Goal: Task Accomplishment & Management: Use online tool/utility

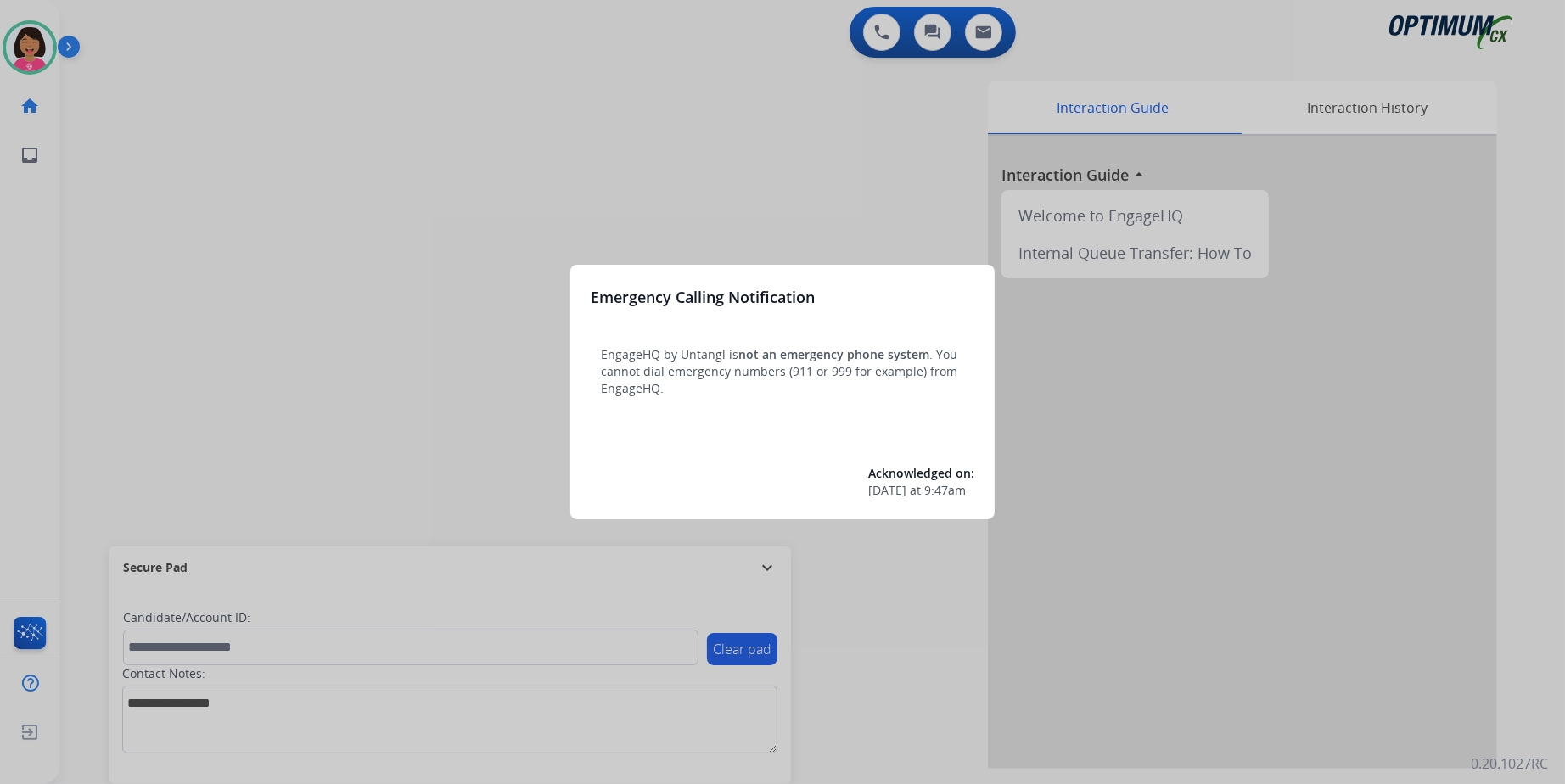
click at [1277, 372] on div at bounding box center [782, 392] width 1565 height 784
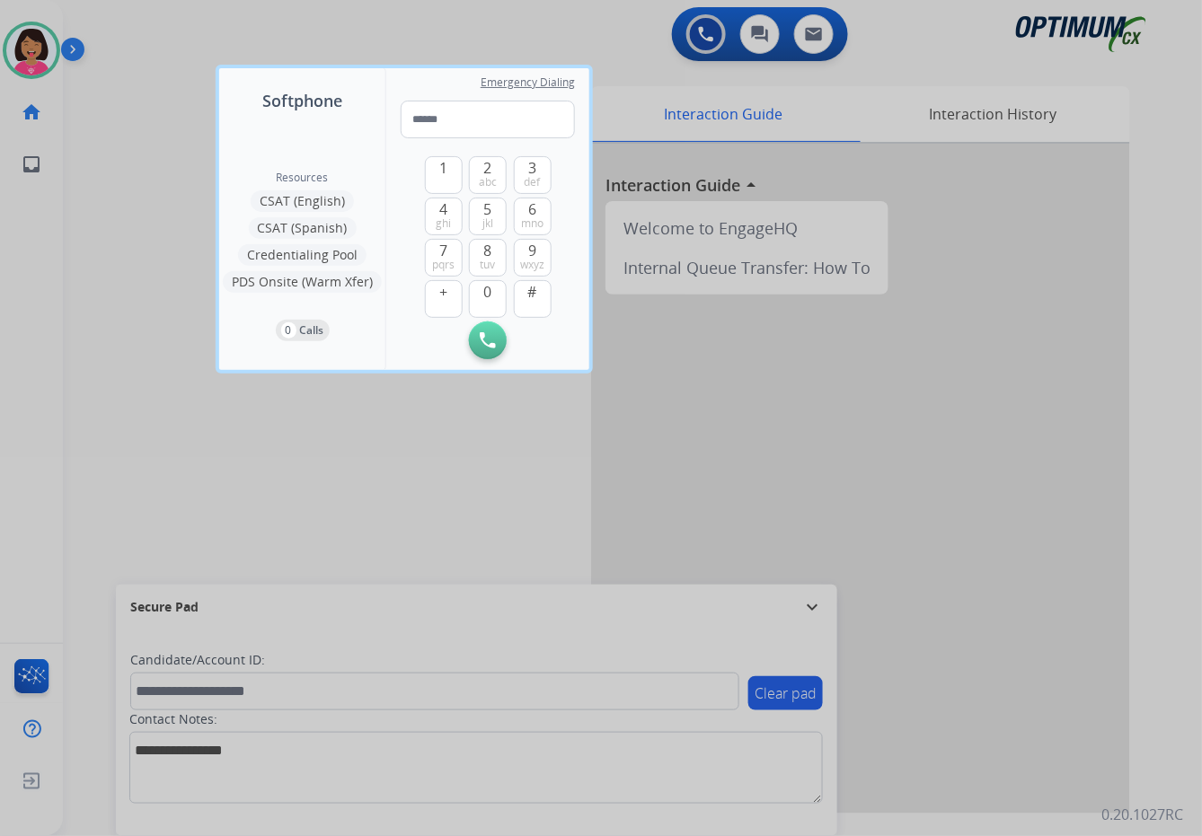
click at [98, 269] on div at bounding box center [601, 418] width 1202 height 836
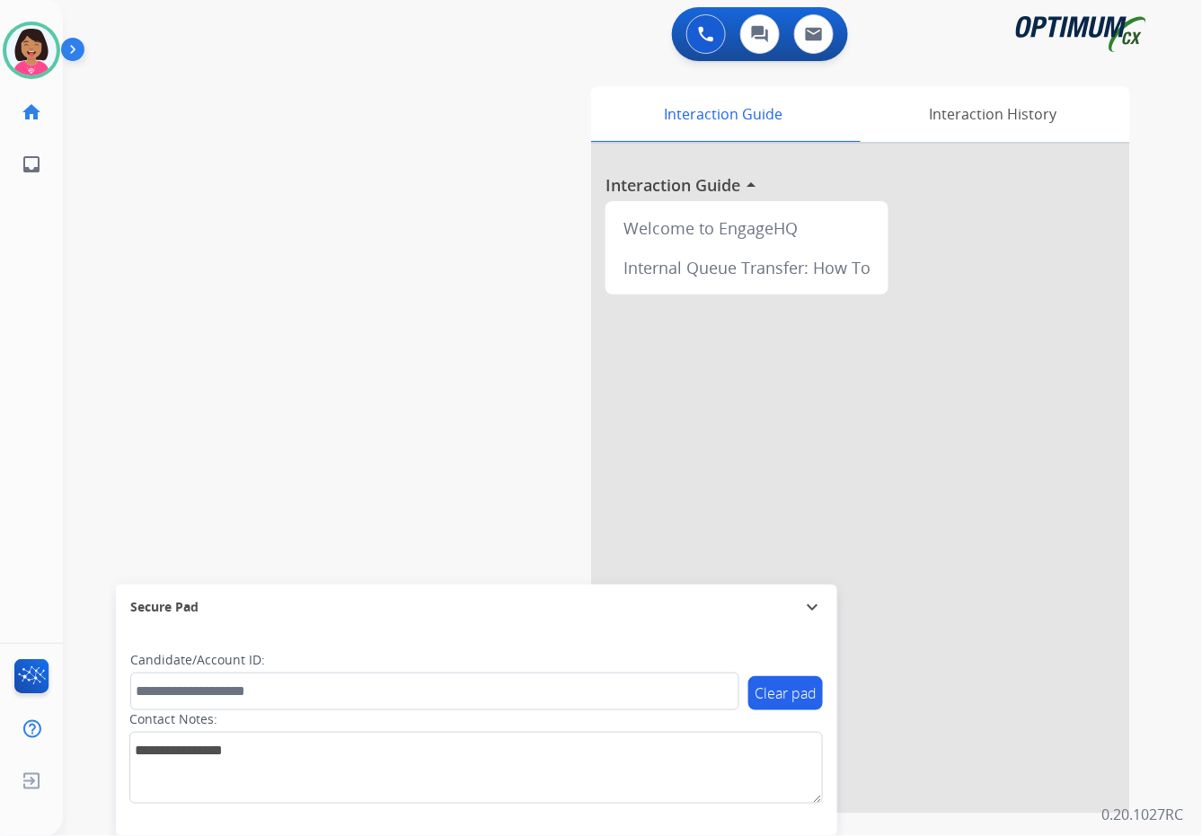
click at [480, 221] on div "swap_horiz Break voice bridge close_fullscreen Connect 3-Way Call merge_type Se…" at bounding box center [611, 439] width 1096 height 749
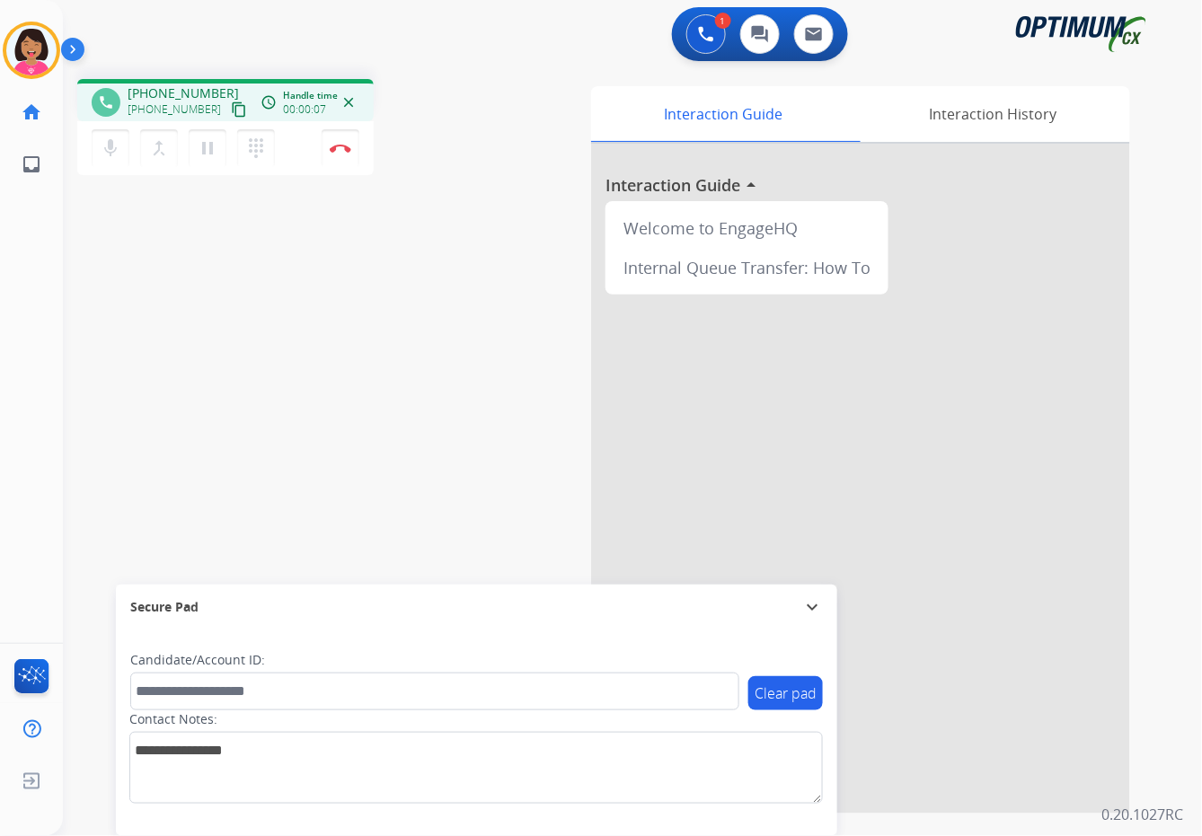
click at [235, 209] on div "phone [PHONE_NUMBER] [PHONE_NUMBER] content_copy access_time Call metrics Queue…" at bounding box center [611, 439] width 1096 height 749
click at [99, 147] on button "mic Mute" at bounding box center [111, 148] width 38 height 38
click at [104, 147] on mat-icon "mic_off" at bounding box center [111, 148] width 22 height 22
click at [231, 115] on mat-icon "content_copy" at bounding box center [239, 109] width 16 height 16
click at [106, 148] on mat-icon "mic" at bounding box center [111, 148] width 22 height 22
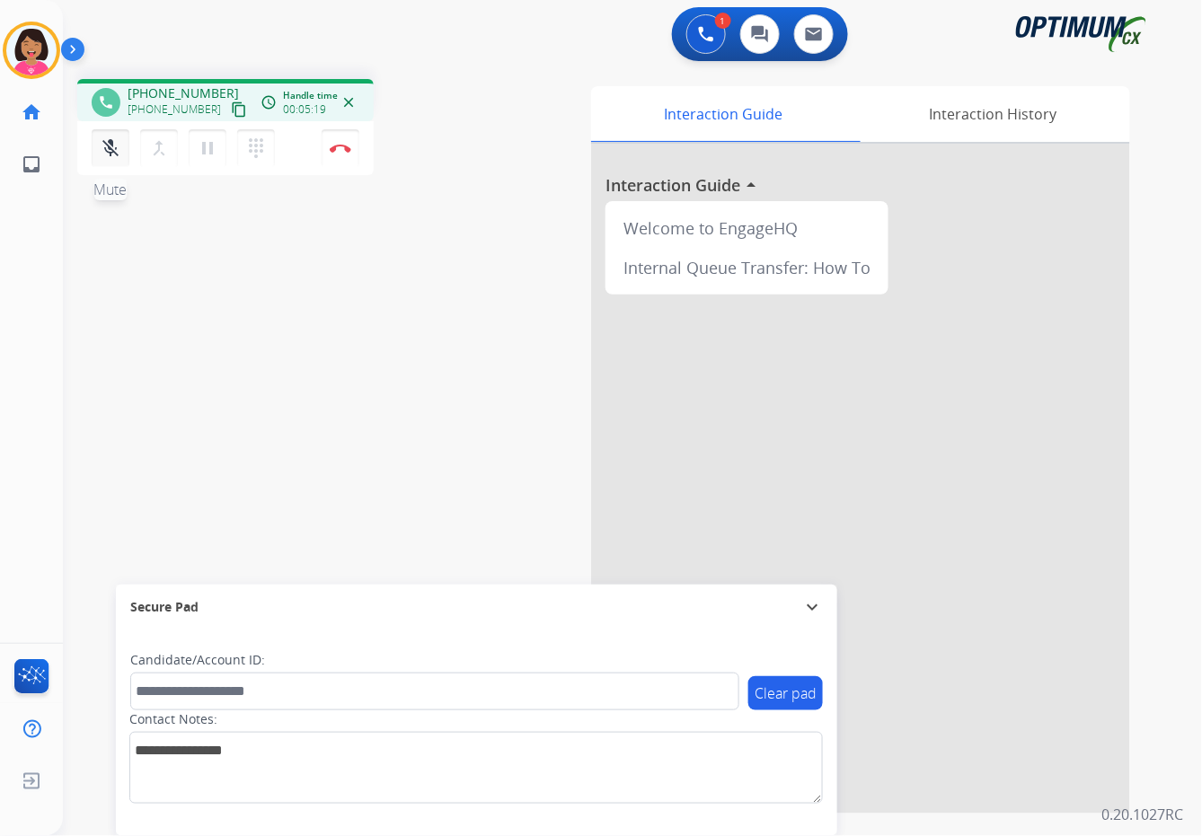
click at [109, 149] on mat-icon "mic_off" at bounding box center [111, 148] width 22 height 22
click at [33, 297] on div "Del Busy Edit Avatar Agent: [PERSON_NAME] Profile: OCX Training home Home Home …" at bounding box center [31, 418] width 63 height 836
click at [346, 152] on button "Disconnect" at bounding box center [341, 148] width 38 height 38
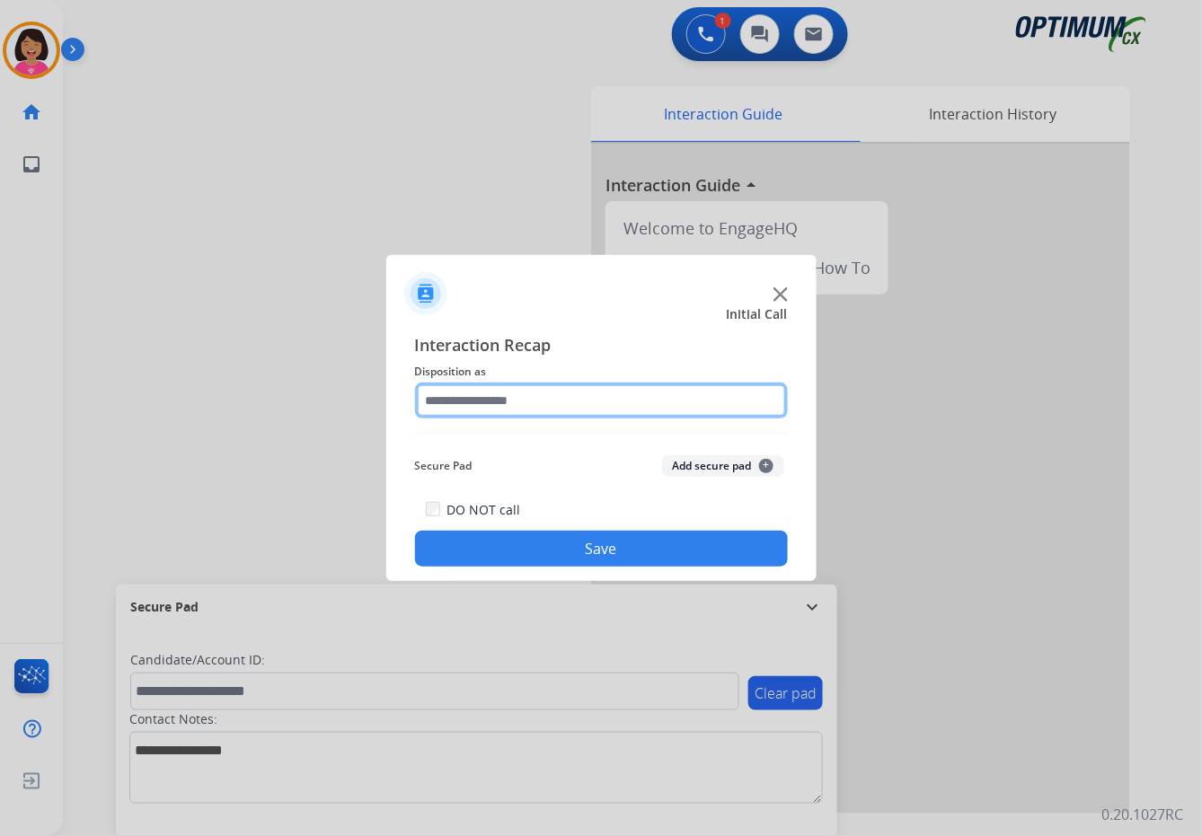
click at [480, 410] on input "text" at bounding box center [601, 401] width 373 height 36
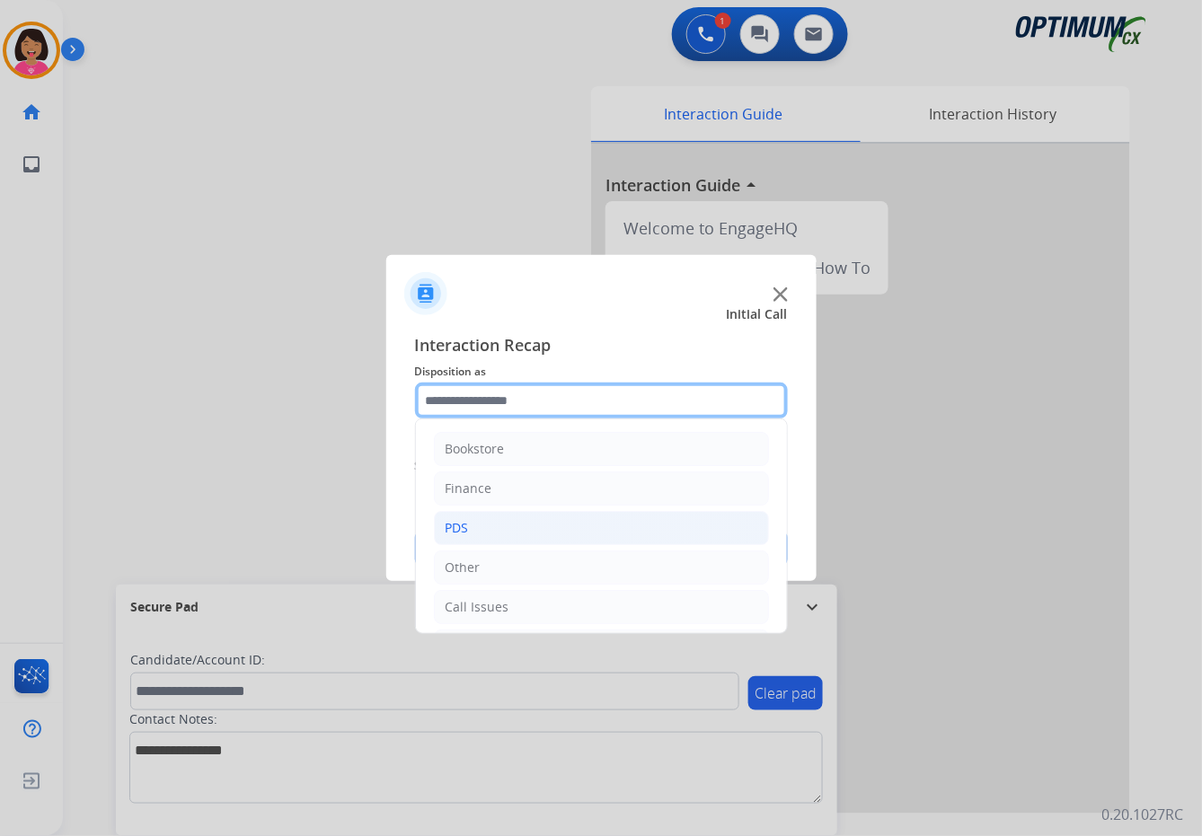
scroll to position [123, 0]
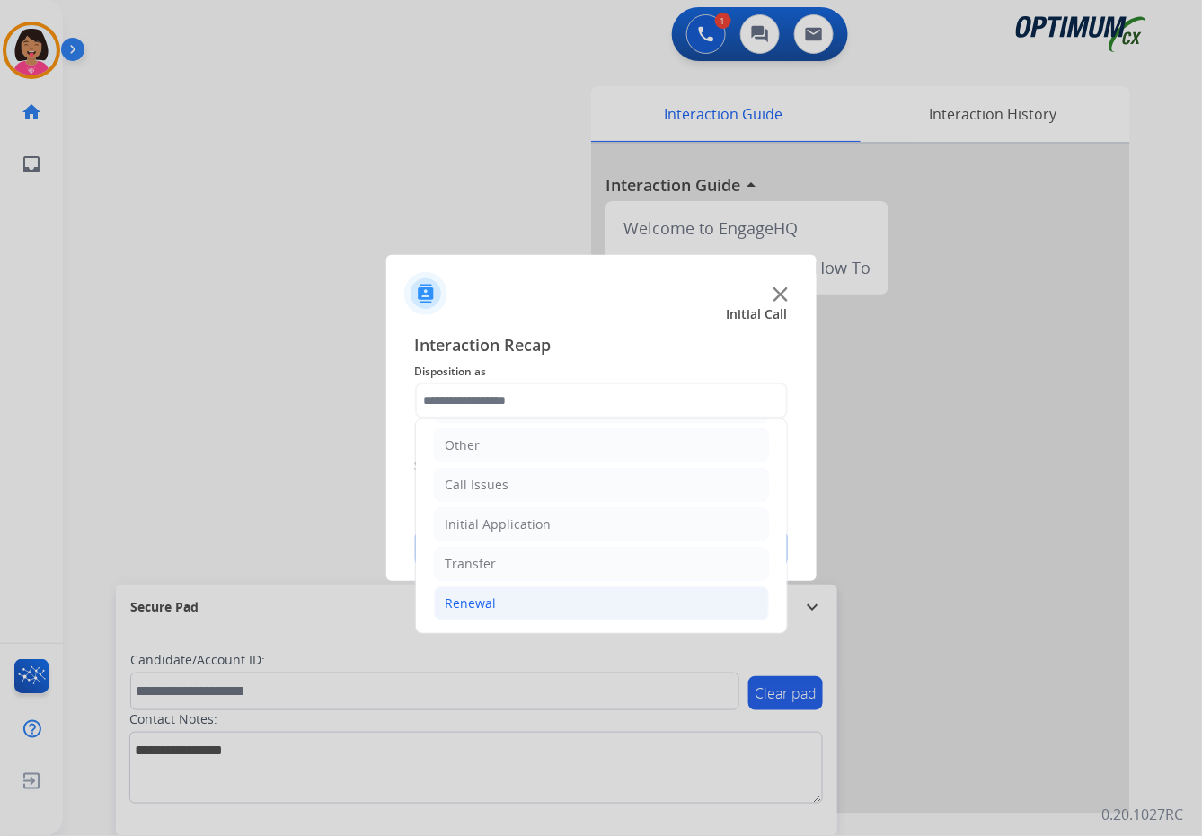
click at [507, 600] on li "Renewal" at bounding box center [601, 604] width 335 height 34
click at [537, 595] on li "Renewal" at bounding box center [601, 603] width 335 height 34
click at [523, 610] on li "Renewal" at bounding box center [601, 604] width 335 height 34
click at [523, 610] on li "Renewal" at bounding box center [601, 603] width 335 height 34
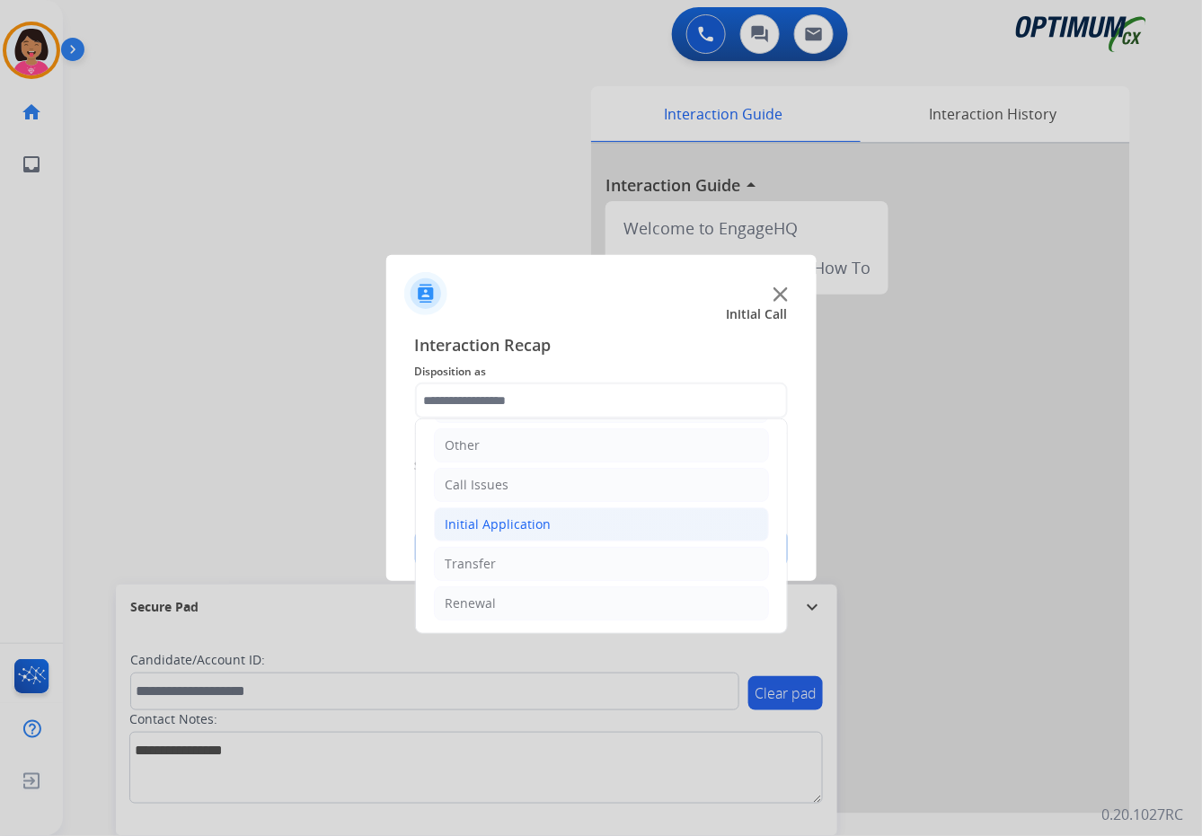
click at [546, 535] on li "Initial Application" at bounding box center [601, 524] width 335 height 34
click at [607, 555] on div "Credential Resend (Initial application)" at bounding box center [594, 563] width 227 height 18
type input "**********"
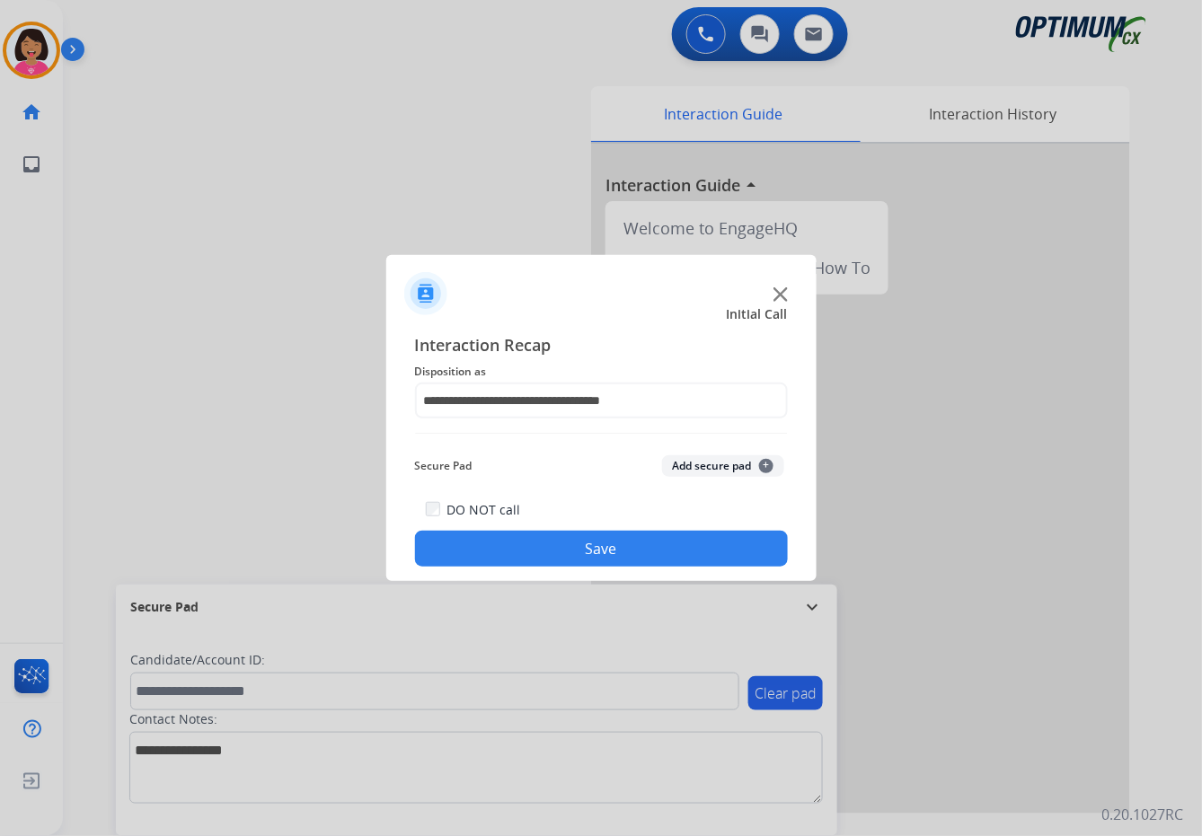
click at [640, 543] on button "Save" at bounding box center [601, 549] width 373 height 36
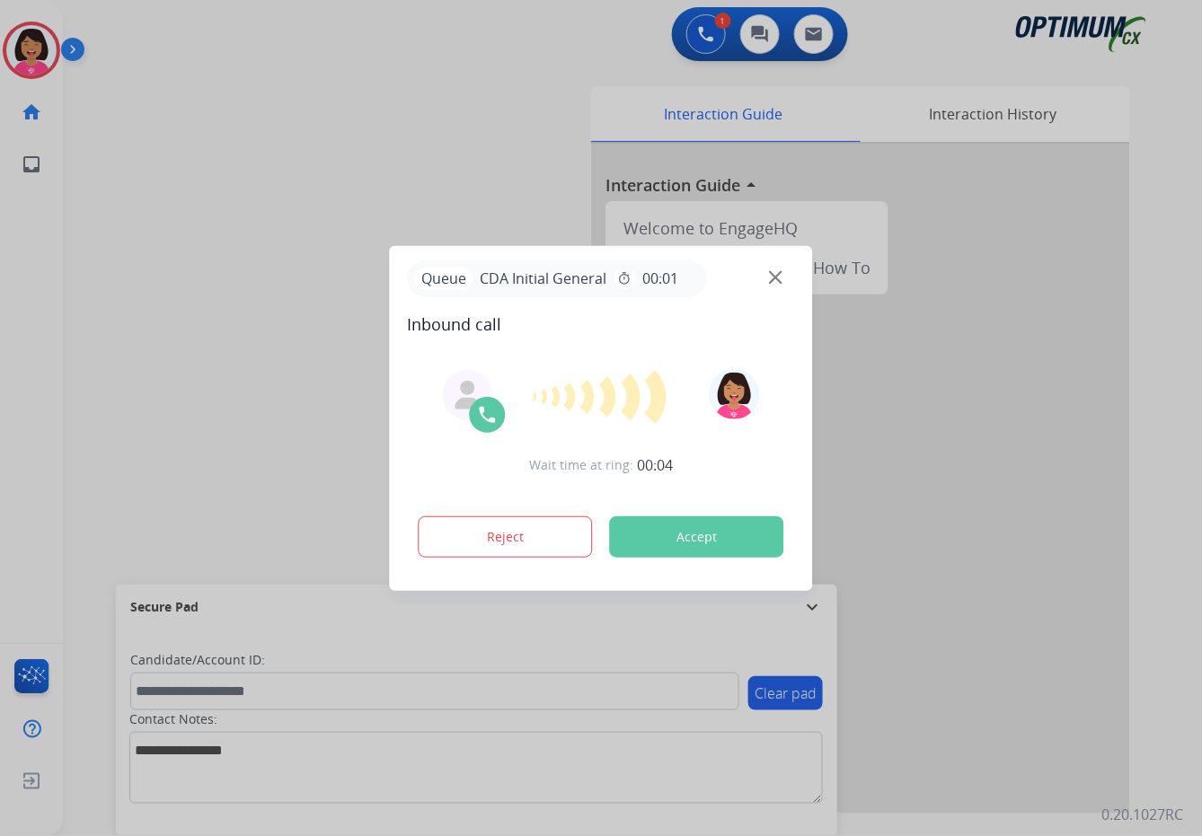
click at [77, 189] on div at bounding box center [601, 418] width 1202 height 836
click at [782, 279] on div "Queue CDA Initial General timer 00:01" at bounding box center [601, 278] width 387 height 37
click at [776, 268] on div "Queue CDA Initial General timer 00:01" at bounding box center [601, 278] width 387 height 37
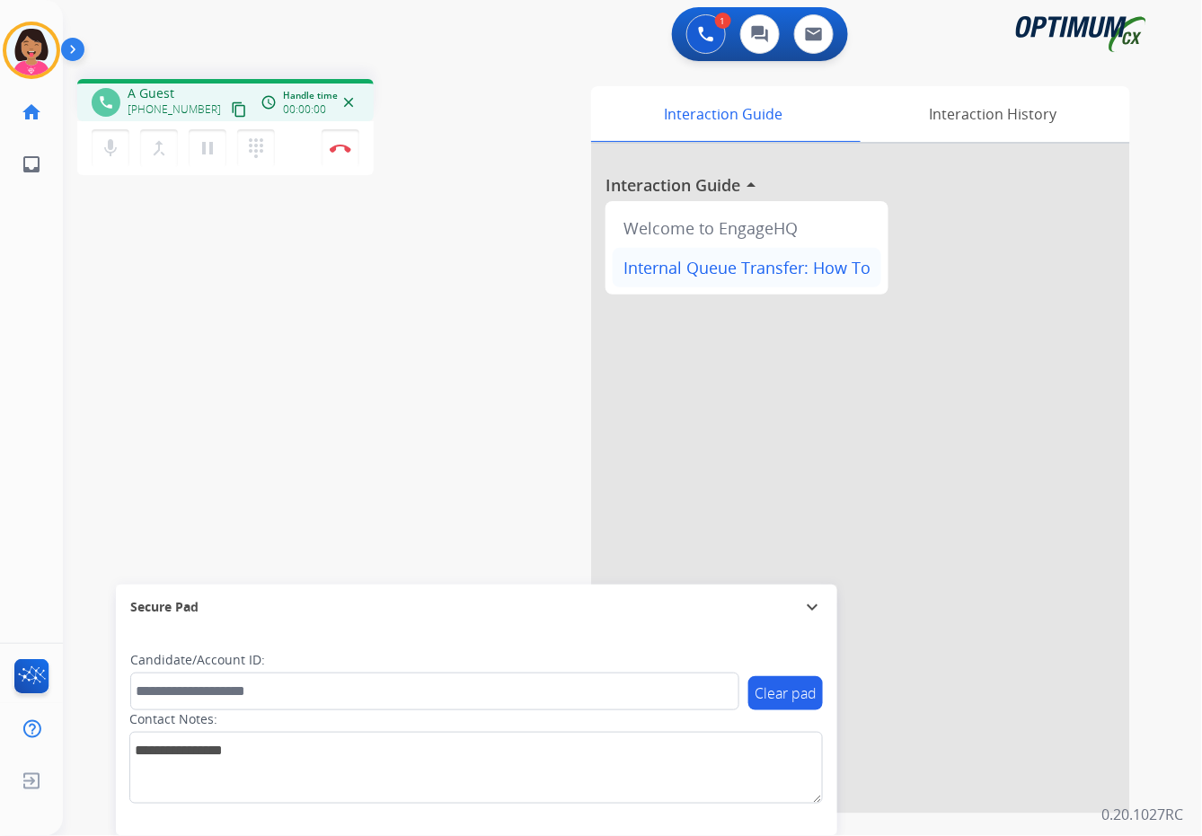
click at [776, 281] on div "Internal Queue Transfer: How To" at bounding box center [747, 268] width 269 height 40
click at [231, 115] on mat-icon "content_copy" at bounding box center [239, 109] width 16 height 16
click at [32, 474] on div "Del Busy Edit Avatar Agent: [PERSON_NAME] Profile: OCX Training home Home Home …" at bounding box center [31, 418] width 63 height 836
click at [350, 147] on img at bounding box center [341, 148] width 22 height 9
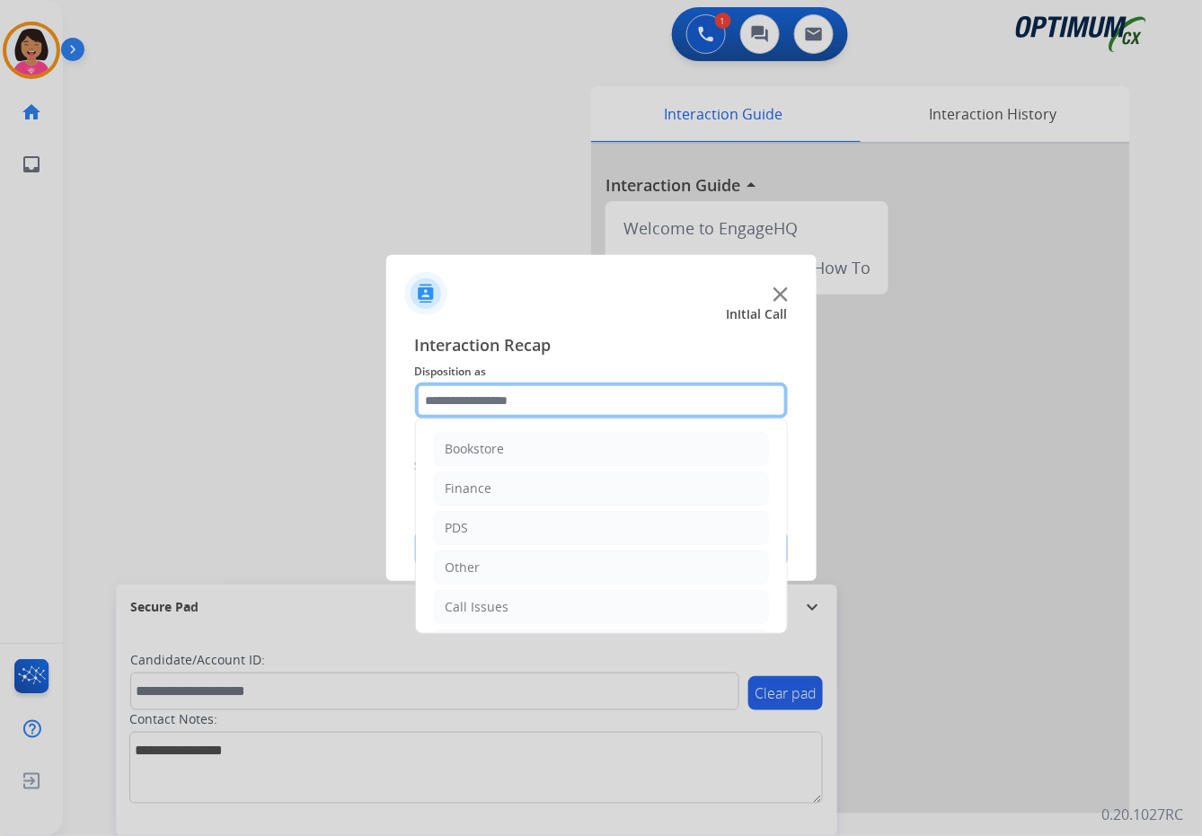
click at [746, 410] on input "text" at bounding box center [601, 401] width 373 height 36
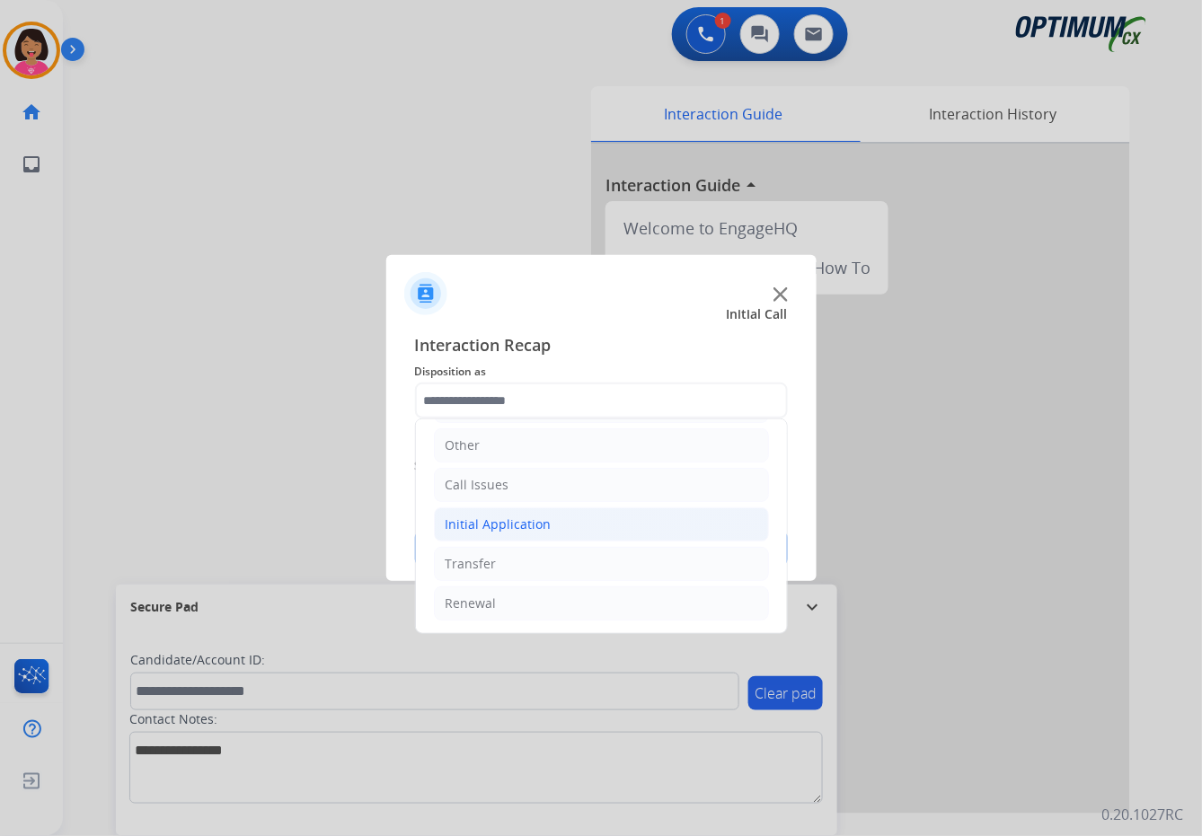
click at [606, 537] on li "Initial Application" at bounding box center [601, 524] width 335 height 34
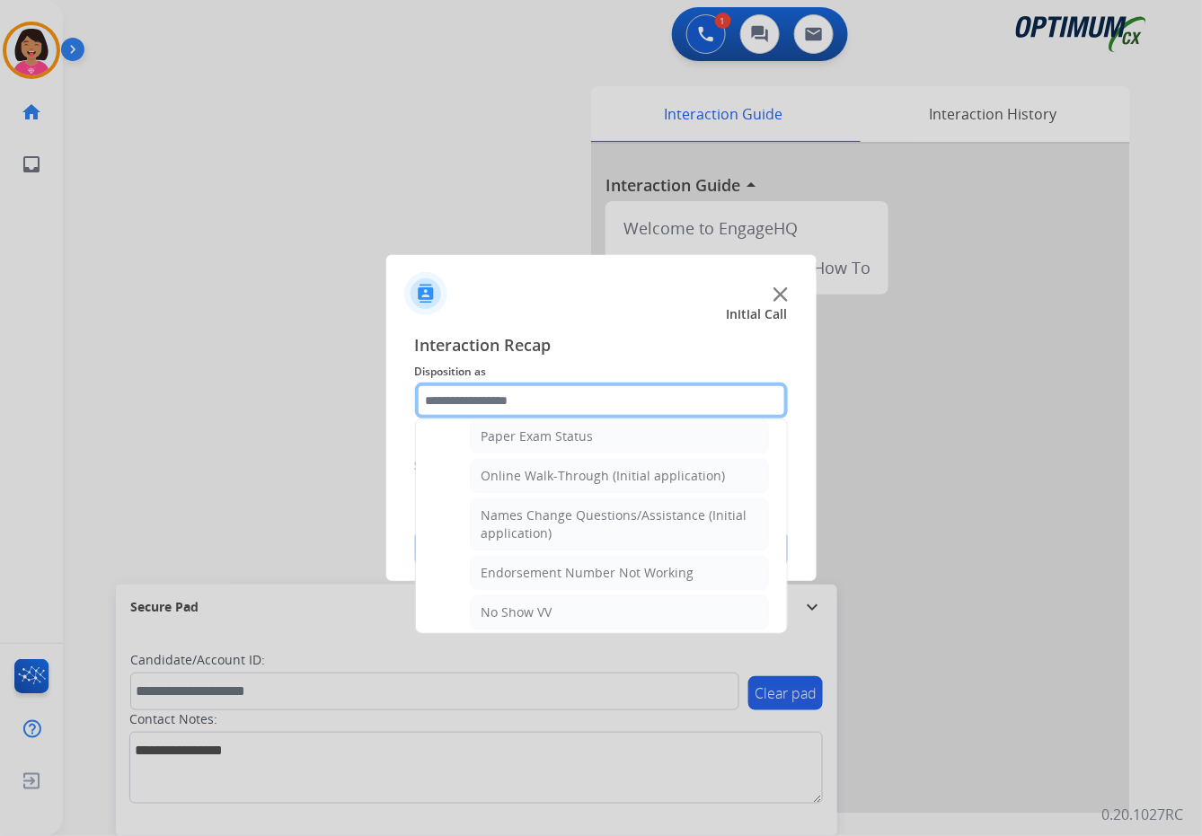
scroll to position [336, 0]
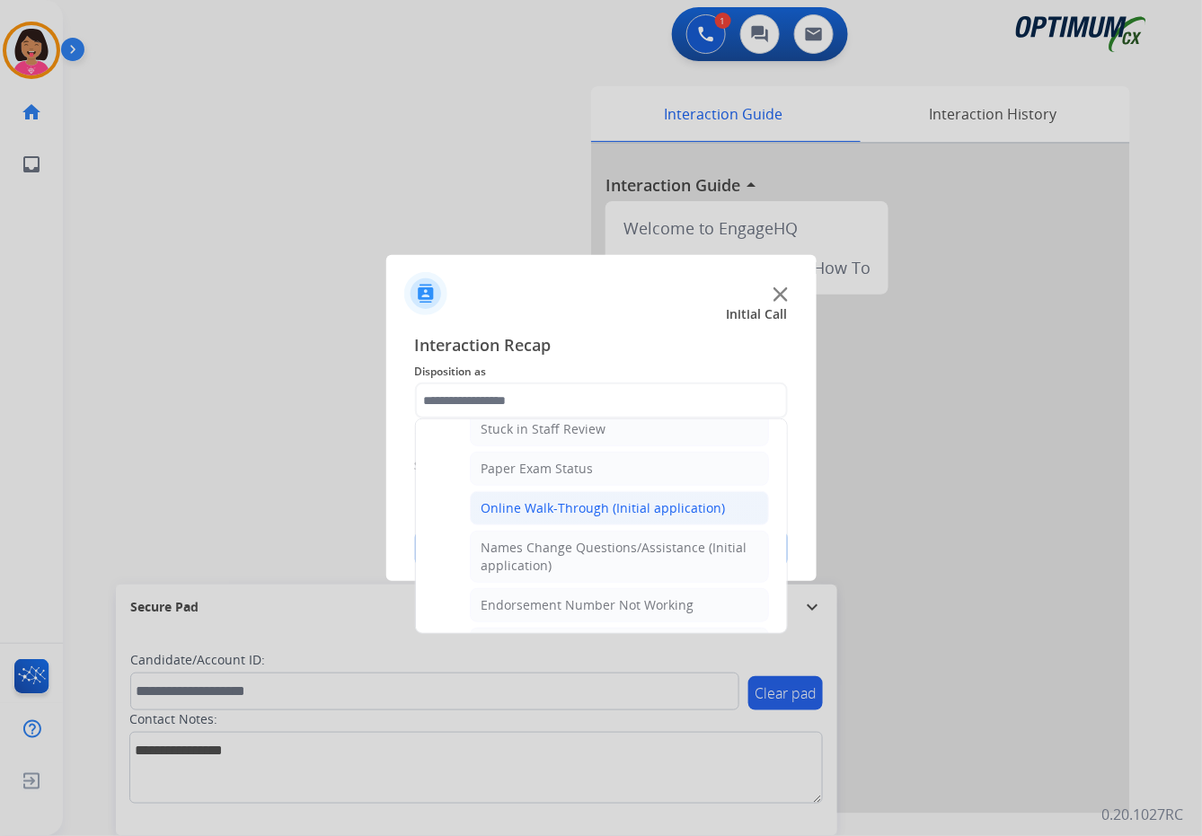
click at [608, 516] on div "Online Walk-Through (Initial application)" at bounding box center [603, 508] width 244 height 18
type input "**********"
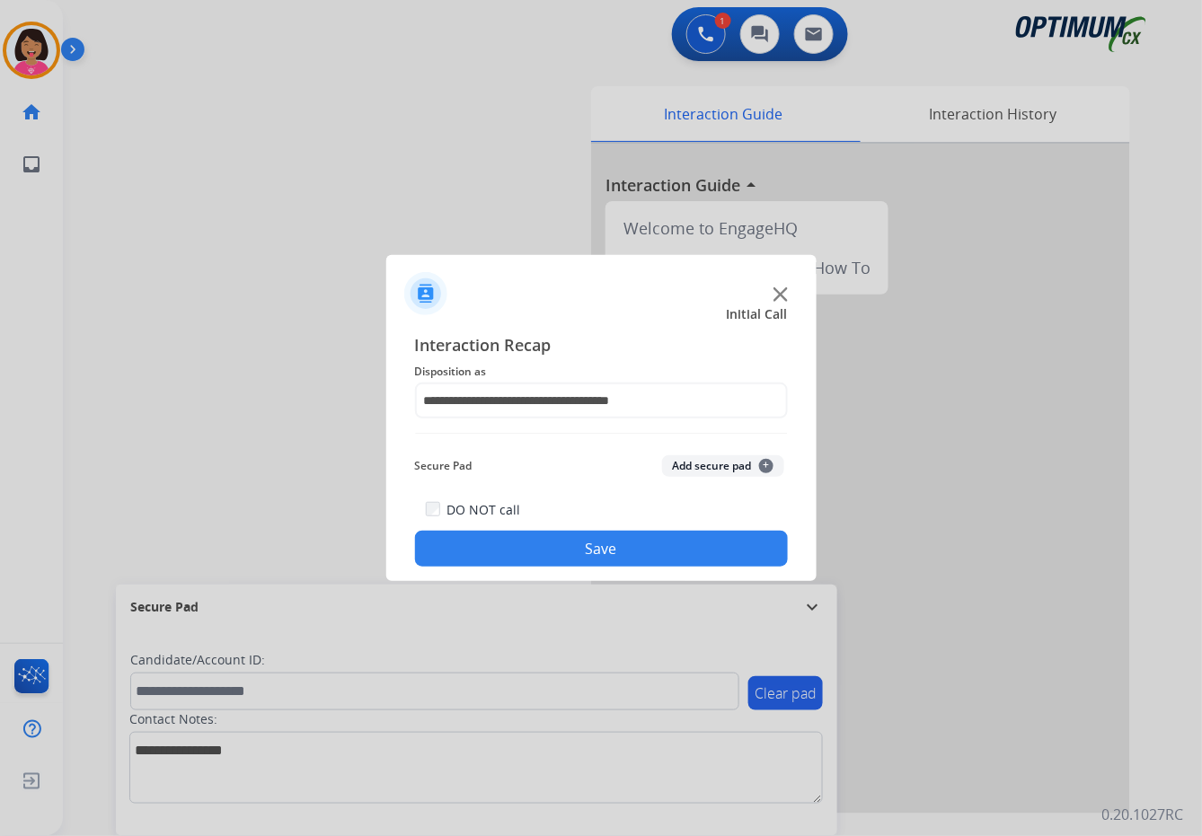
click at [622, 544] on button "Save" at bounding box center [601, 549] width 373 height 36
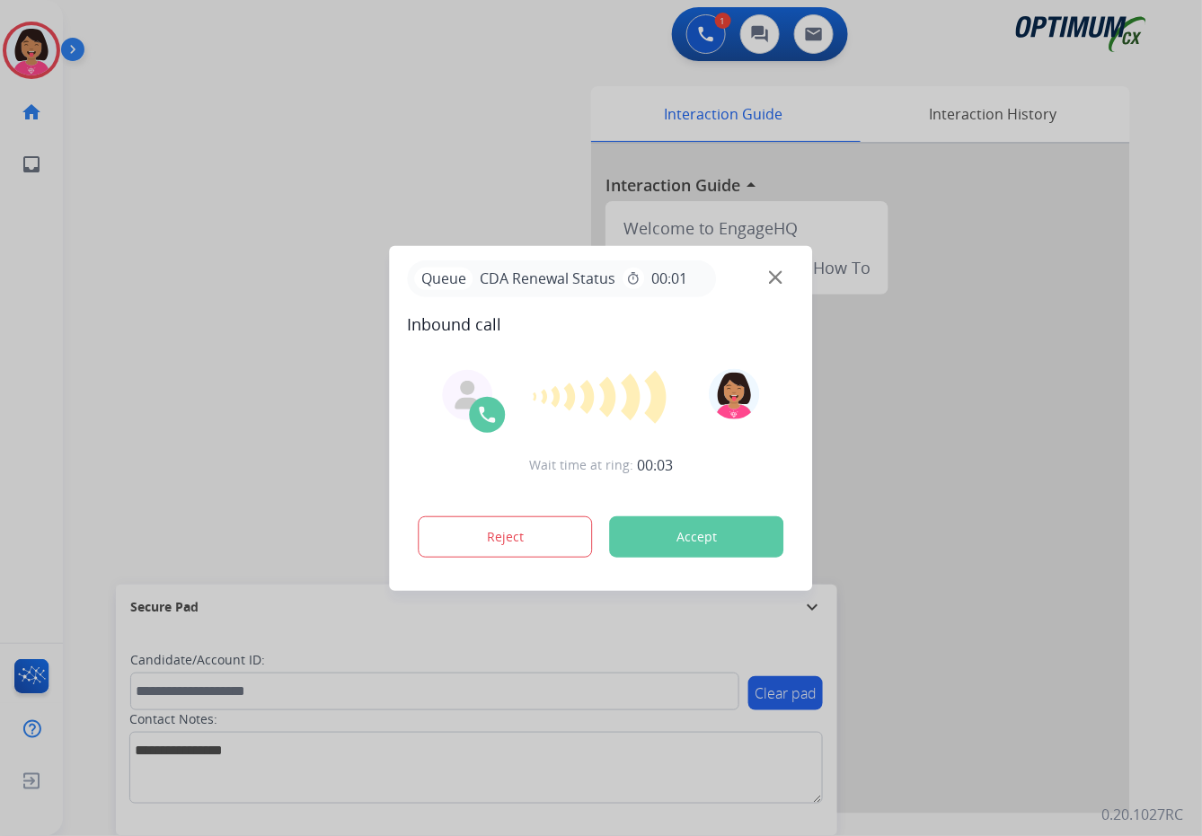
click at [69, 734] on div at bounding box center [601, 418] width 1202 height 836
click at [781, 269] on div "Queue CDA Renewal Status timer 00:01" at bounding box center [601, 278] width 387 height 37
click at [781, 277] on img at bounding box center [775, 276] width 13 height 13
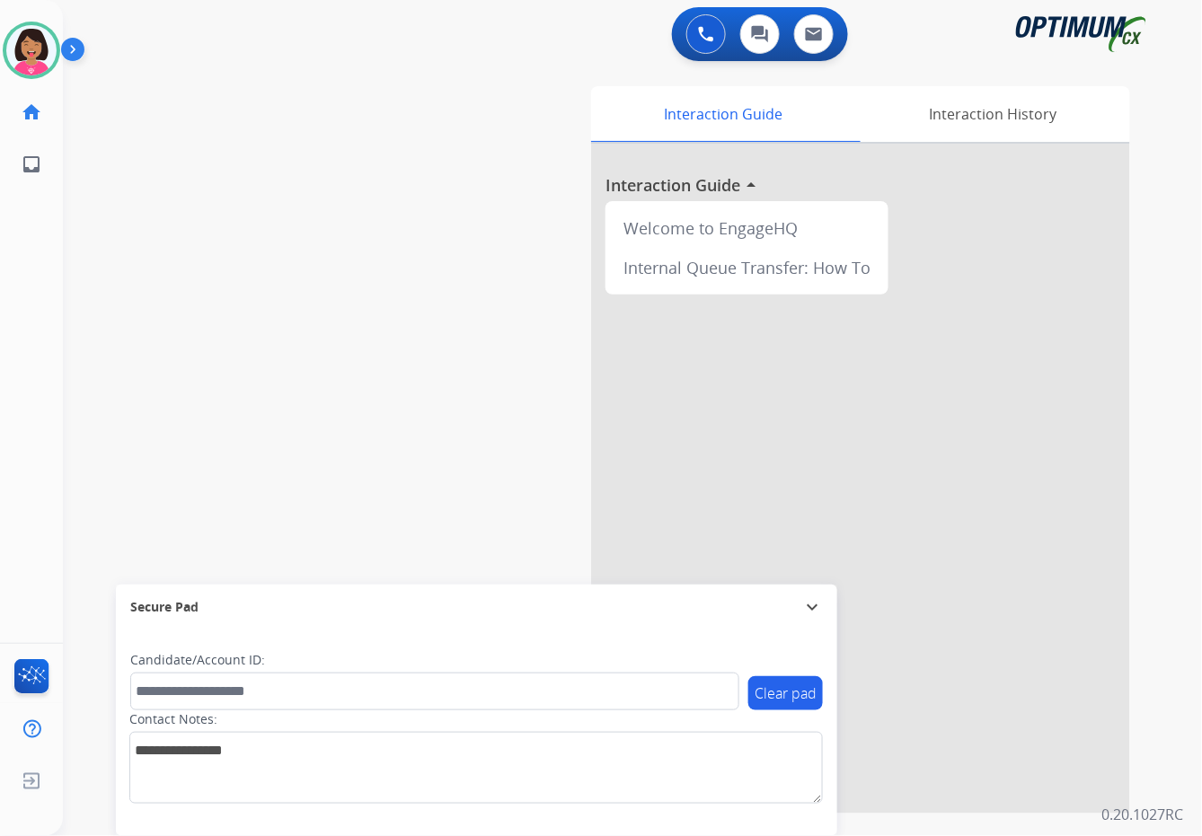
click at [781, 277] on div "Internal Queue Transfer: How To" at bounding box center [747, 268] width 269 height 40
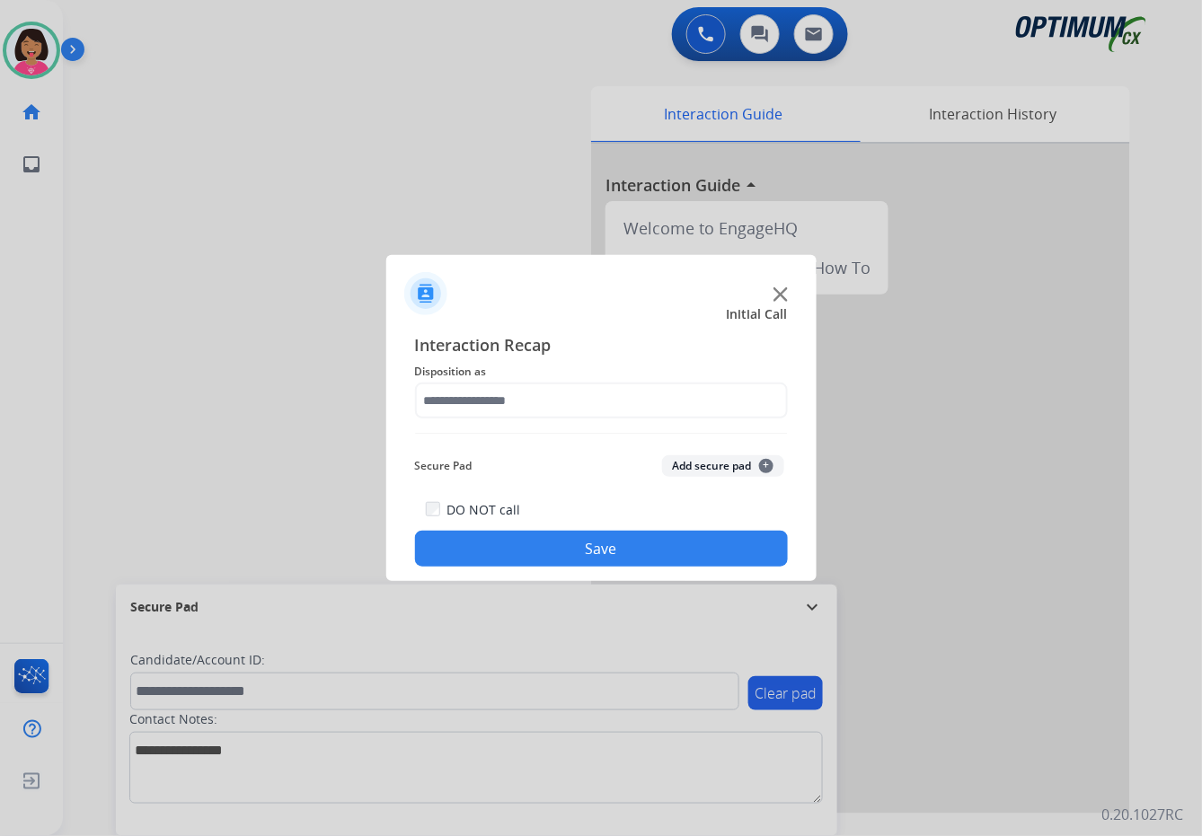
click at [2, 339] on div at bounding box center [601, 418] width 1202 height 836
click at [785, 294] on img at bounding box center [780, 294] width 14 height 14
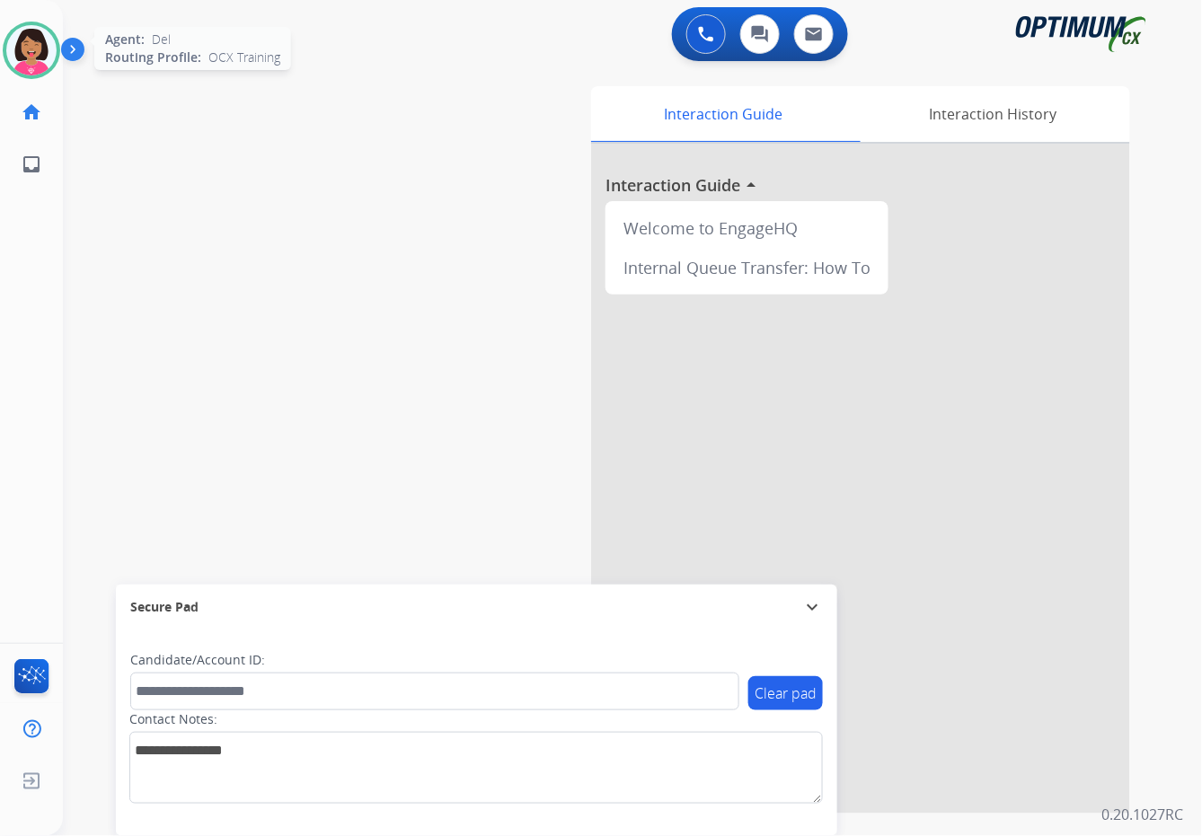
click at [22, 47] on img at bounding box center [31, 50] width 50 height 50
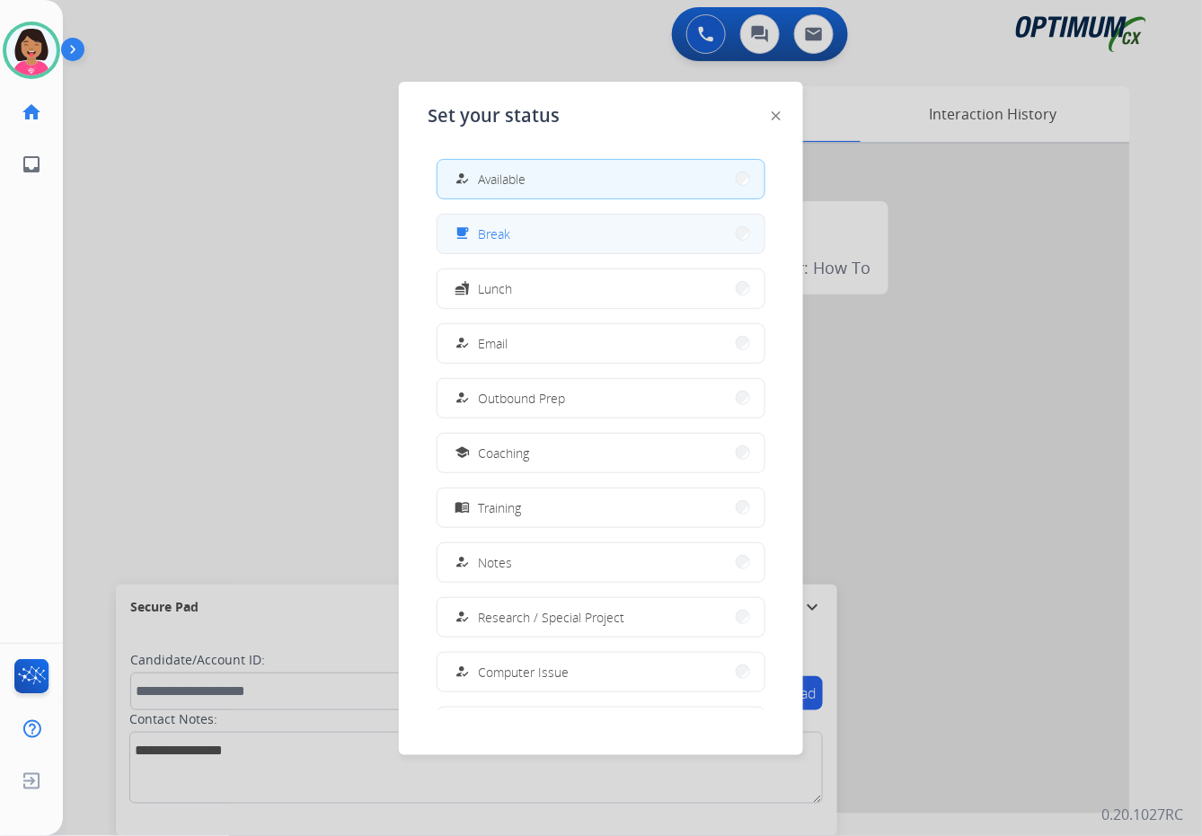
click at [481, 243] on button "free_breakfast Break" at bounding box center [600, 234] width 327 height 39
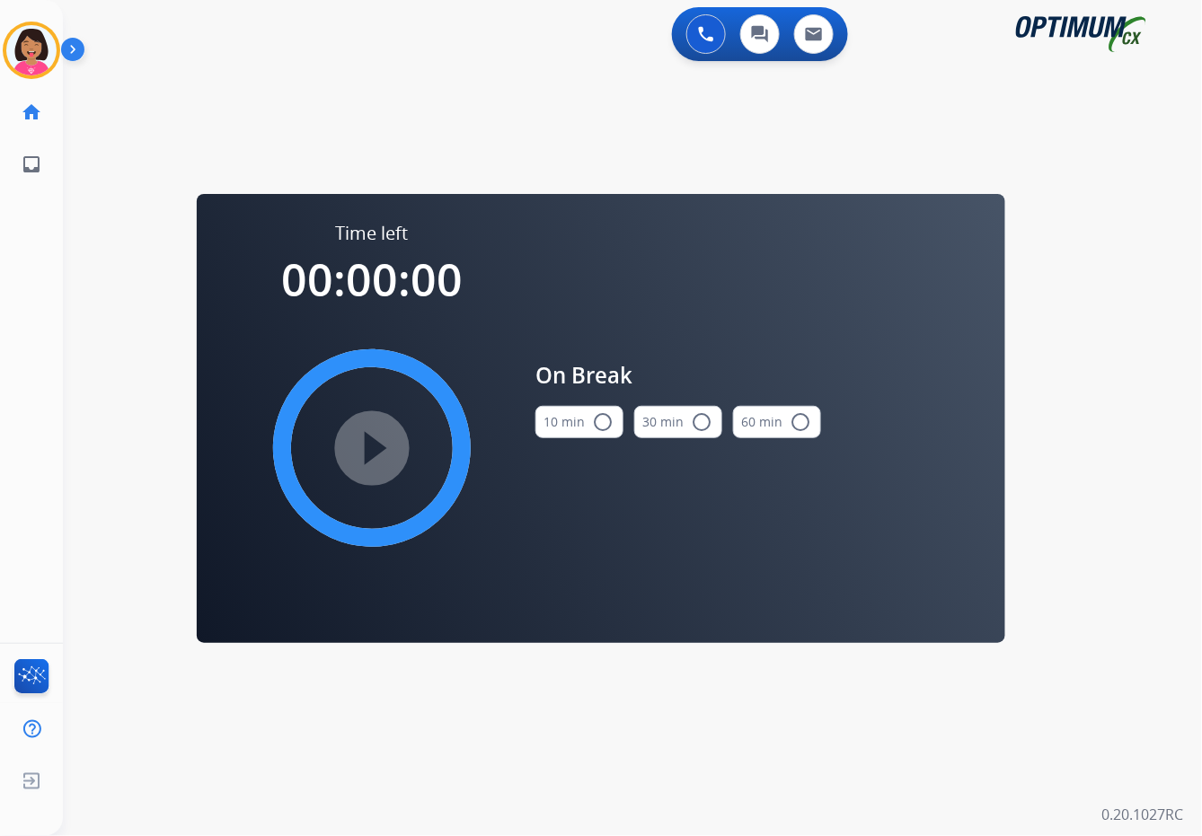
click at [579, 432] on button "10 min radio_button_unchecked" at bounding box center [579, 422] width 88 height 32
click at [383, 446] on mat-icon "play_circle_filled" at bounding box center [372, 448] width 22 height 22
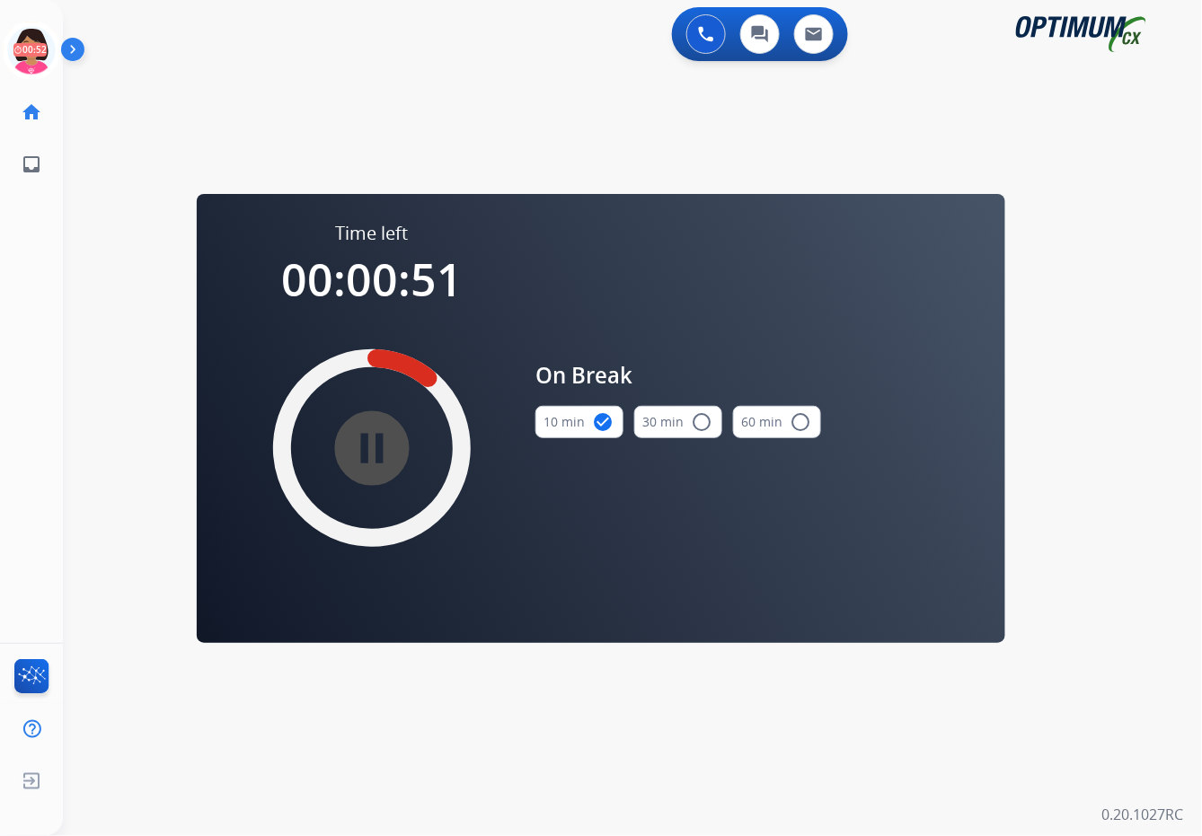
click at [1, 268] on div "Del Break Edit Avatar 00:52 Agent: Del Routing Profile: OCX Training home Home …" at bounding box center [31, 418] width 63 height 836
click at [24, 61] on icon at bounding box center [32, 51] width 58 height 58
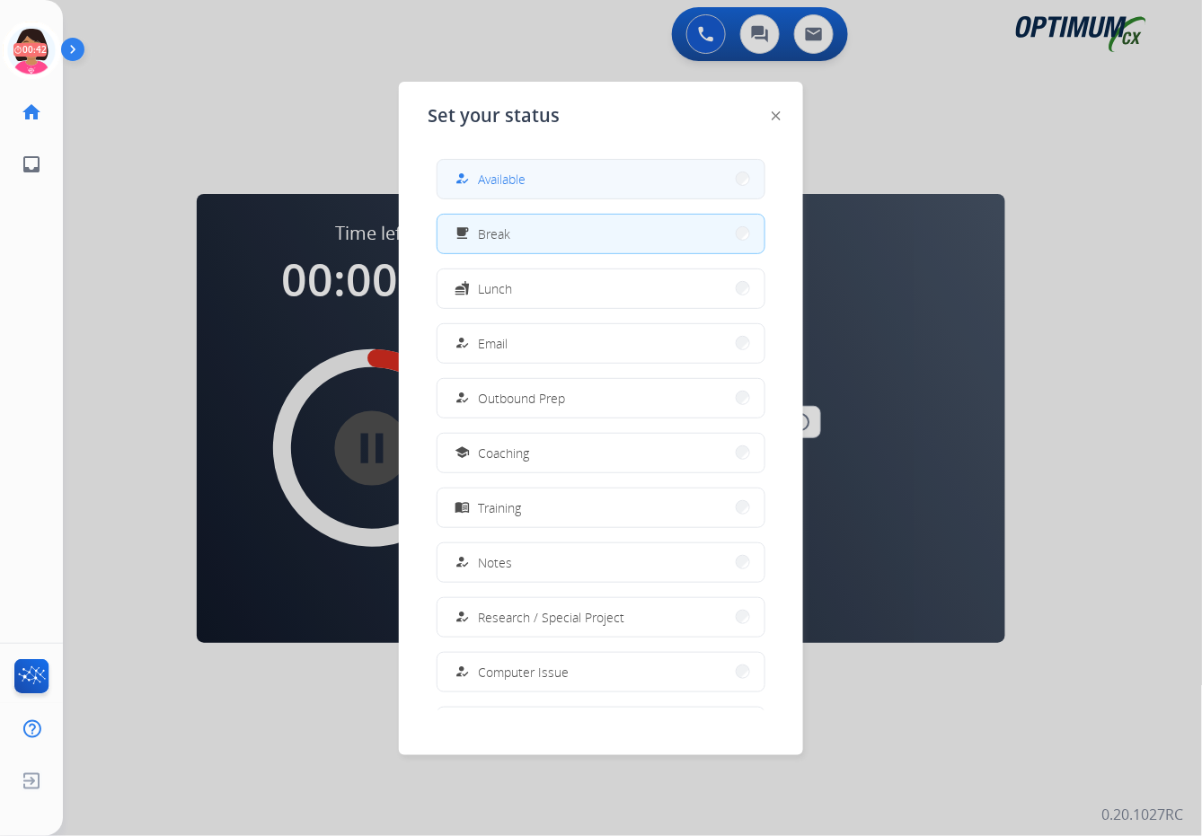
click at [638, 191] on button "how_to_reg Available" at bounding box center [600, 179] width 327 height 39
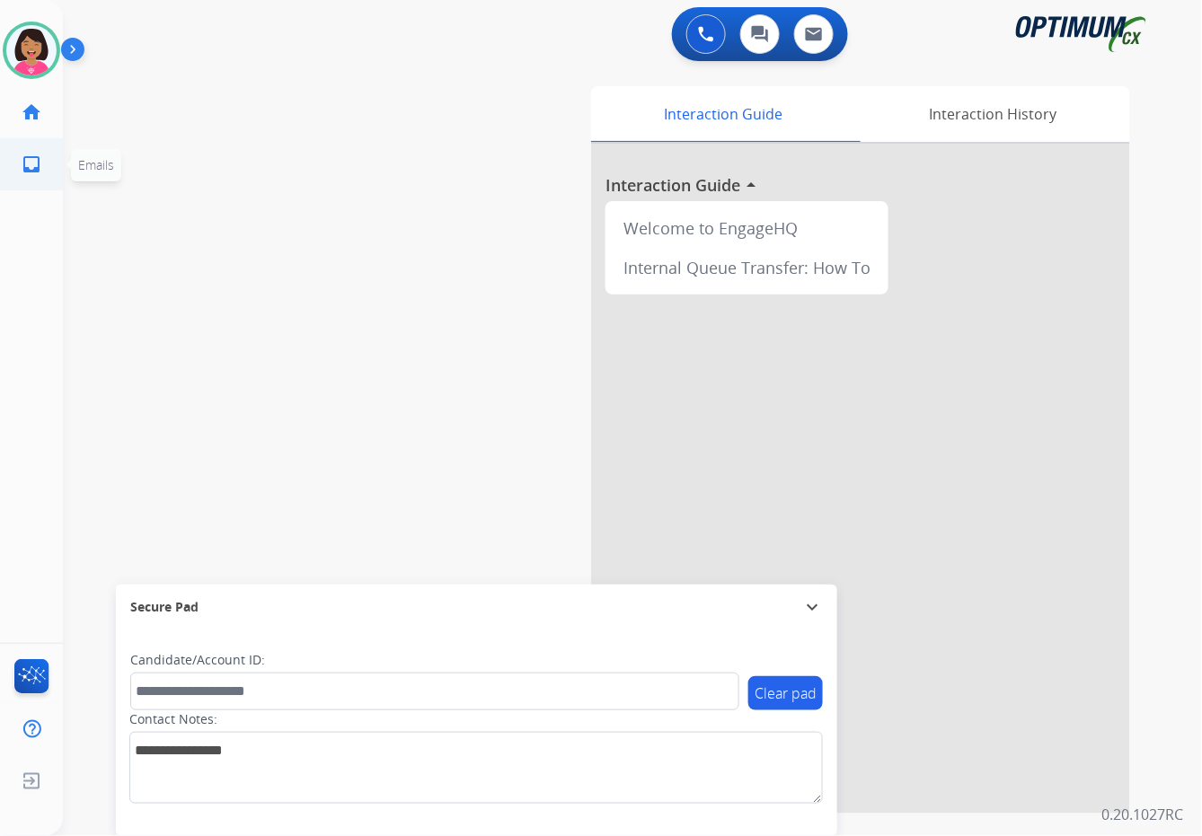
click at [0, 163] on ul "inbox Emails Emails" at bounding box center [31, 164] width 63 height 52
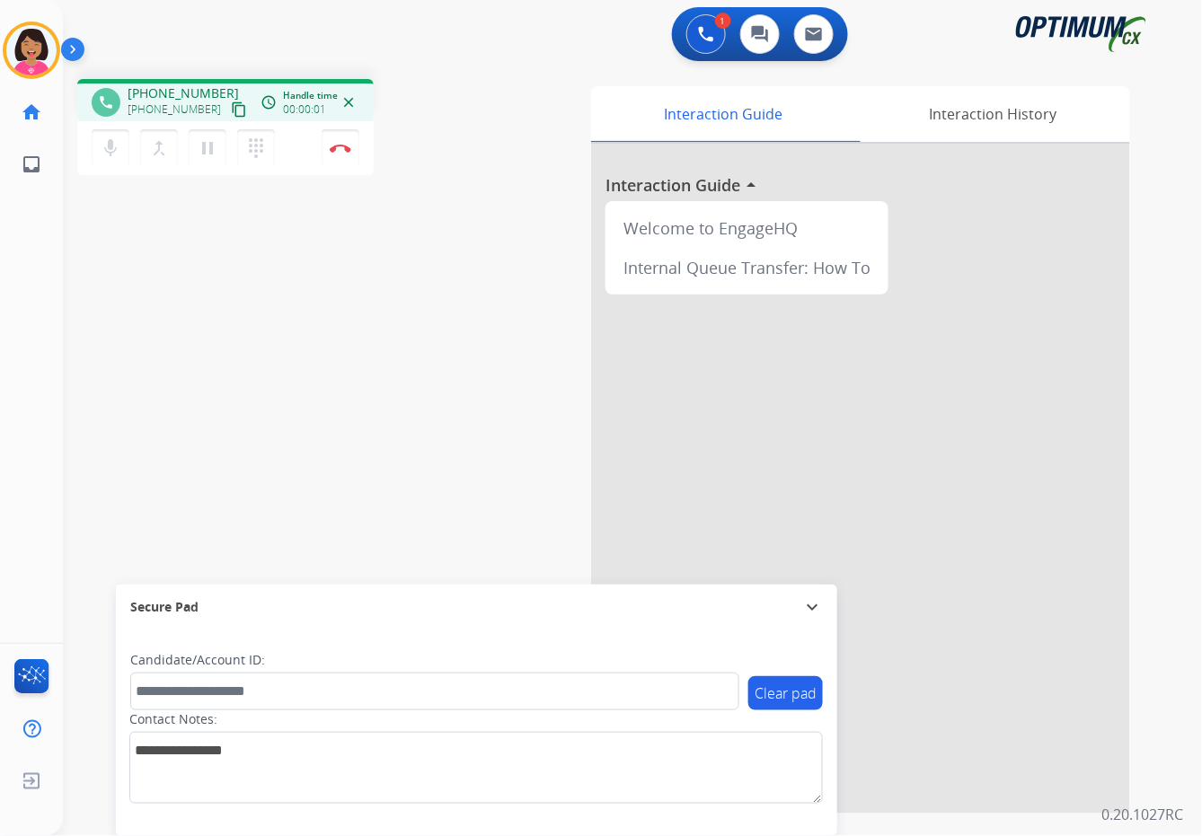
click at [231, 101] on mat-icon "content_copy" at bounding box center [239, 109] width 16 height 16
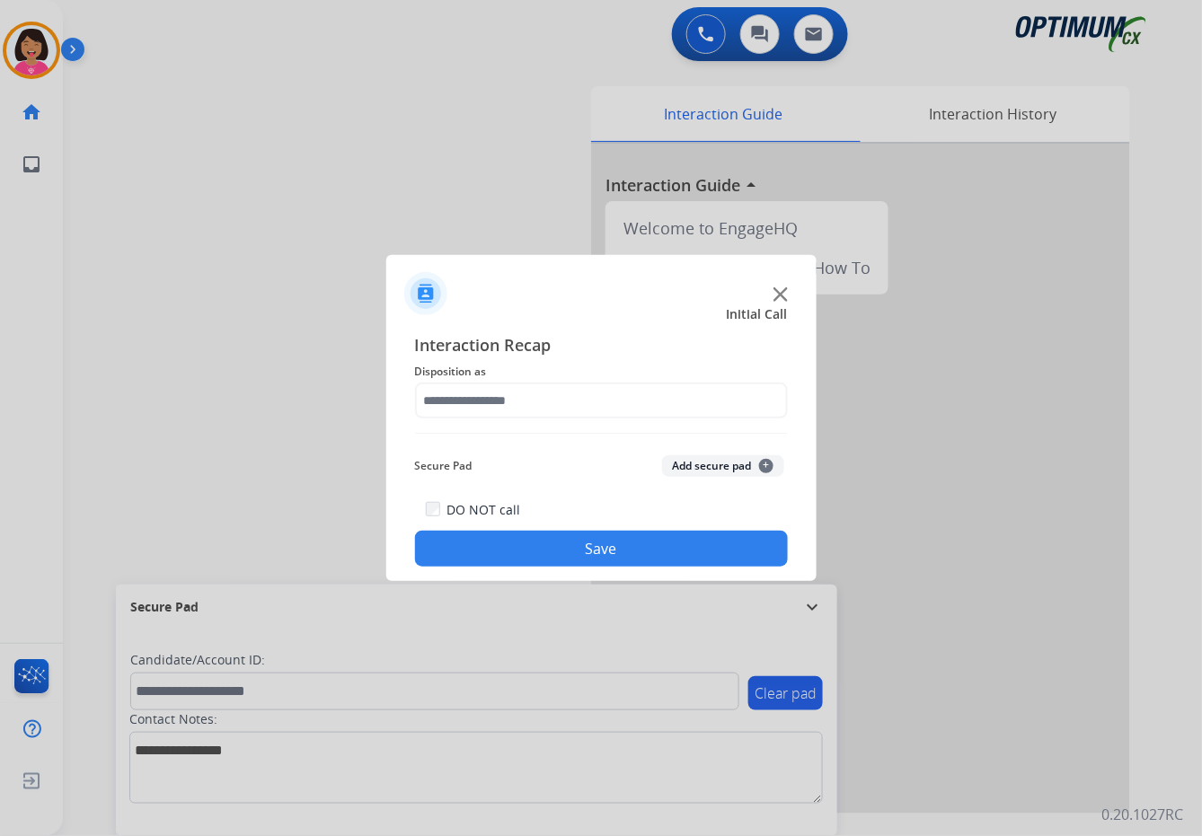
click at [111, 356] on div at bounding box center [601, 418] width 1202 height 836
click at [655, 375] on span "Disposition as" at bounding box center [601, 372] width 373 height 22
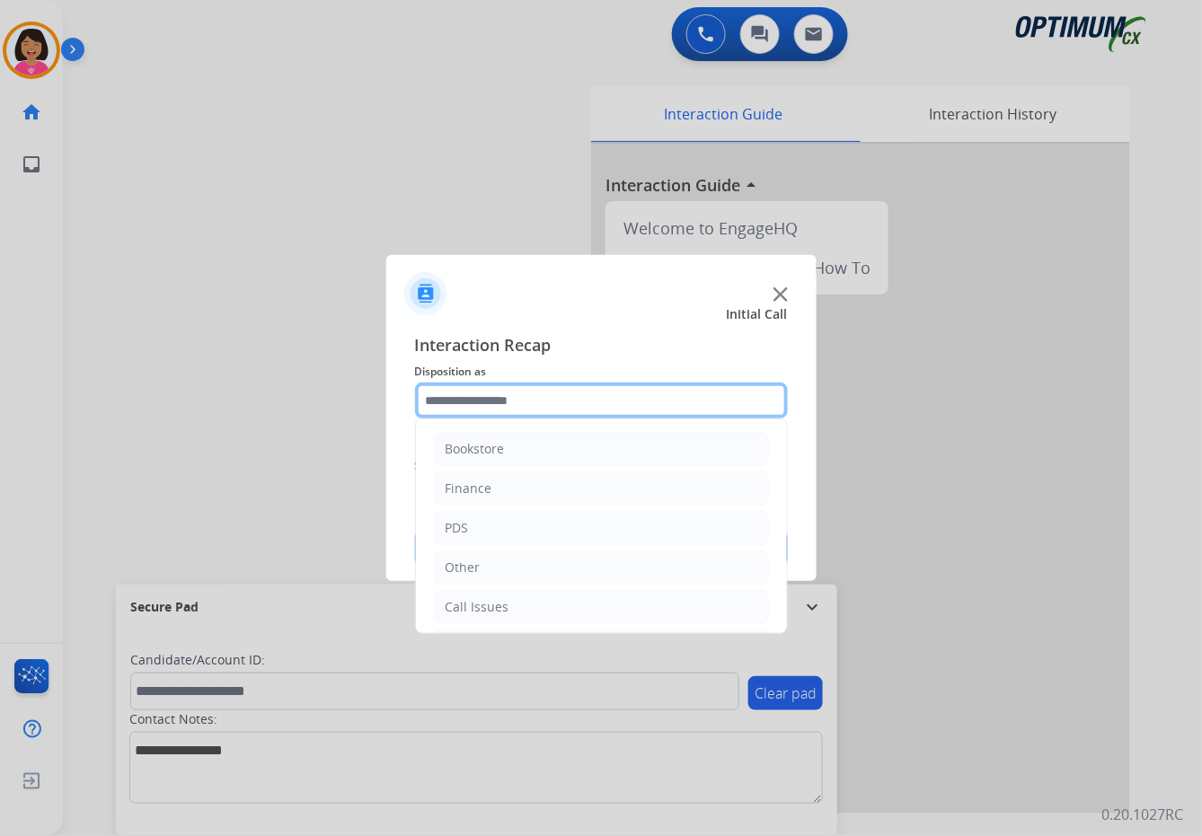
click at [655, 389] on input "text" at bounding box center [601, 401] width 373 height 36
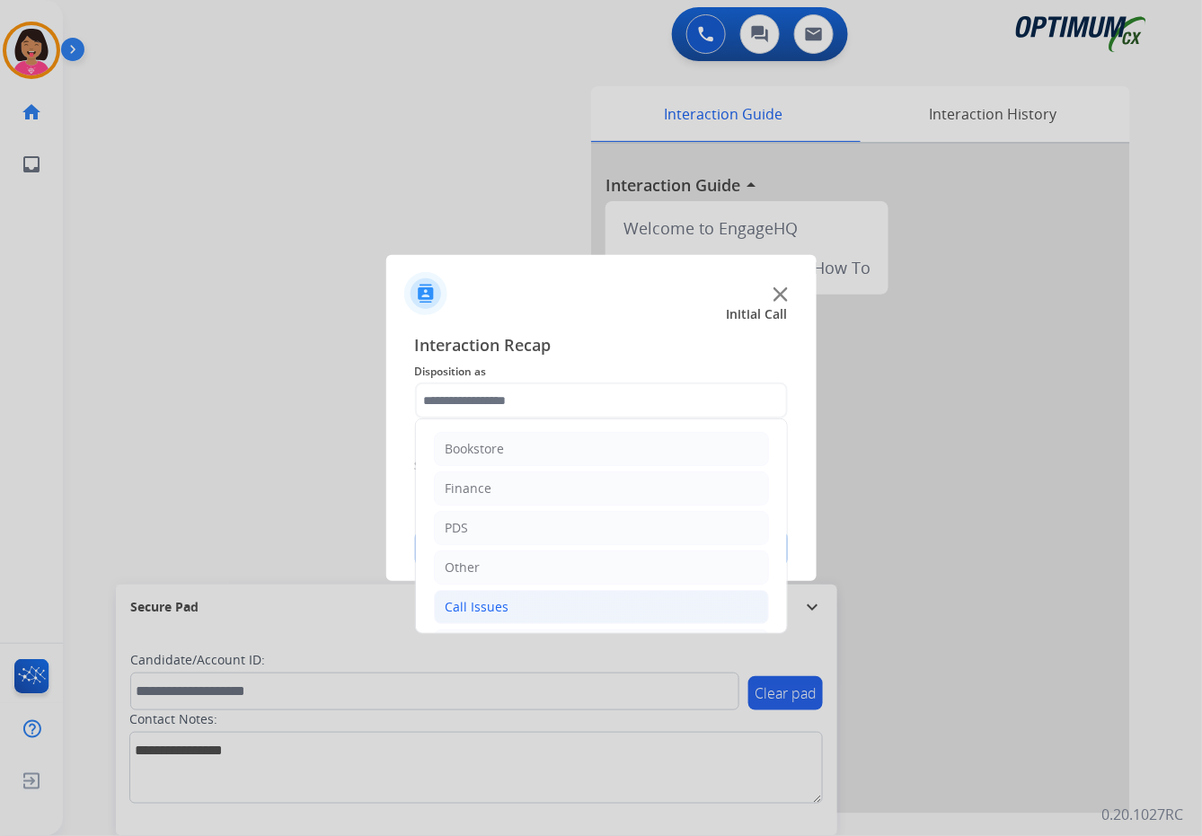
click at [508, 602] on li "Call Issues" at bounding box center [601, 607] width 335 height 34
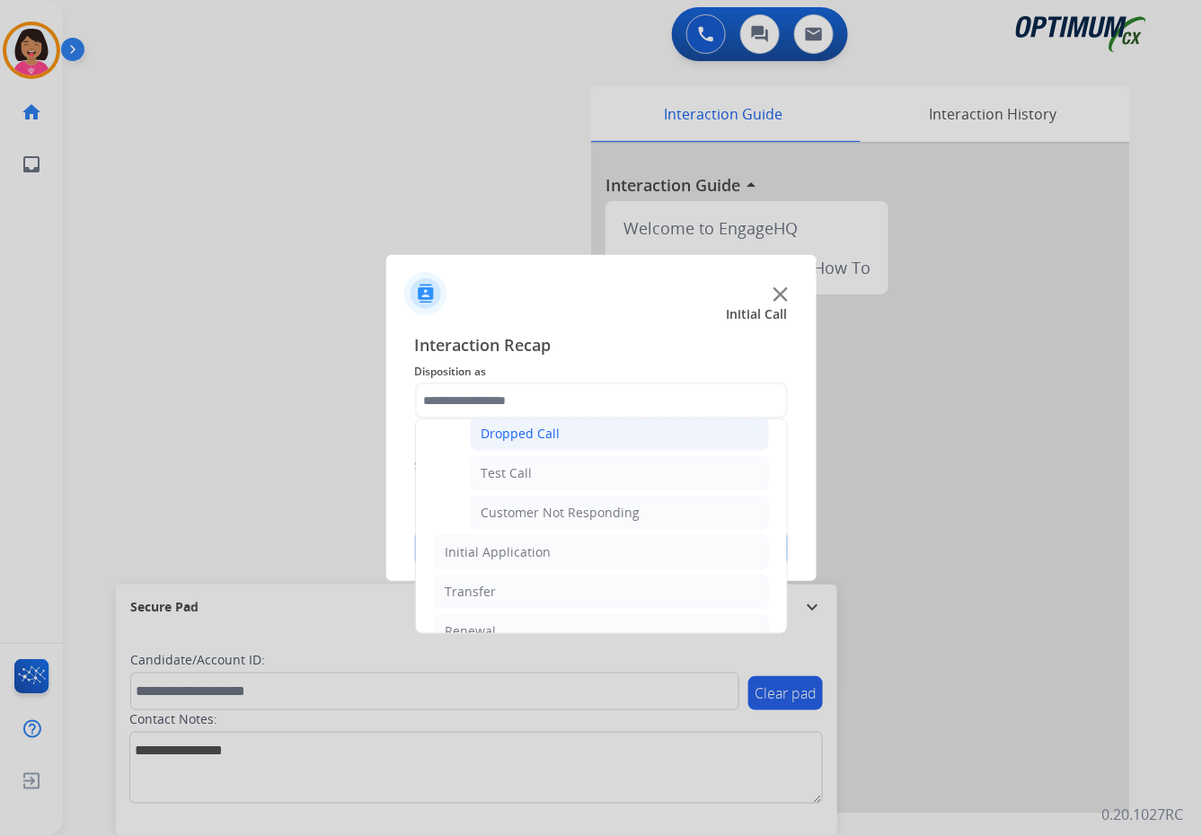
click at [508, 442] on div "Dropped Call" at bounding box center [520, 434] width 79 height 18
type input "**********"
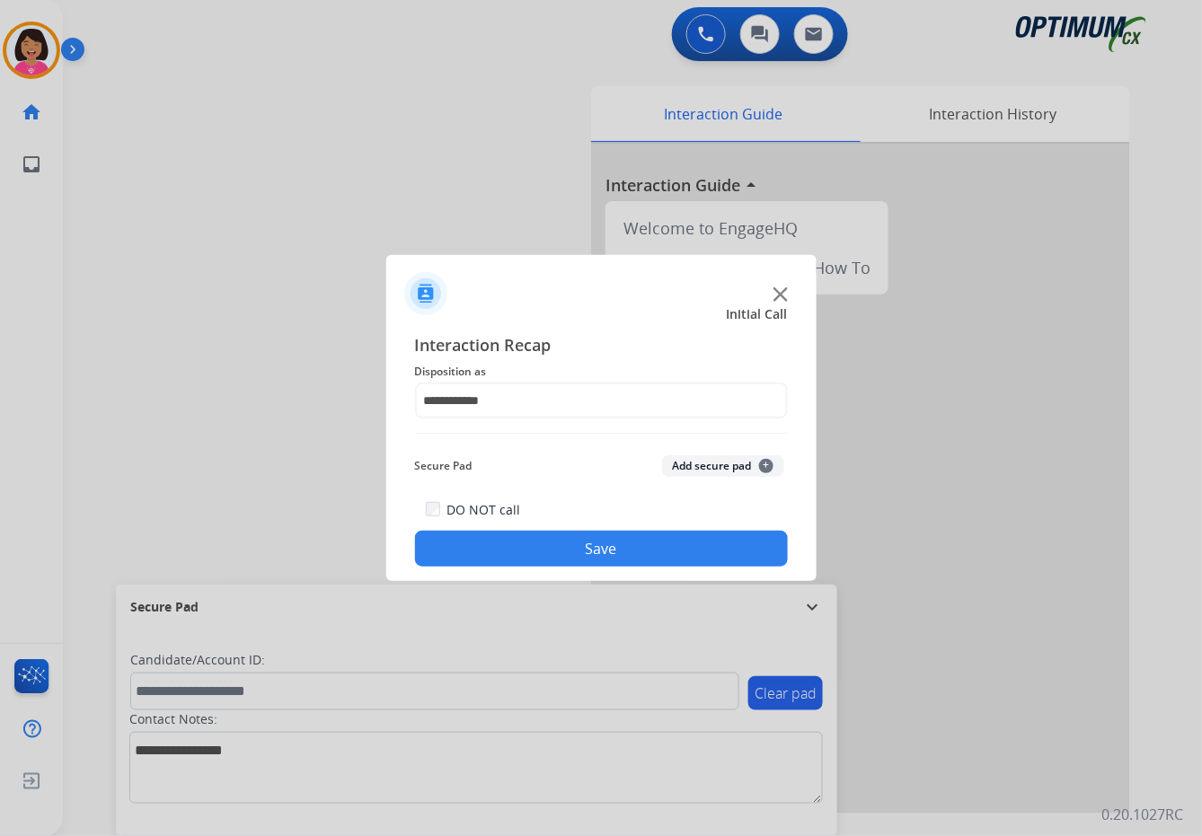
click at [536, 553] on button "Save" at bounding box center [601, 549] width 373 height 36
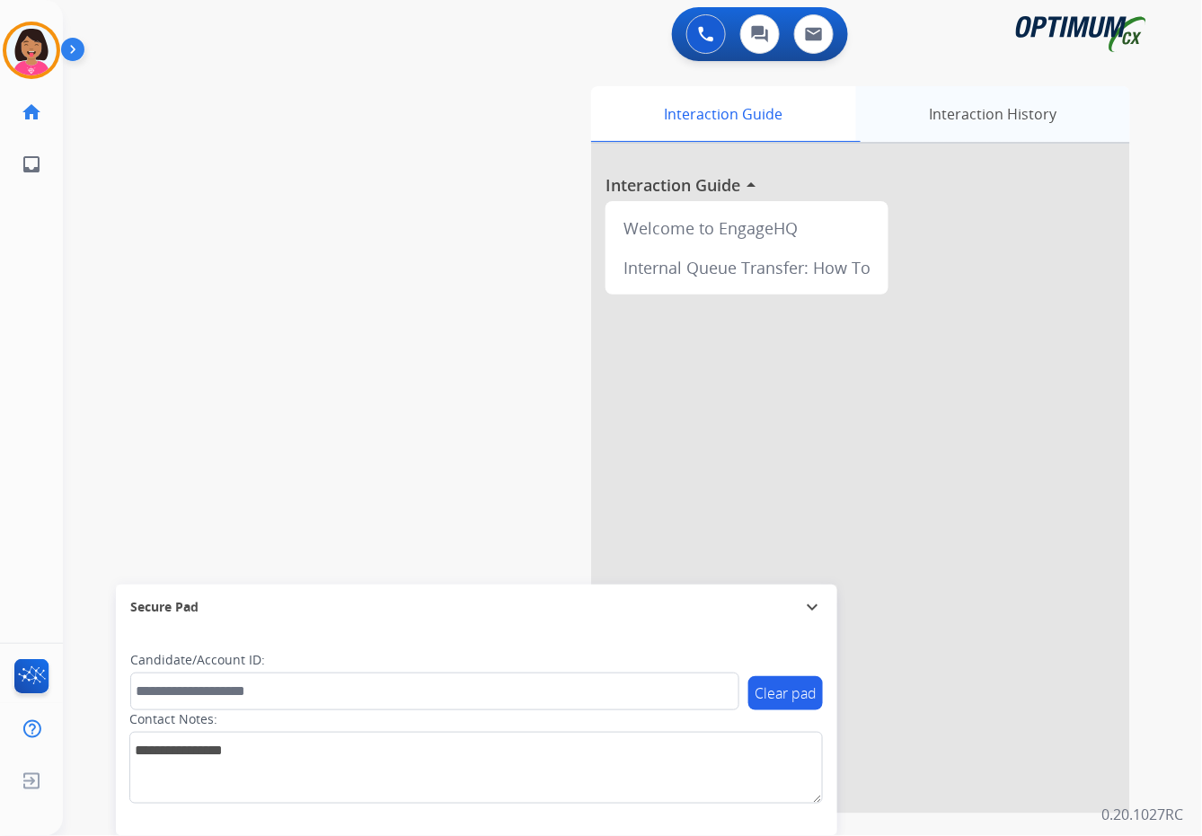
click at [956, 114] on div "Interaction History" at bounding box center [993, 114] width 274 height 56
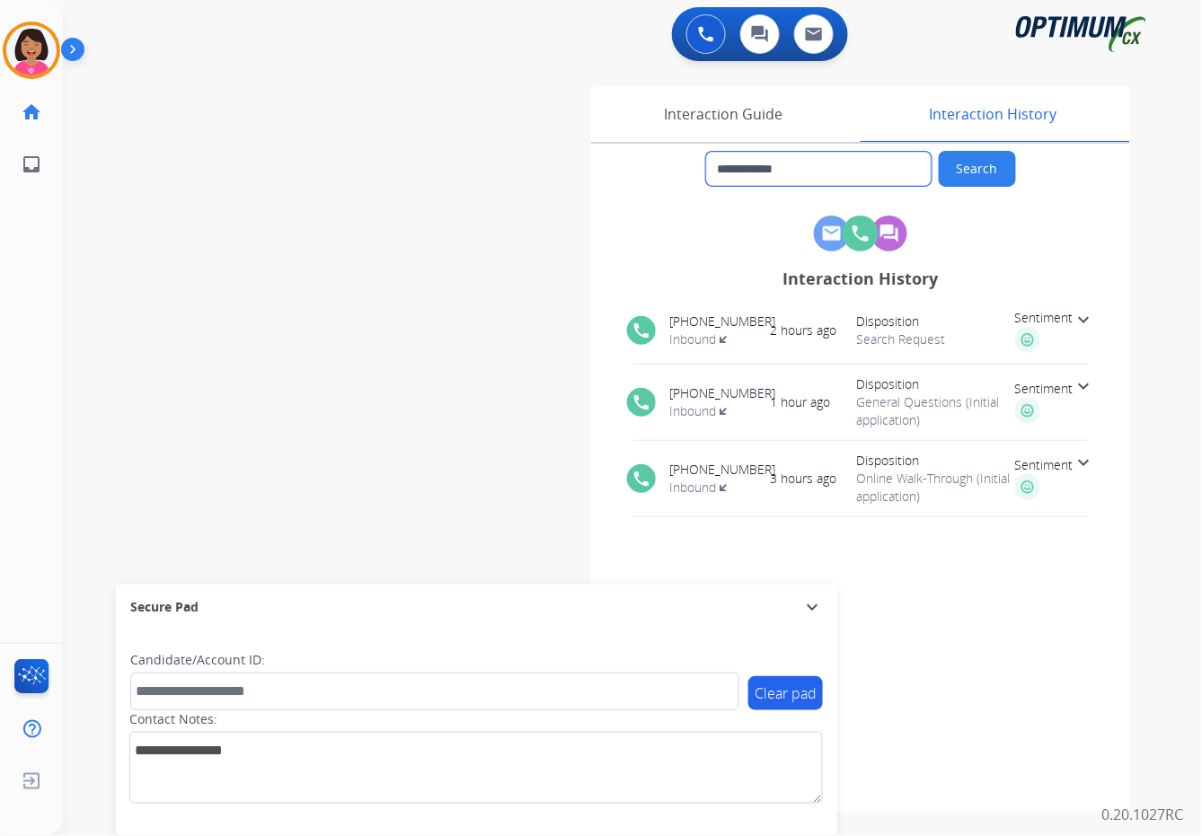
drag, startPoint x: 864, startPoint y: 178, endPoint x: 733, endPoint y: 166, distance: 131.7
drag, startPoint x: 733, startPoint y: 166, endPoint x: 911, endPoint y: 153, distance: 178.4
click at [911, 153] on input "**********" at bounding box center [818, 169] width 225 height 34
click at [48, 31] on img at bounding box center [31, 50] width 50 height 50
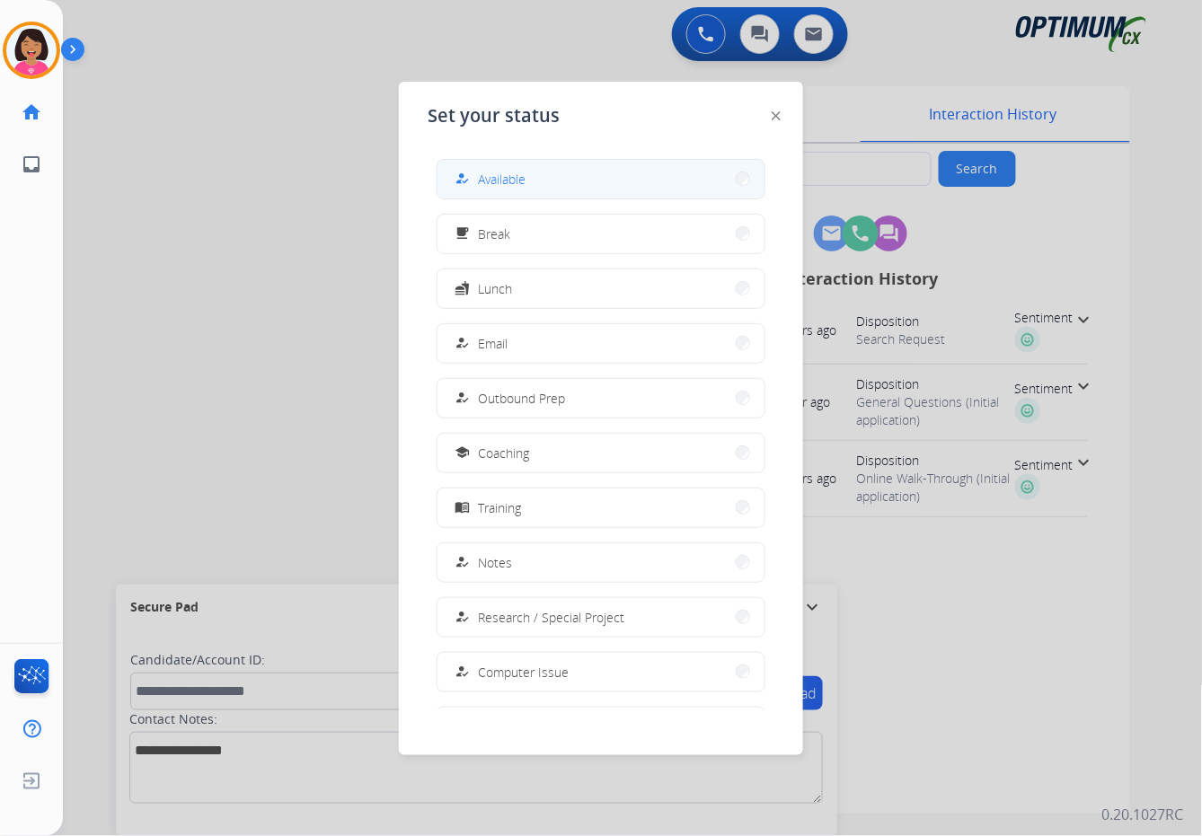
click at [551, 178] on button "how_to_reg Available" at bounding box center [600, 179] width 327 height 39
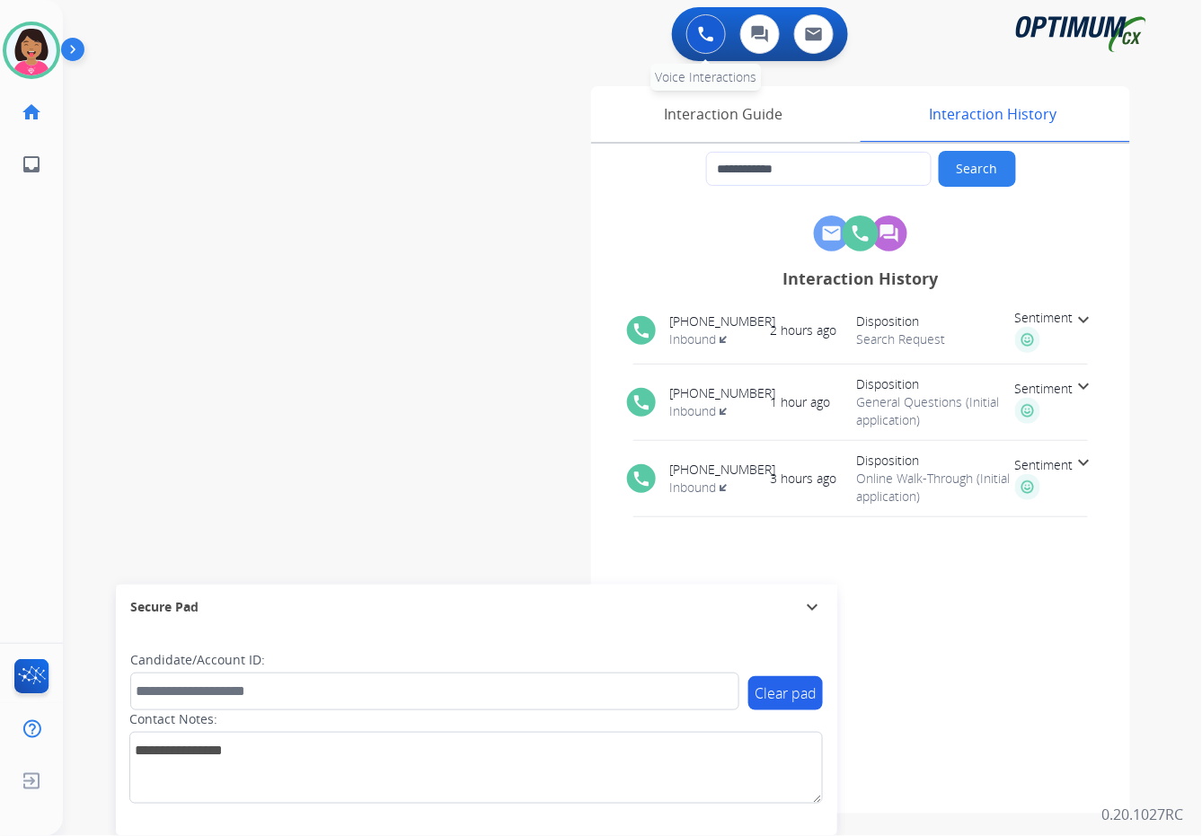
click at [699, 51] on button at bounding box center [706, 34] width 40 height 40
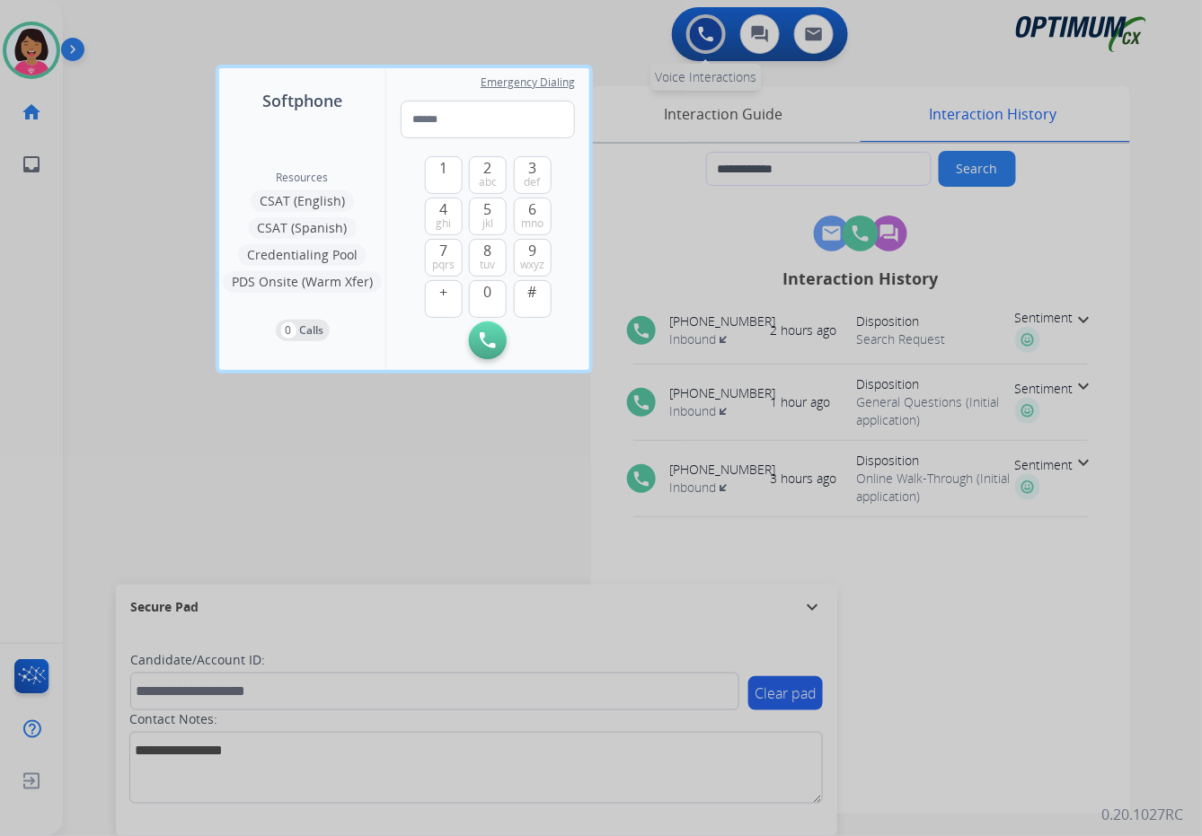
type input "**********"
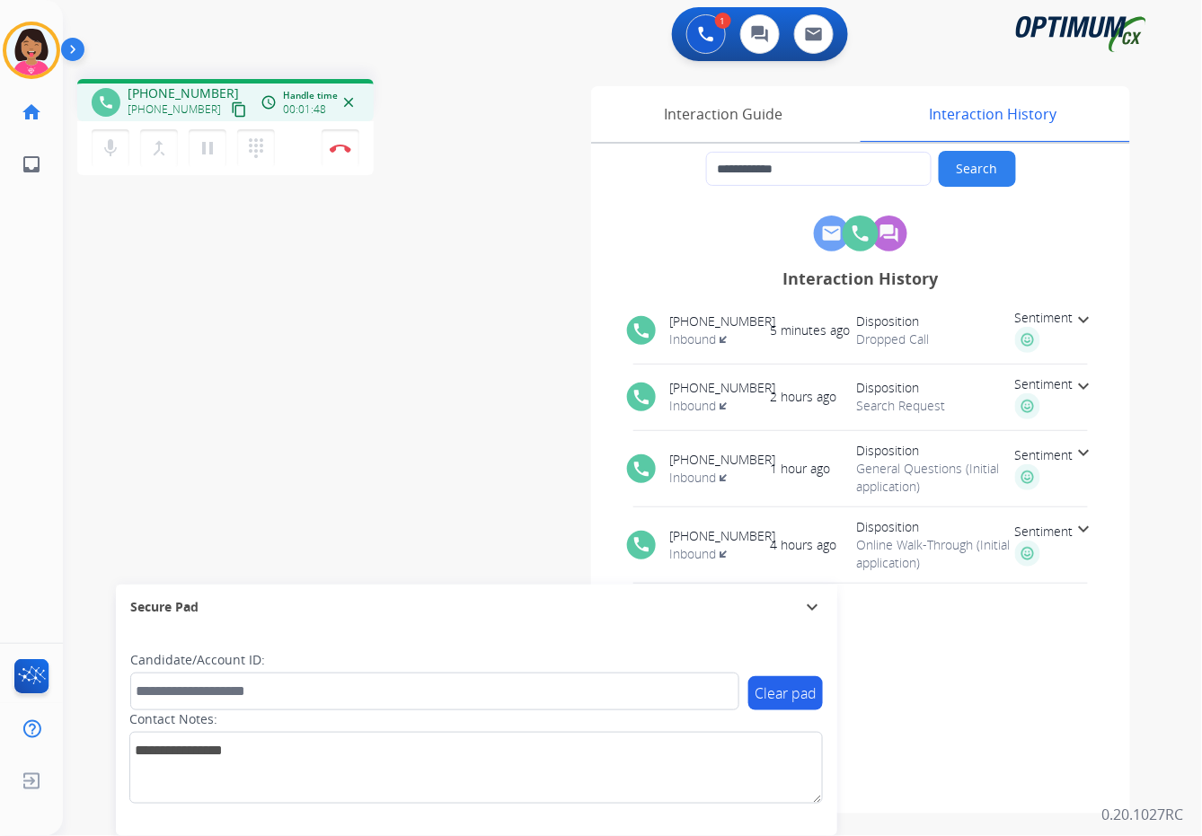
click at [0, 475] on div "Del Busy Edit Avatar Agent: [PERSON_NAME] Profile: OCX Training home Home Home …" at bounding box center [31, 418] width 63 height 836
click at [673, 131] on div "Interaction Guide" at bounding box center [723, 114] width 265 height 56
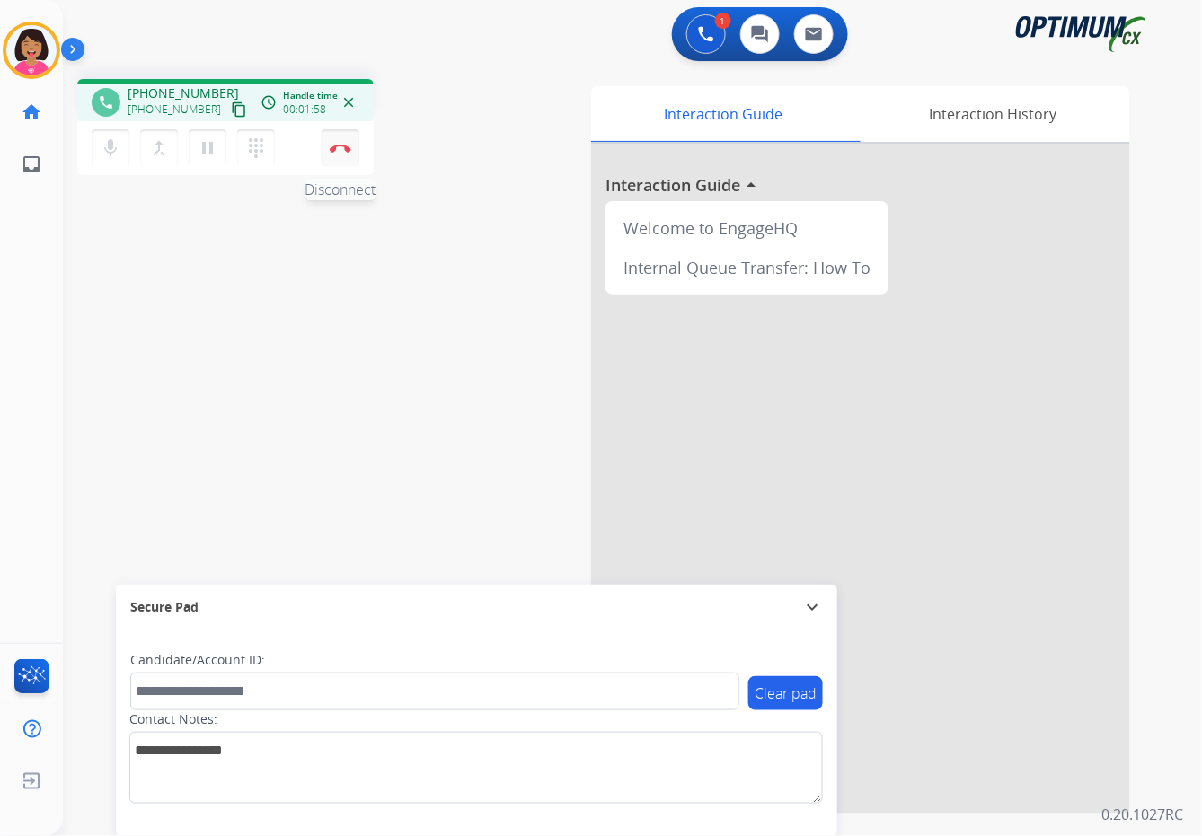
click at [339, 150] on img at bounding box center [341, 148] width 22 height 9
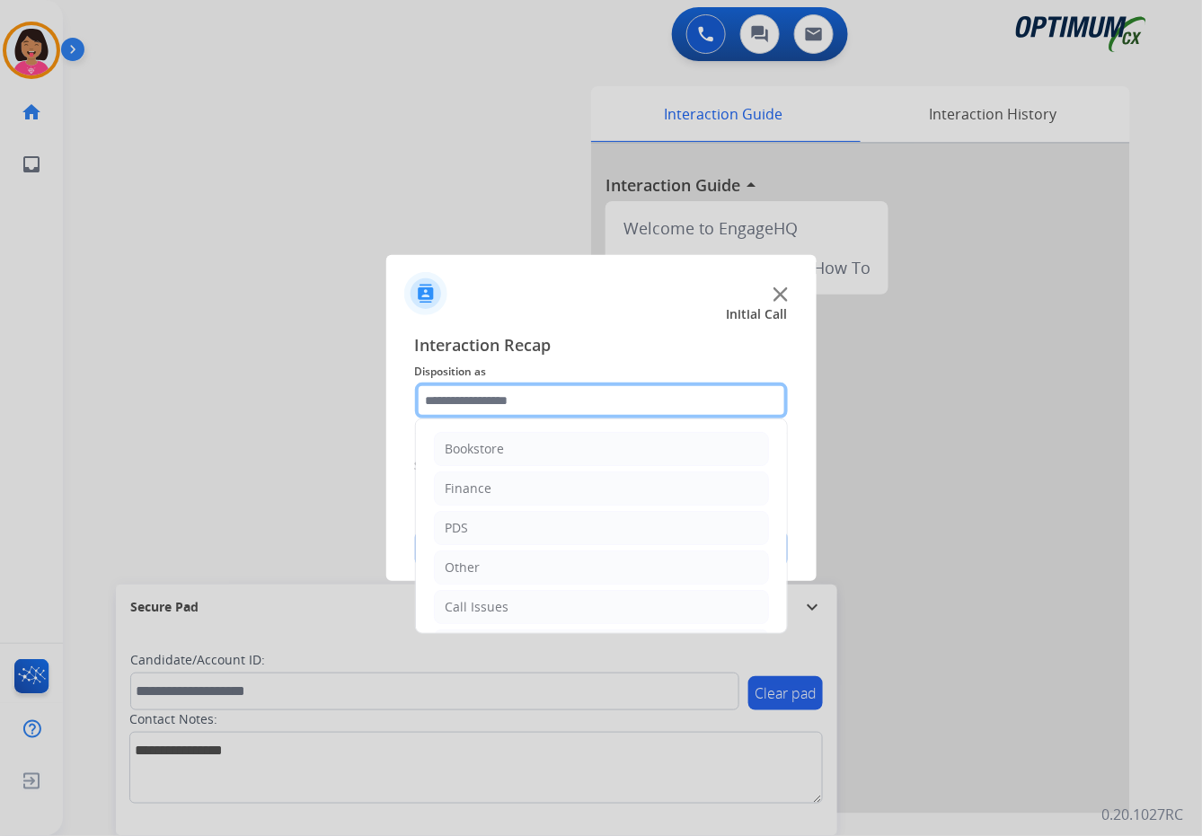
click at [644, 392] on input "text" at bounding box center [601, 401] width 373 height 36
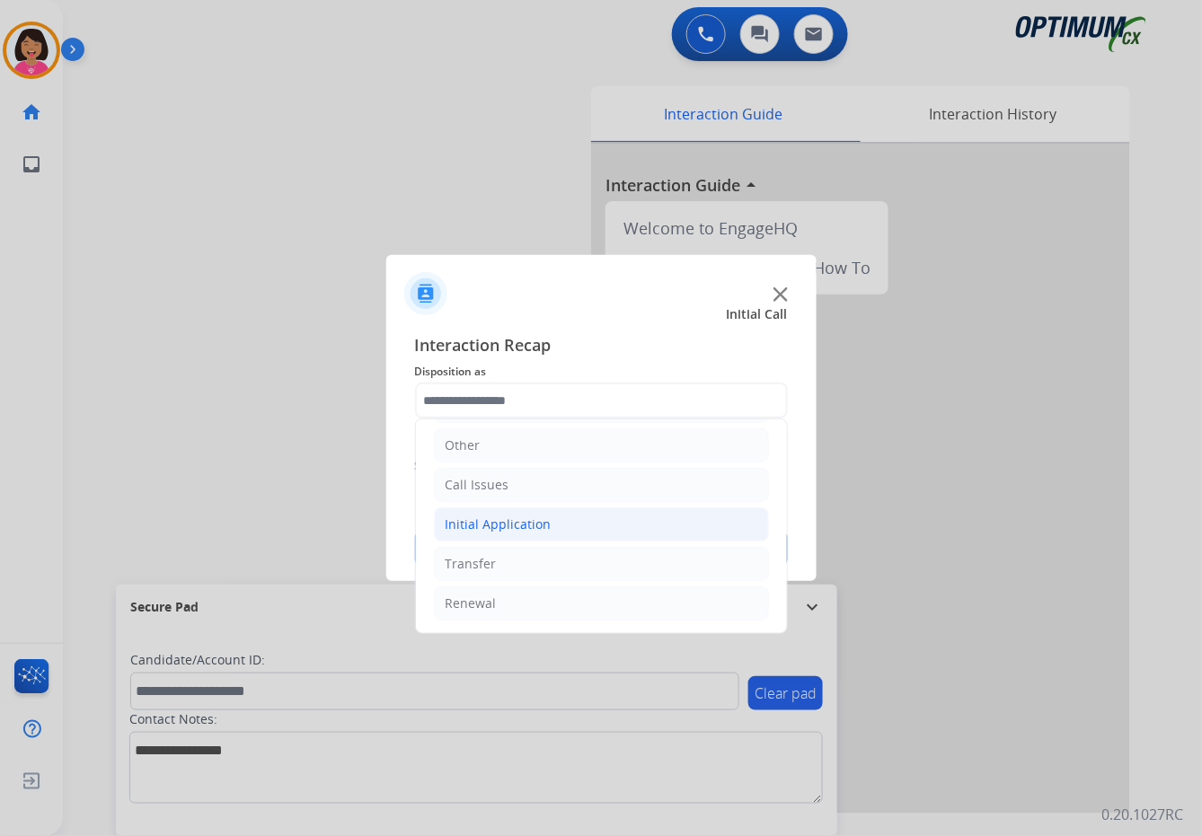
click at [551, 522] on li "Initial Application" at bounding box center [601, 524] width 335 height 34
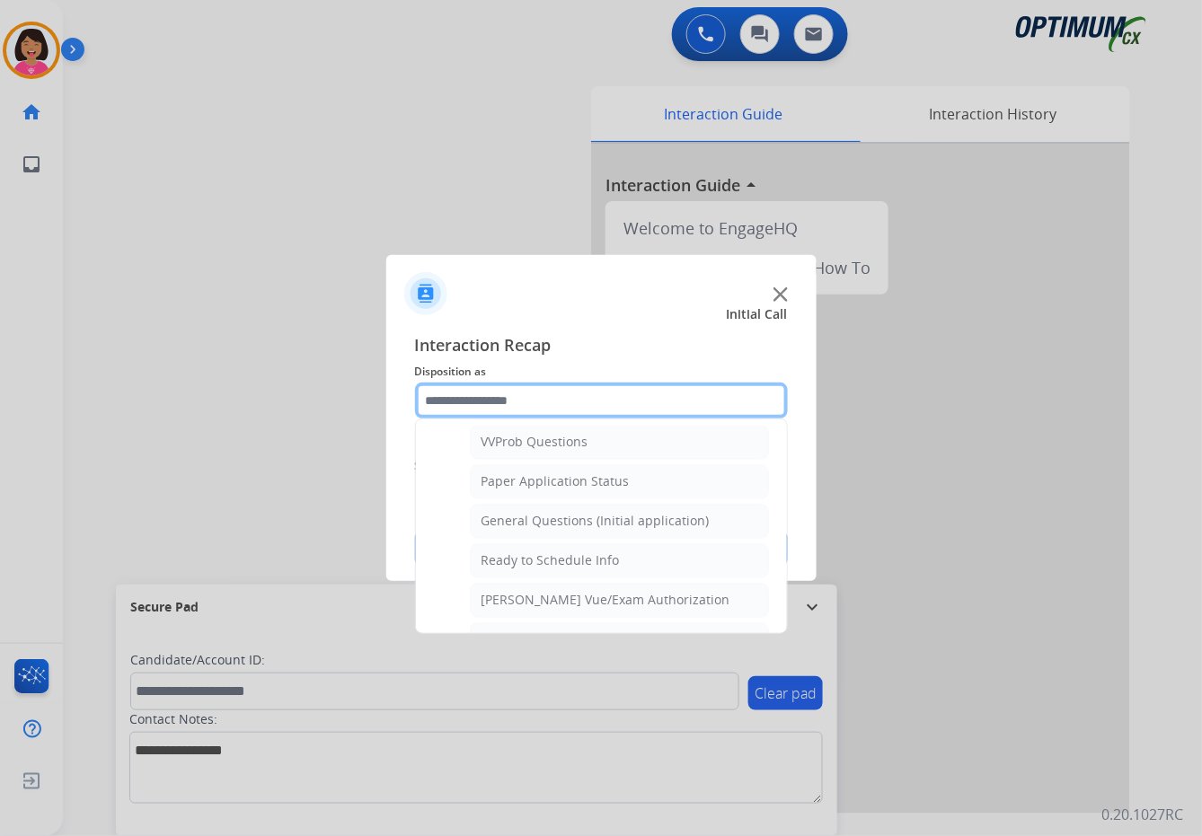
scroll to position [968, 0]
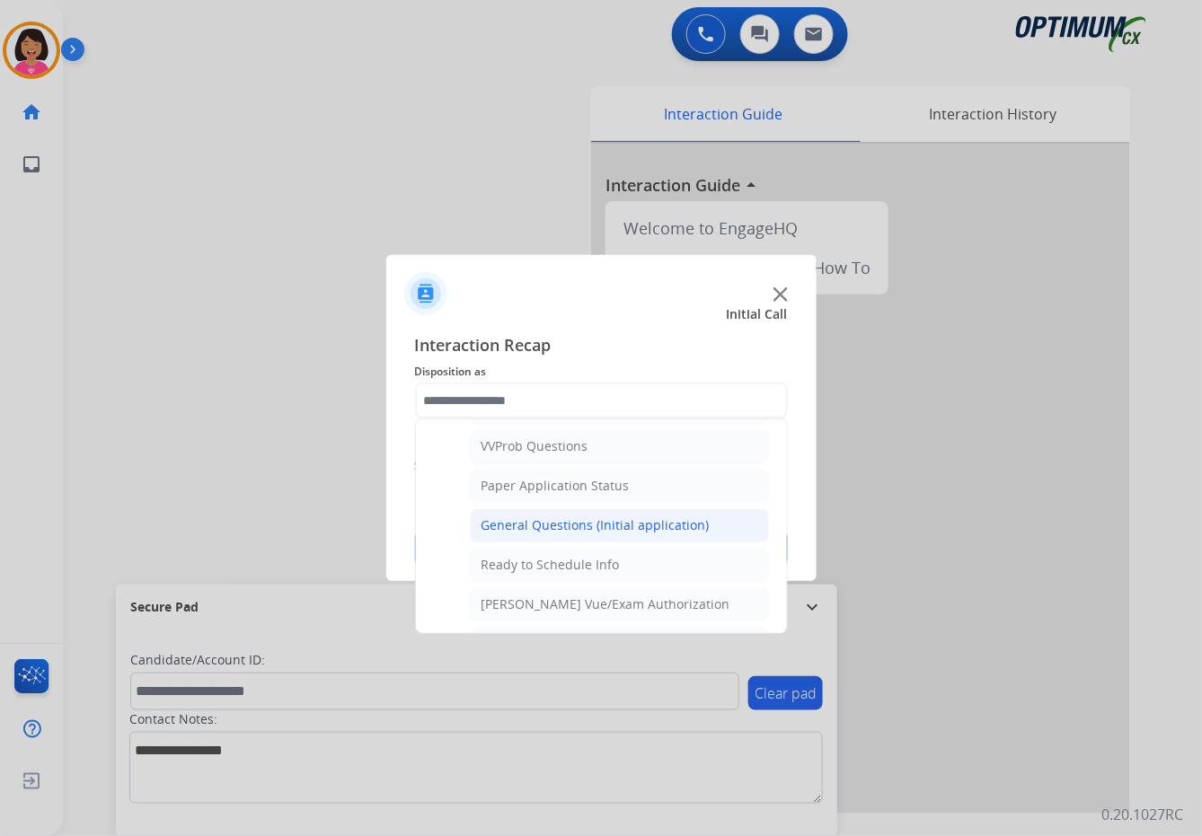
click at [563, 532] on div "General Questions (Initial application)" at bounding box center [595, 526] width 228 height 18
type input "**********"
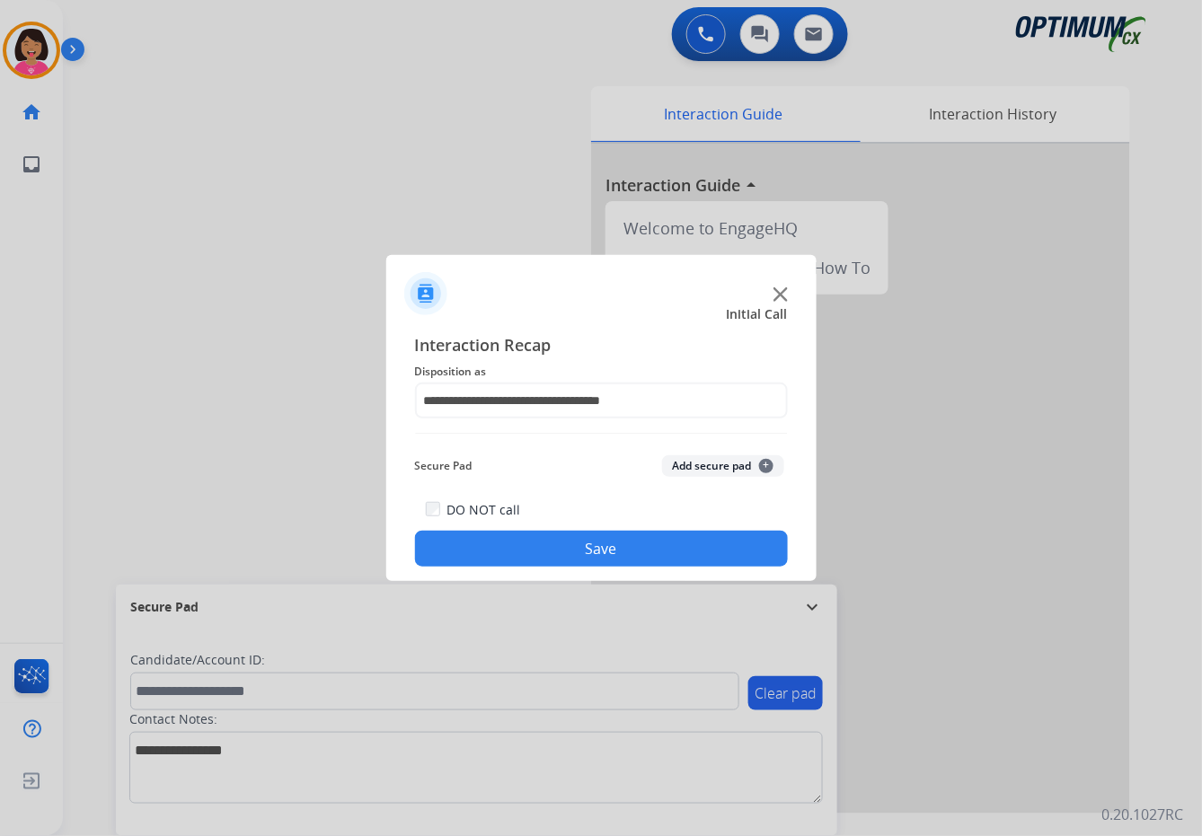
click at [563, 543] on button "Save" at bounding box center [601, 549] width 373 height 36
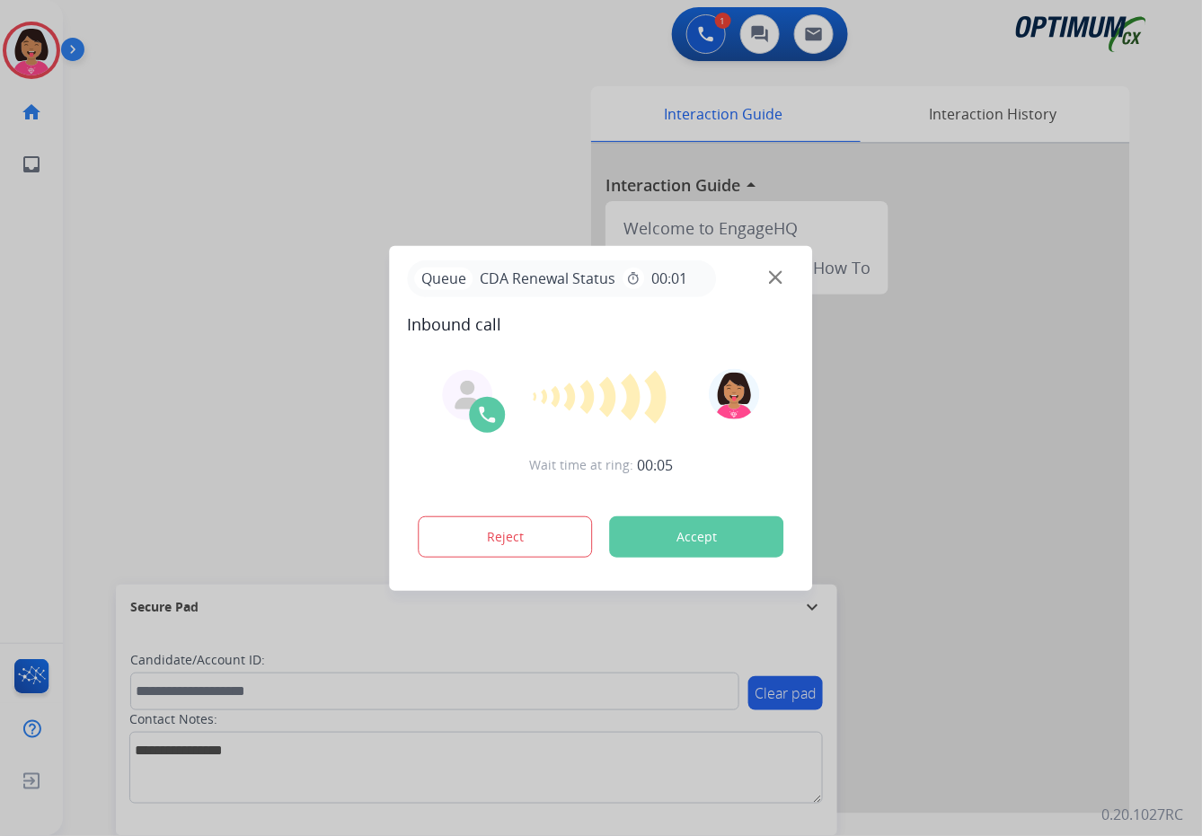
click at [6, 468] on div at bounding box center [601, 418] width 1202 height 836
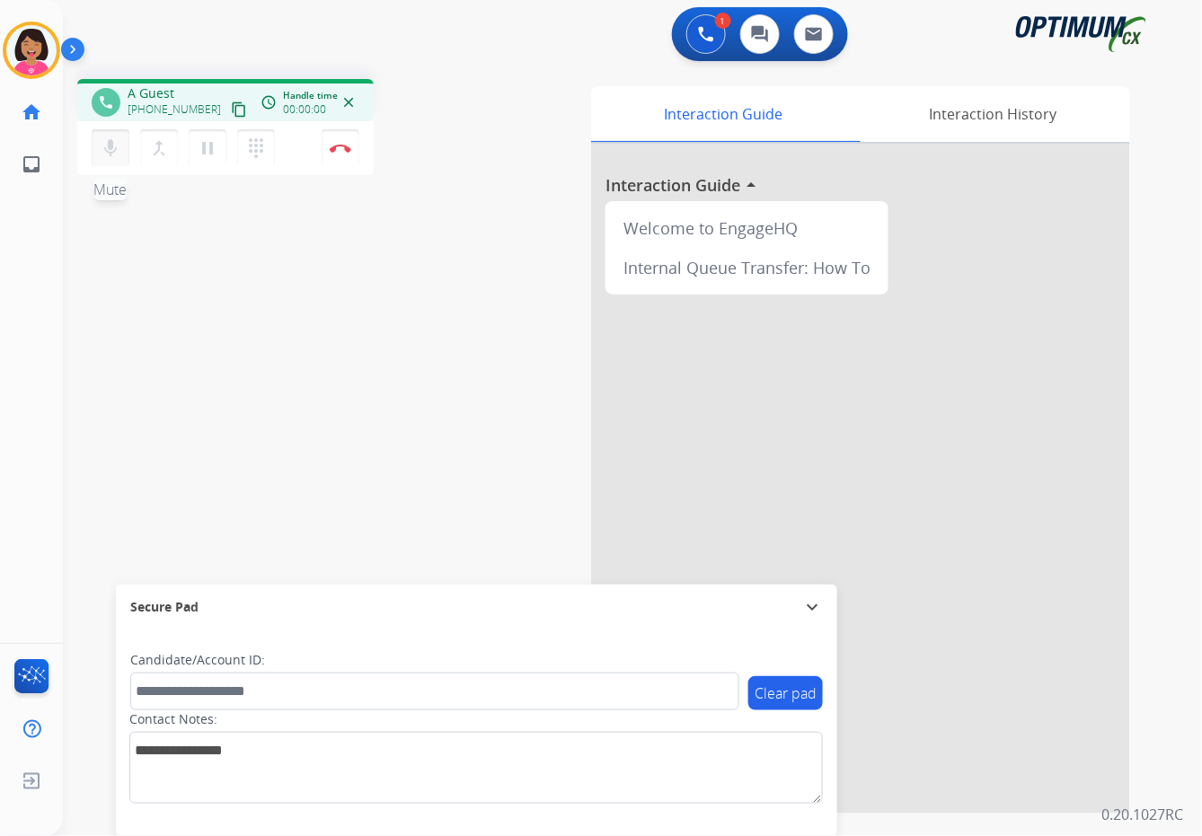
click at [110, 144] on mat-icon "mic" at bounding box center [111, 148] width 22 height 22
click at [109, 159] on button "mic_off Mute" at bounding box center [111, 148] width 38 height 38
click at [231, 105] on mat-icon "content_copy" at bounding box center [239, 109] width 16 height 16
click at [99, 154] on button "mic Mute" at bounding box center [111, 148] width 38 height 38
click at [101, 142] on mat-icon "mic_off" at bounding box center [111, 148] width 22 height 22
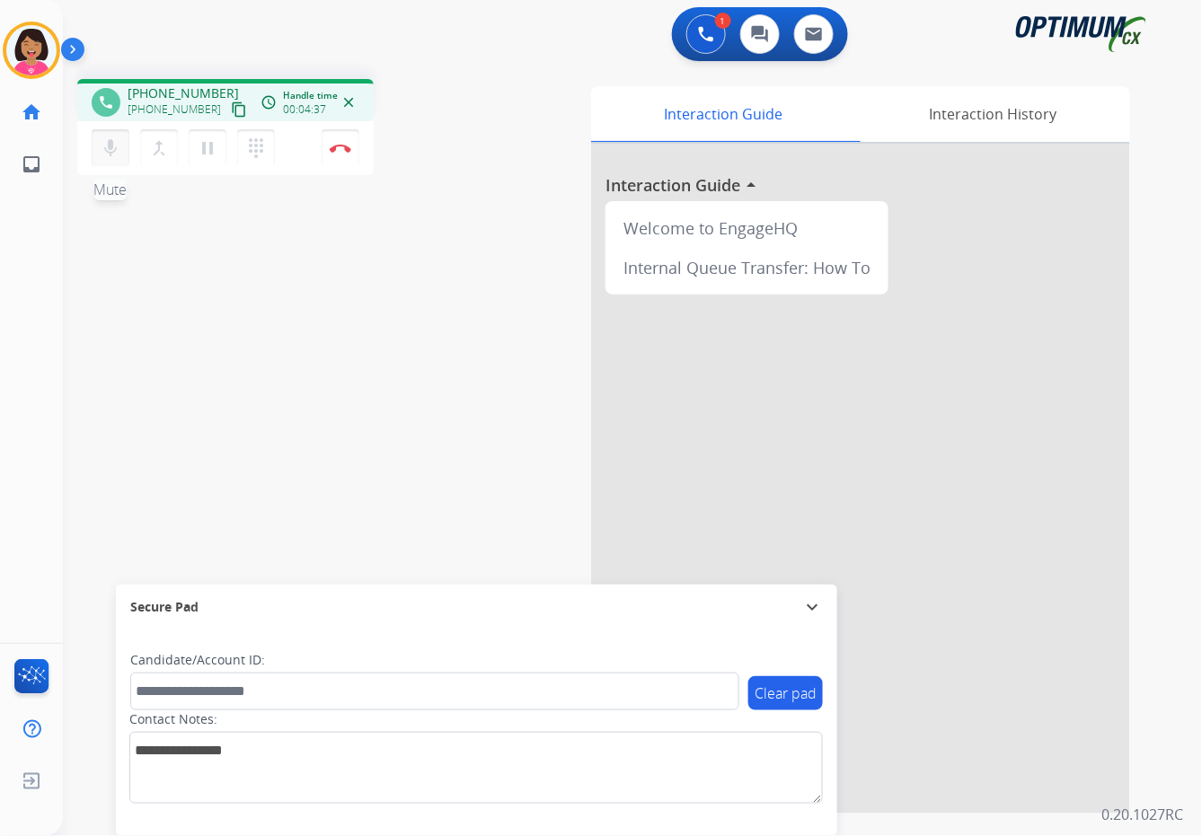
click at [99, 144] on button "mic Mute" at bounding box center [111, 148] width 38 height 38
click at [108, 154] on mat-icon "mic_off" at bounding box center [111, 148] width 22 height 22
click at [160, 385] on div "phone [PHONE_NUMBER] [PHONE_NUMBER] content_copy access_time Call metrics Queue…" at bounding box center [611, 439] width 1096 height 749
click at [338, 139] on button "Disconnect" at bounding box center [341, 148] width 38 height 38
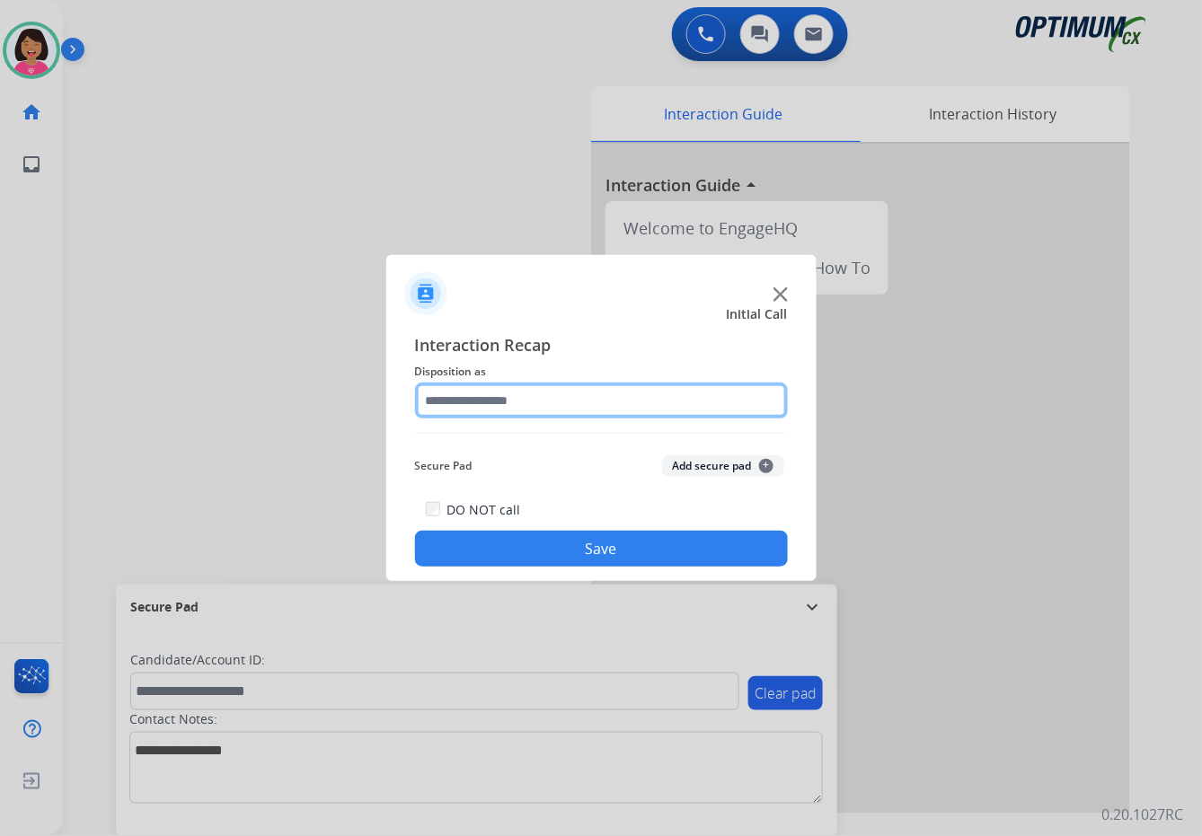
click at [640, 393] on input "text" at bounding box center [601, 401] width 373 height 36
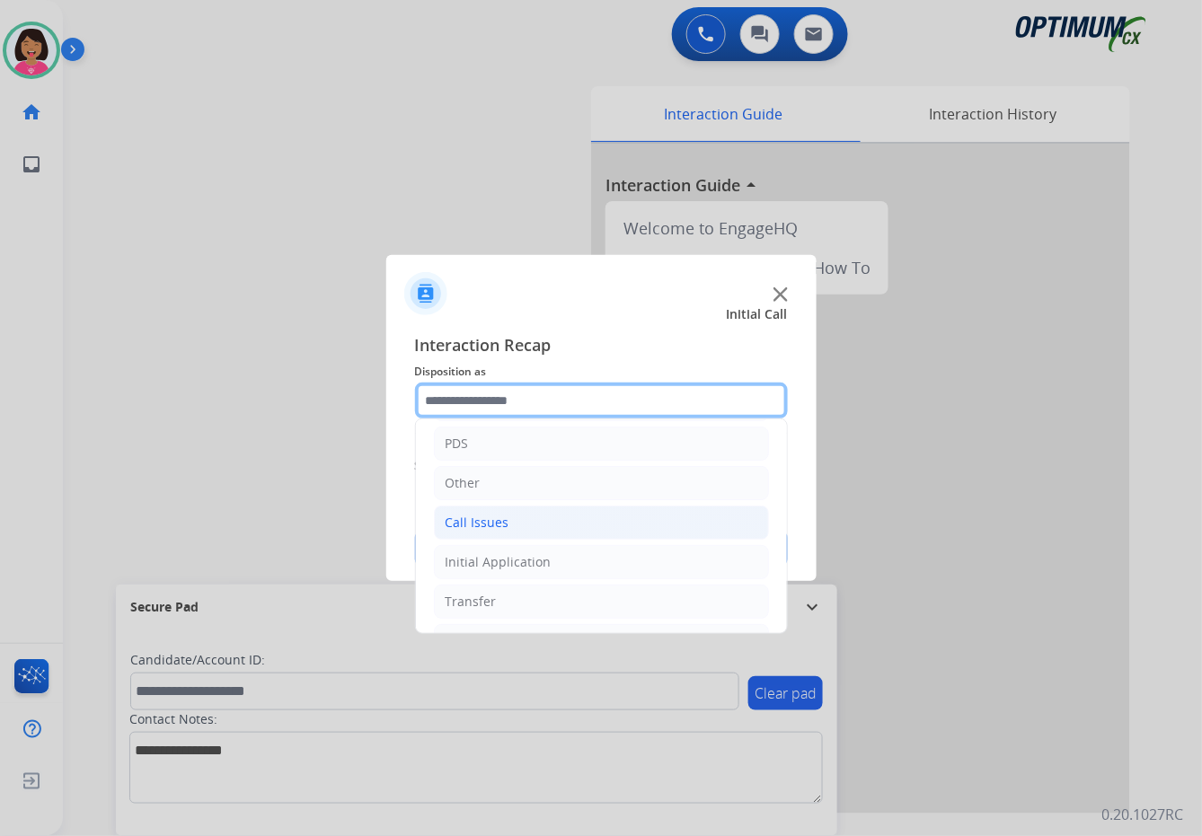
scroll to position [86, 0]
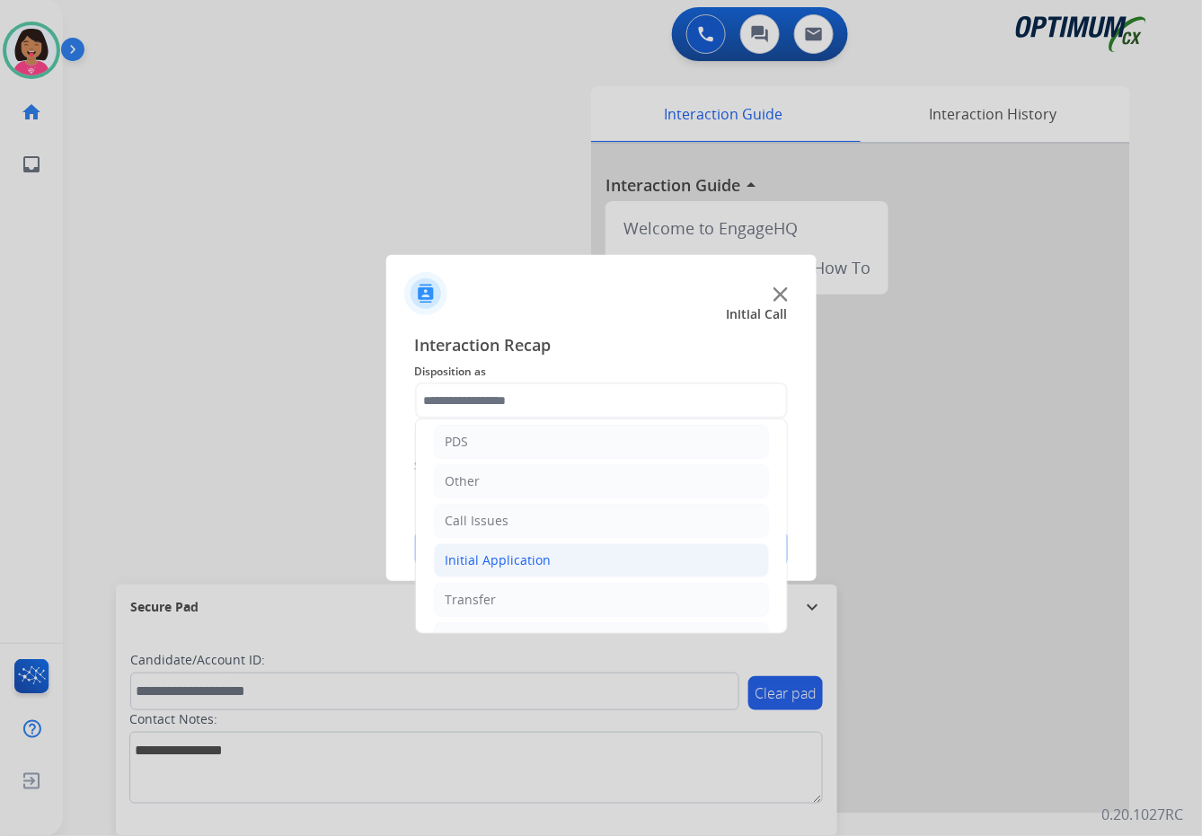
click at [597, 562] on li "Initial Application" at bounding box center [601, 560] width 335 height 34
click at [595, 588] on li "Credential Resend (Initial application)" at bounding box center [619, 600] width 299 height 34
type input "**********"
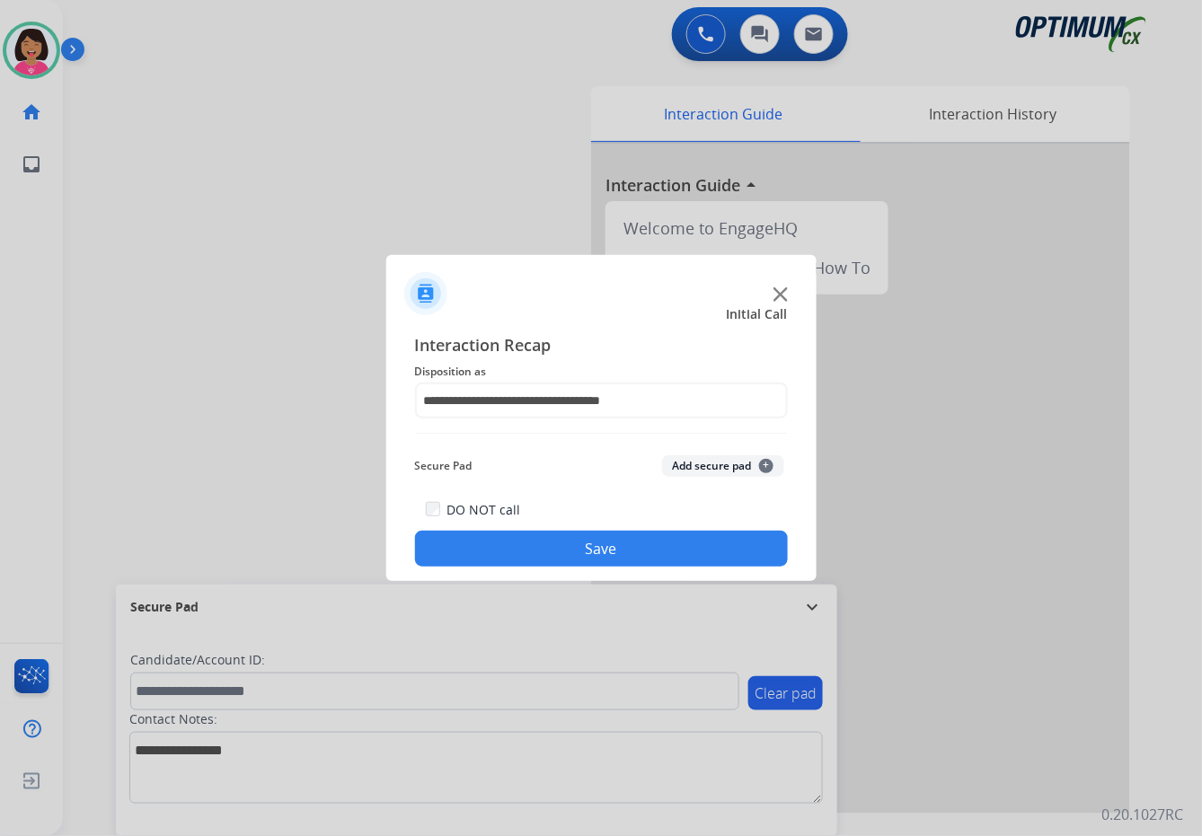
click at [568, 527] on div "DO NOT call Save" at bounding box center [601, 532] width 373 height 68
click at [575, 543] on button "Save" at bounding box center [601, 549] width 373 height 36
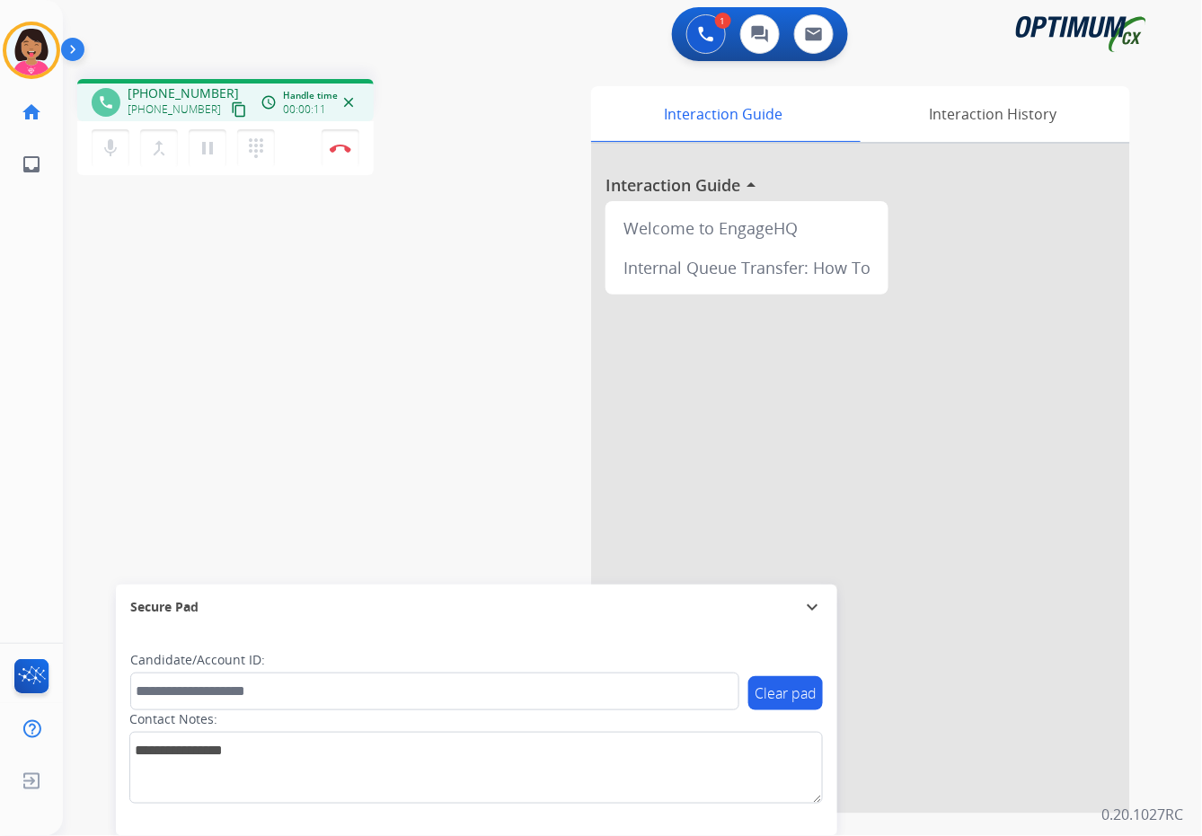
click at [93, 190] on div "phone [PHONE_NUMBER] [PHONE_NUMBER] content_copy access_time Call metrics Queue…" at bounding box center [611, 439] width 1096 height 749
click at [231, 115] on mat-icon "content_copy" at bounding box center [239, 109] width 16 height 16
click at [26, 243] on div "Del Busy Edit Avatar Agent: [PERSON_NAME] Profile: OCX Training home Home Home …" at bounding box center [31, 418] width 63 height 836
click at [108, 142] on mat-icon "mic" at bounding box center [111, 148] width 22 height 22
click at [220, 150] on button "pause Hold" at bounding box center [208, 148] width 38 height 38
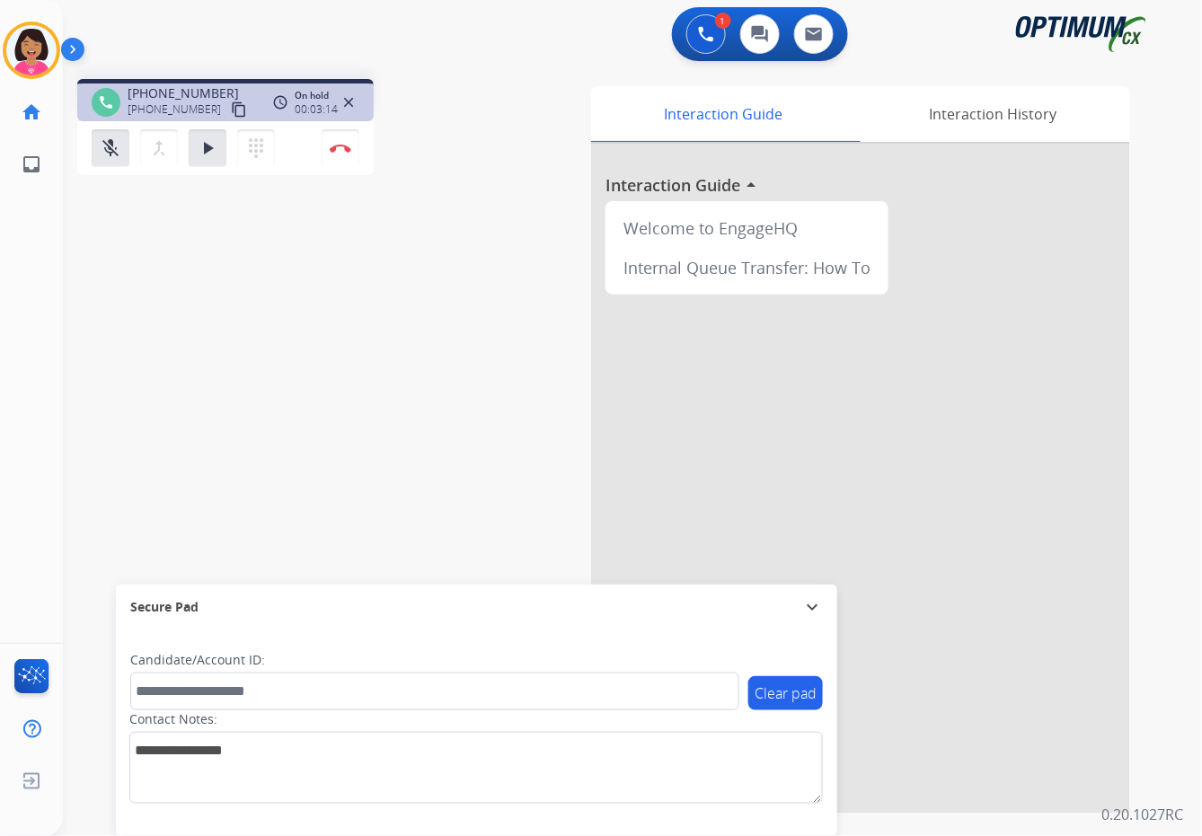
click at [4, 216] on div "Del Busy Edit Avatar Agent: [PERSON_NAME] Profile: OCX Training home Home Home …" at bounding box center [31, 418] width 63 height 836
click at [101, 152] on mat-icon "mic_off" at bounding box center [111, 148] width 22 height 22
click at [212, 158] on button "play_arrow Hold" at bounding box center [208, 148] width 38 height 38
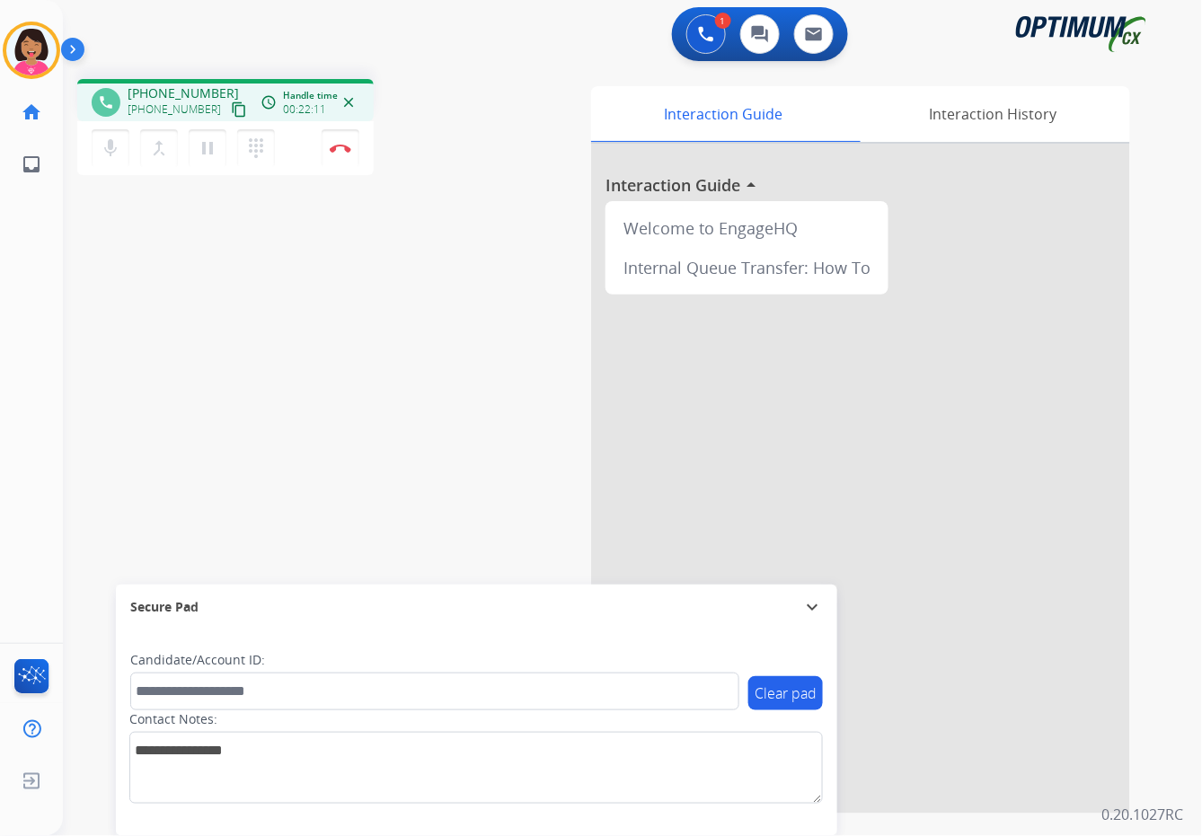
click at [130, 433] on div "phone [PHONE_NUMBER] [PHONE_NUMBER] content_copy access_time Call metrics Queue…" at bounding box center [611, 439] width 1096 height 749
click at [345, 151] on img at bounding box center [341, 148] width 22 height 9
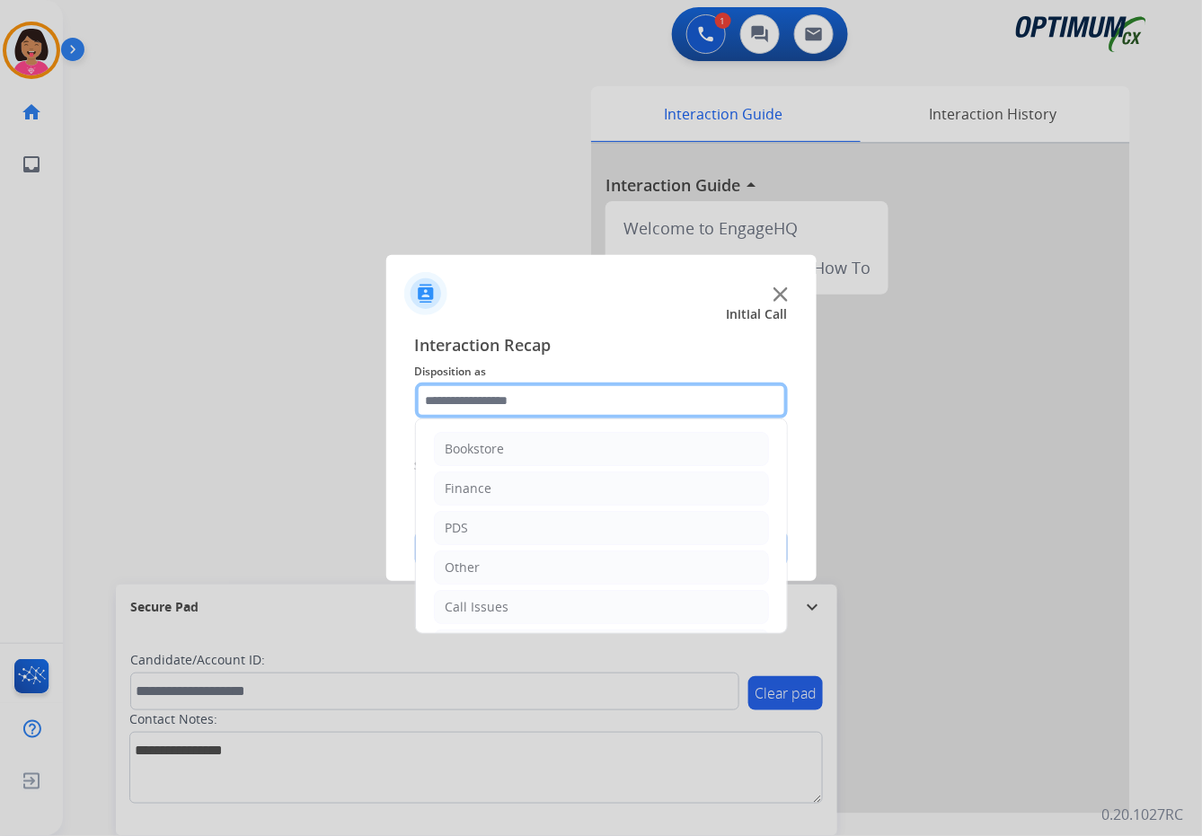
click at [520, 404] on input "text" at bounding box center [601, 401] width 373 height 36
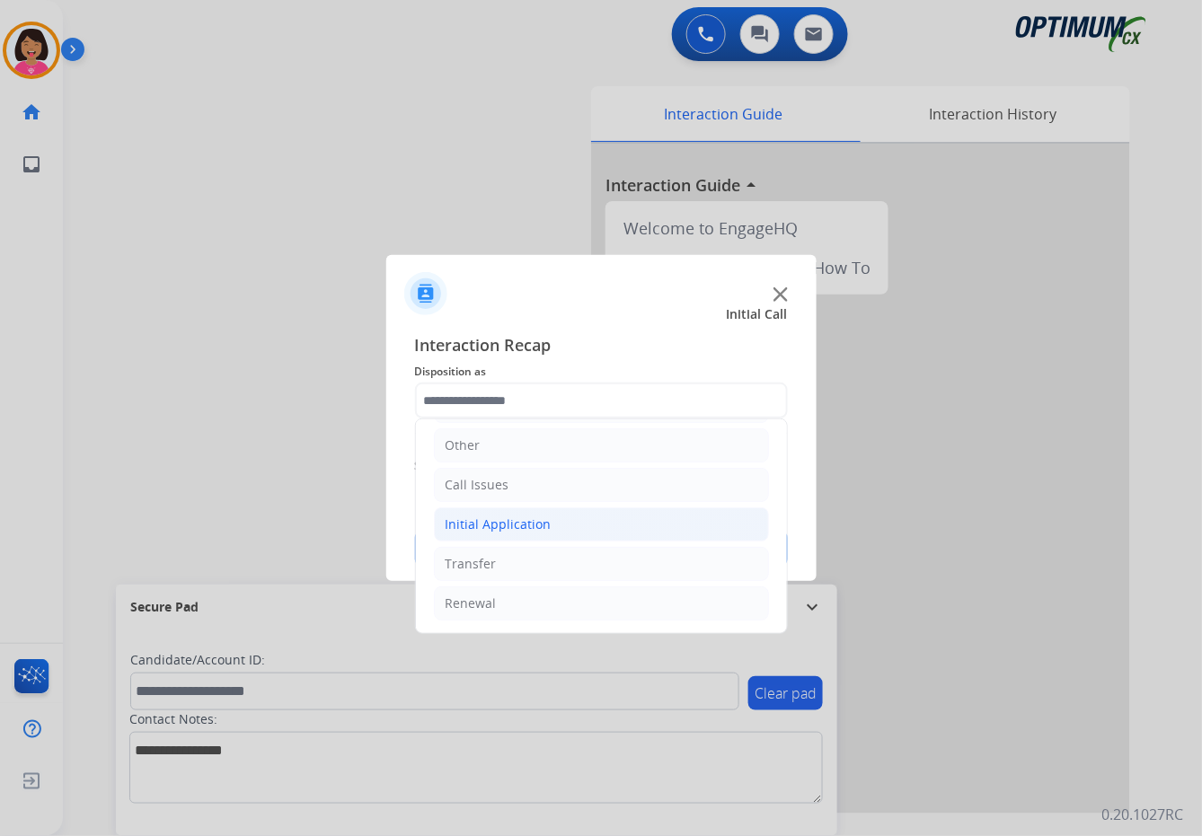
click at [530, 530] on div "Initial Application" at bounding box center [499, 525] width 106 height 18
click at [548, 603] on li "Appeals" at bounding box center [619, 603] width 299 height 34
type input "*******"
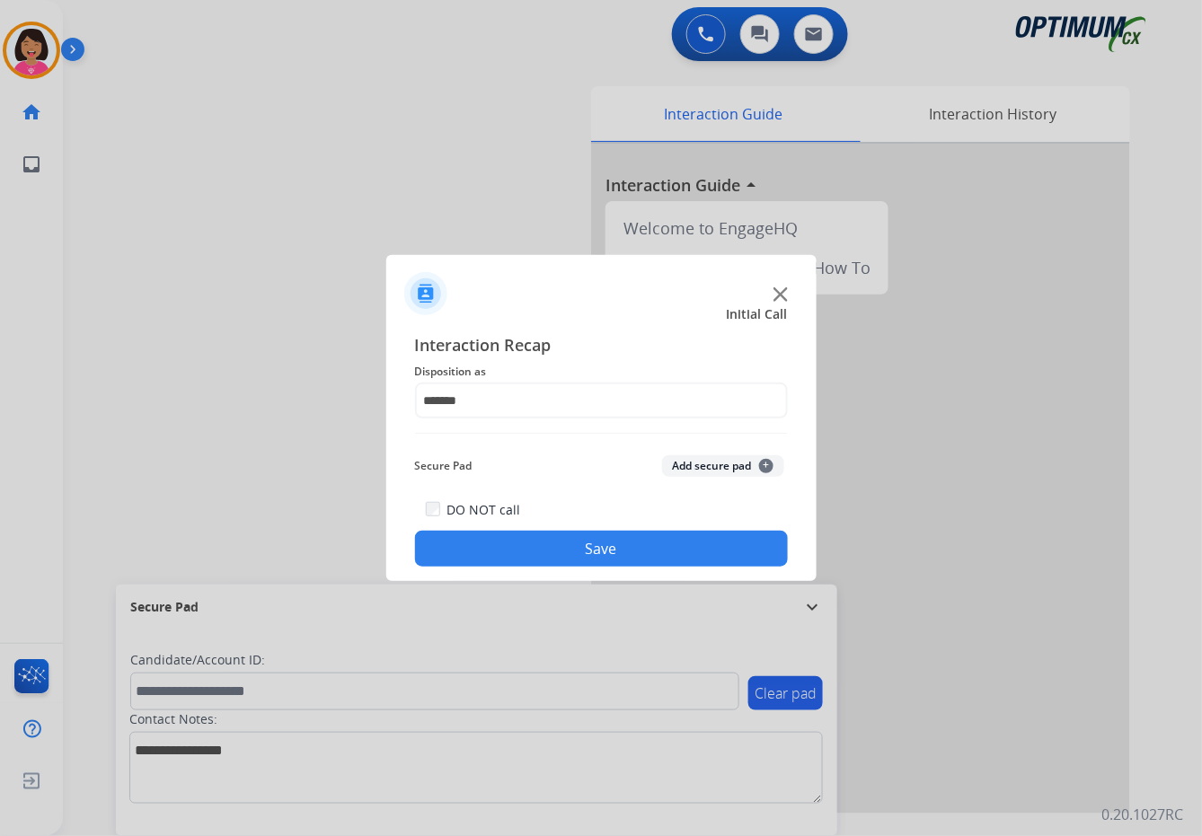
click at [554, 554] on button "Save" at bounding box center [601, 549] width 373 height 36
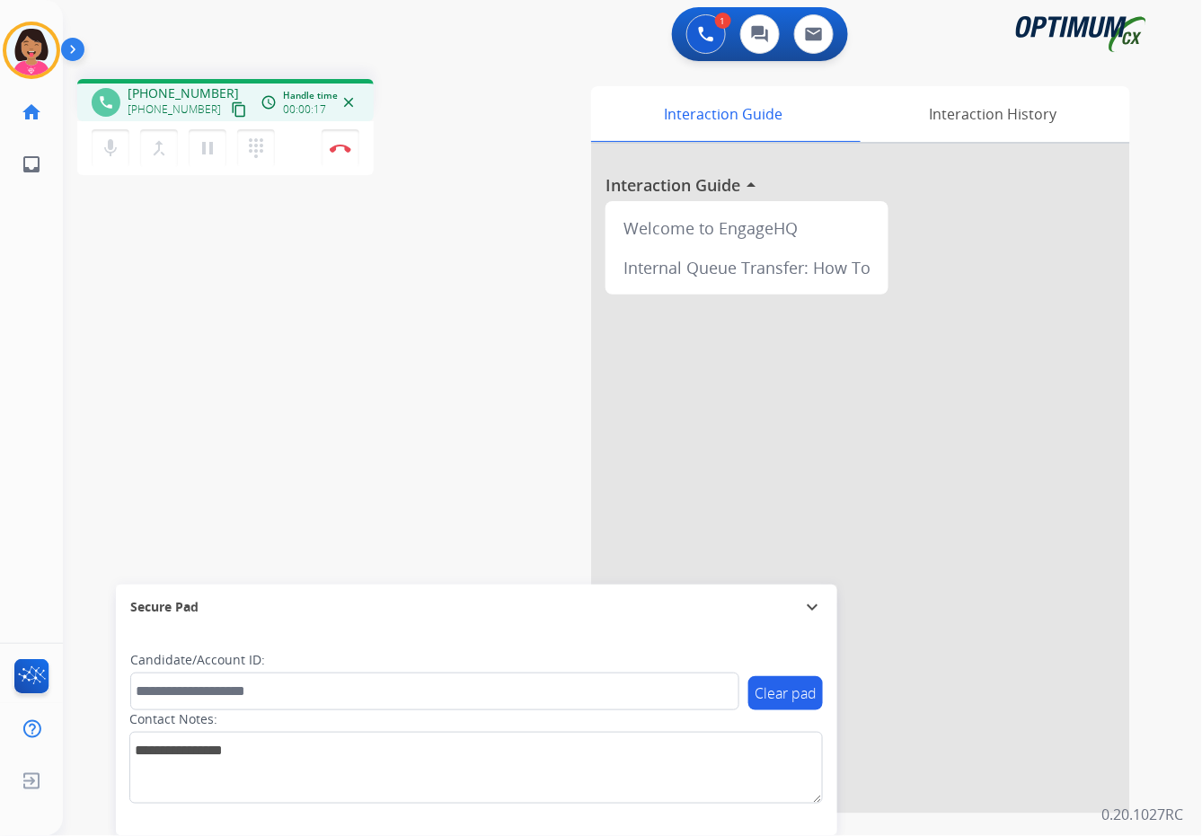
click at [231, 101] on mat-icon "content_copy" at bounding box center [239, 109] width 16 height 16
click at [107, 141] on mat-icon "mic" at bounding box center [111, 148] width 22 height 22
click at [129, 142] on div "mic_off Mute merge_type Bridge pause Hold dialpad Dialpad" at bounding box center [189, 148] width 194 height 38
click at [109, 141] on mat-icon "mic_off" at bounding box center [111, 148] width 22 height 22
click at [349, 154] on button "Disconnect" at bounding box center [341, 148] width 38 height 38
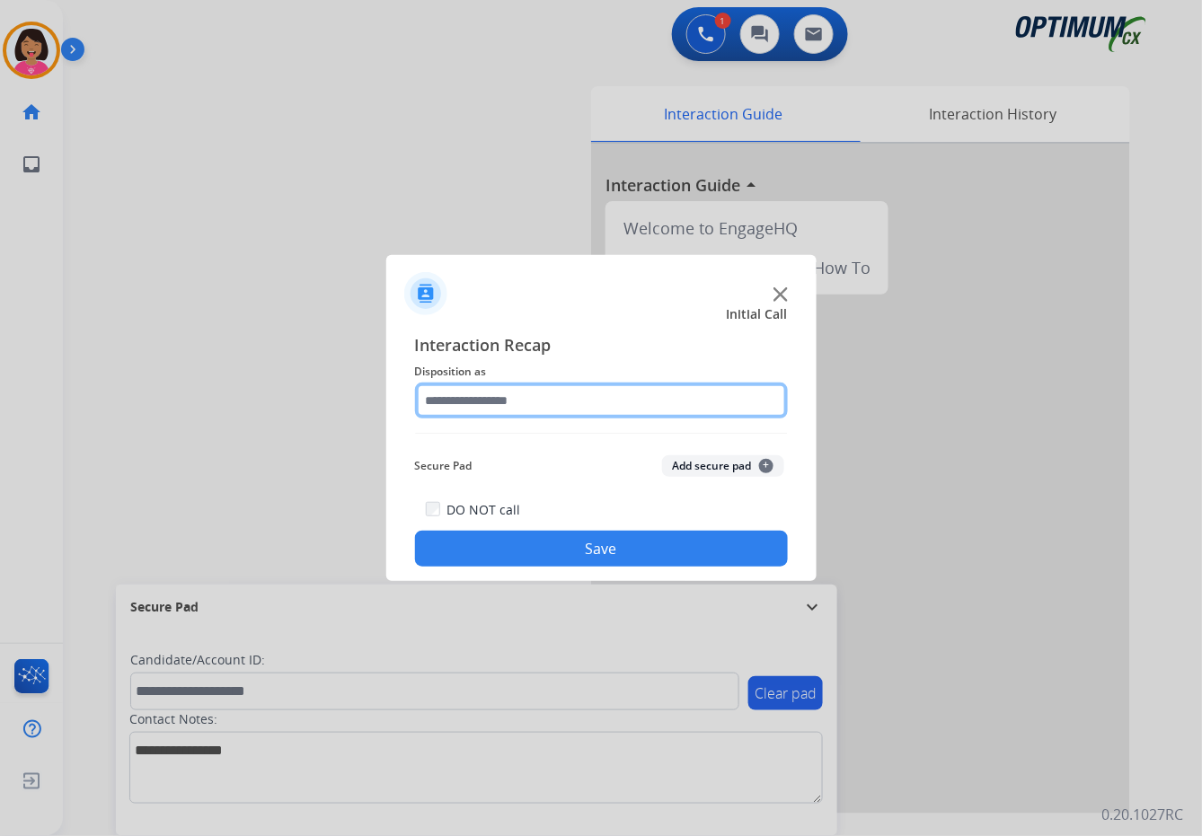
click at [590, 400] on input "text" at bounding box center [601, 401] width 373 height 36
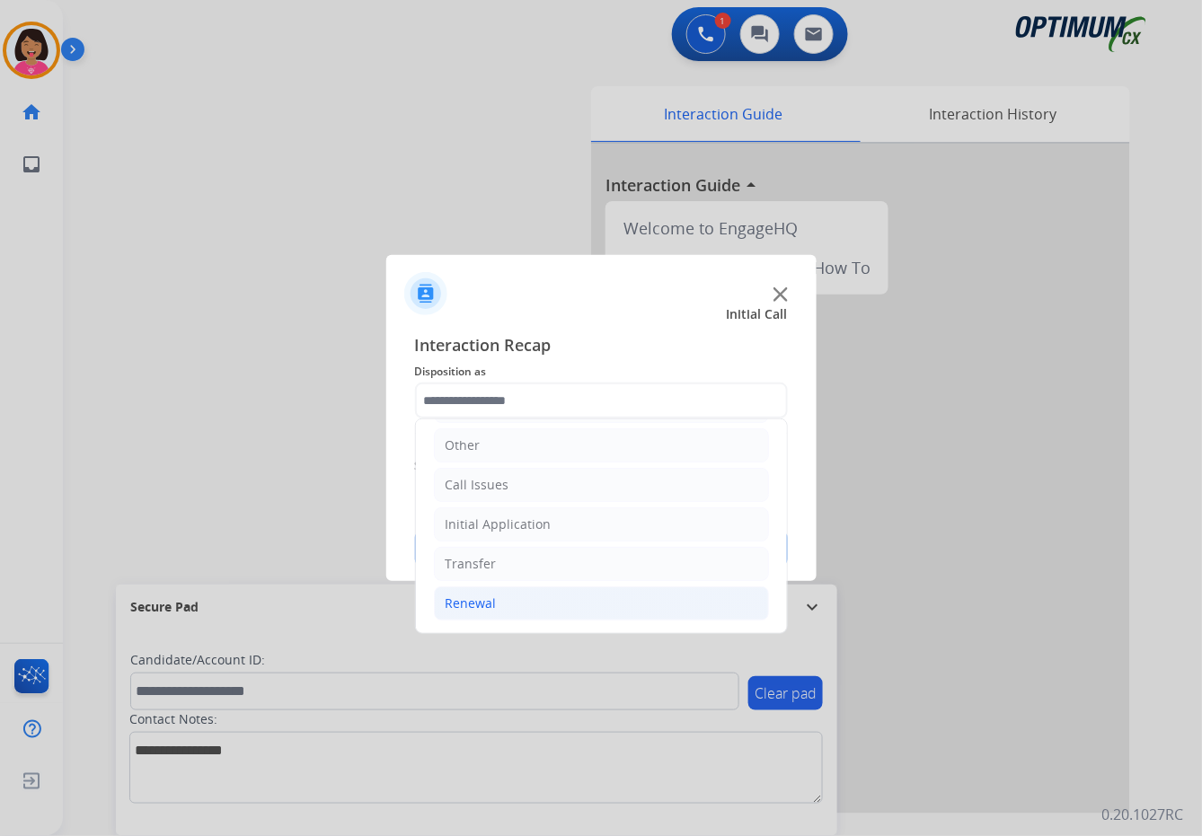
click at [525, 615] on li "Renewal" at bounding box center [601, 604] width 335 height 34
click at [539, 598] on li "Renewal" at bounding box center [601, 603] width 335 height 34
click at [539, 598] on li "Renewal" at bounding box center [601, 604] width 335 height 34
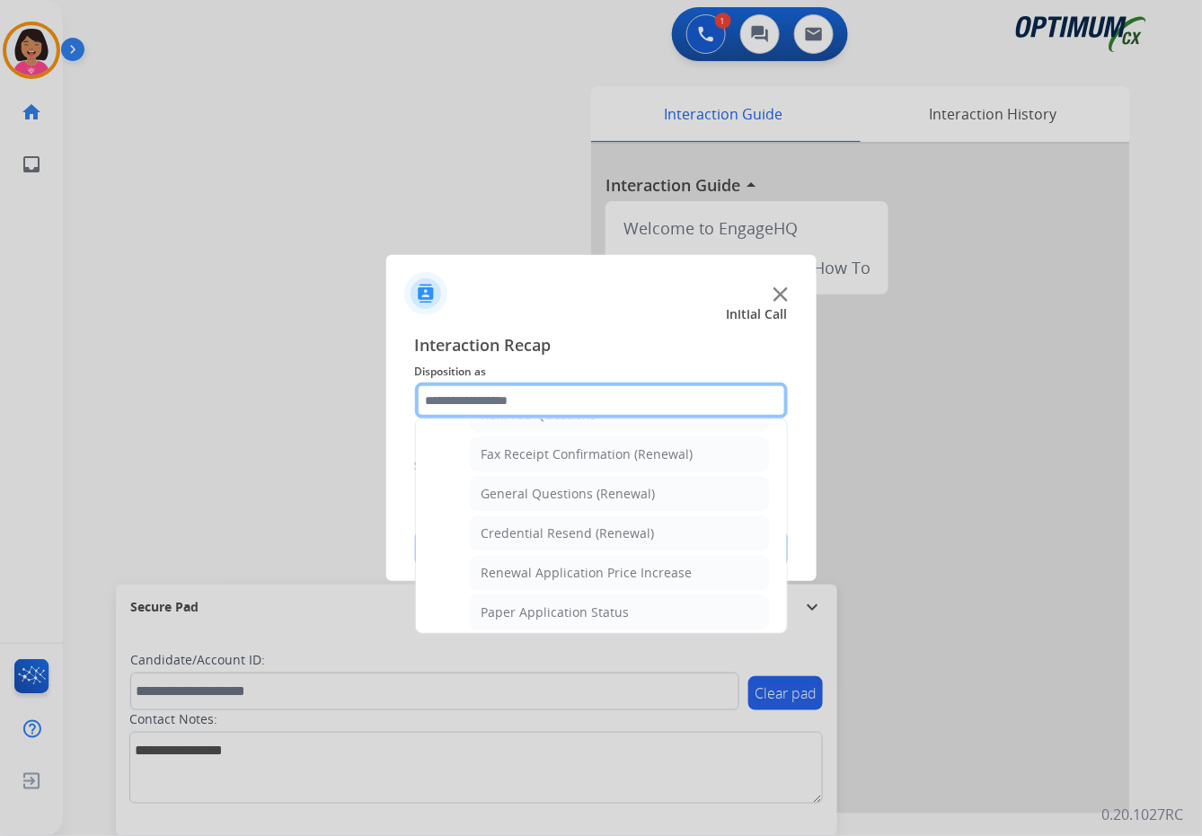
scroll to position [495, 0]
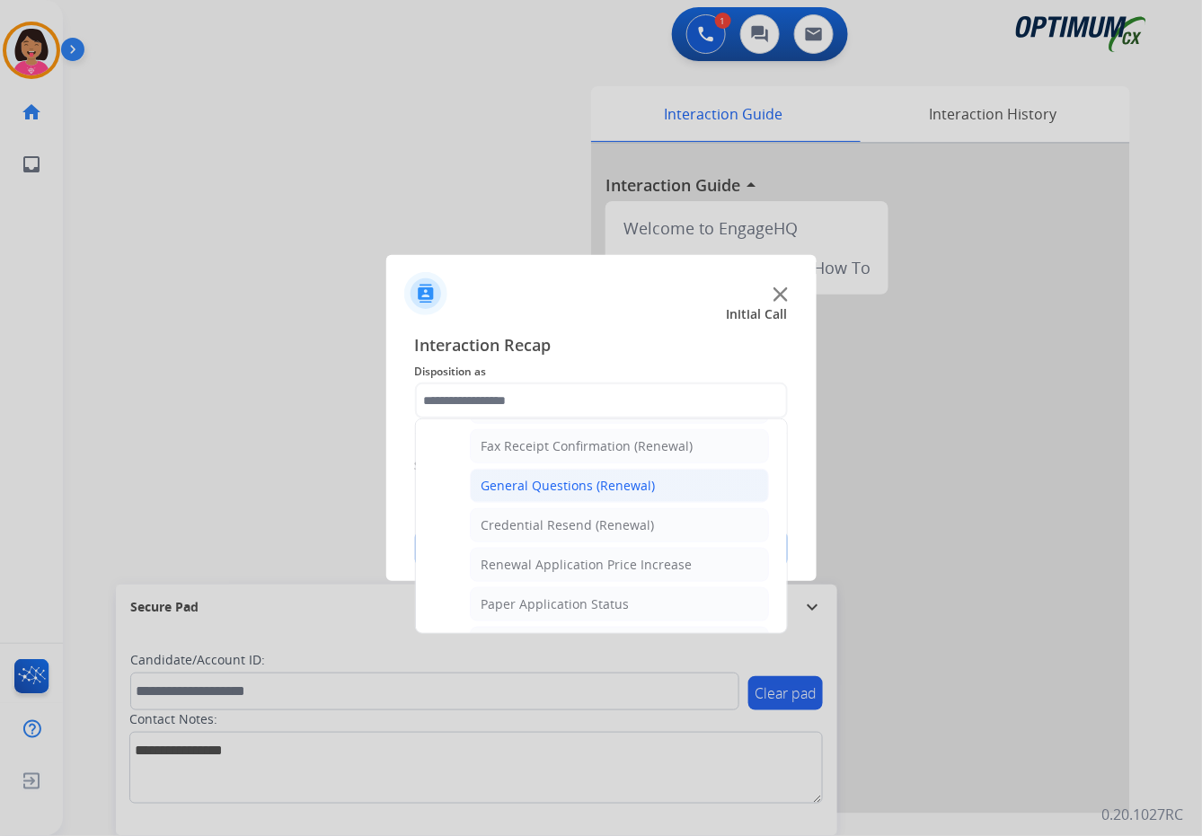
click at [533, 481] on div "General Questions (Renewal)" at bounding box center [568, 486] width 174 height 18
type input "**********"
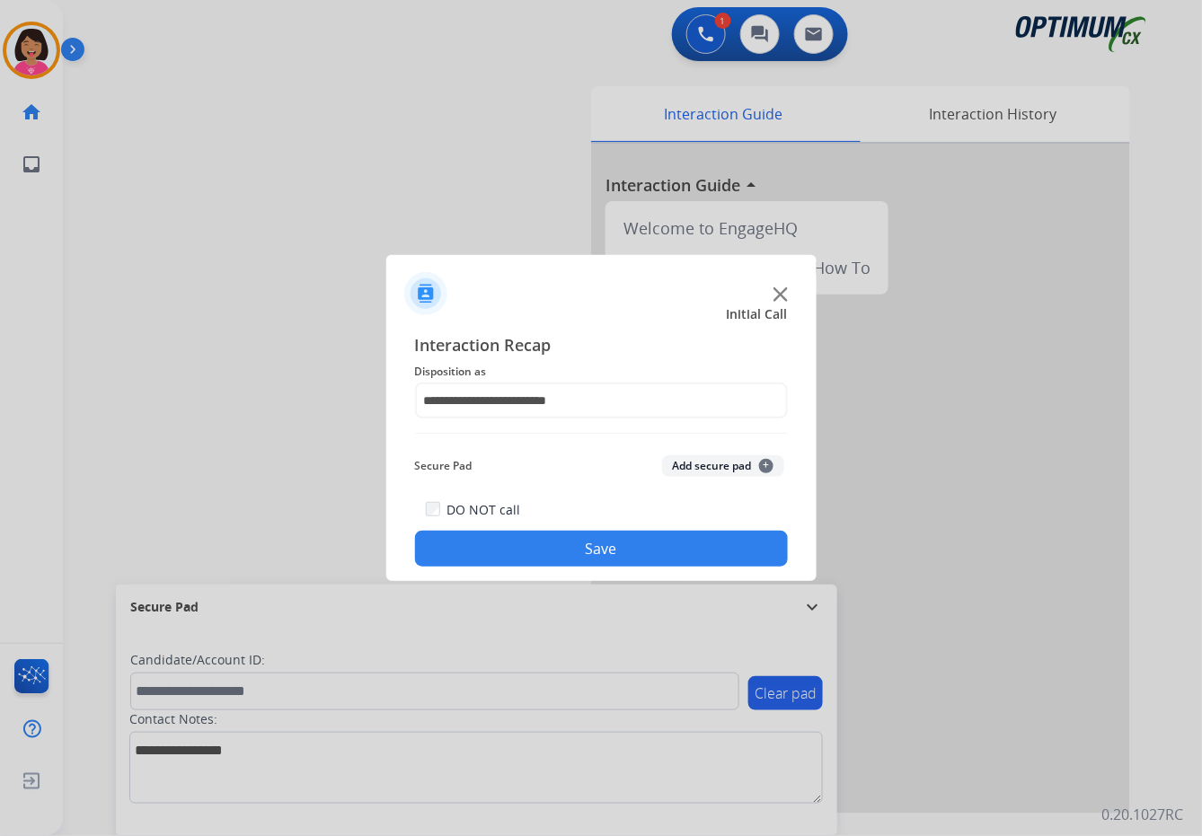
click at [553, 539] on button "Save" at bounding box center [601, 549] width 373 height 36
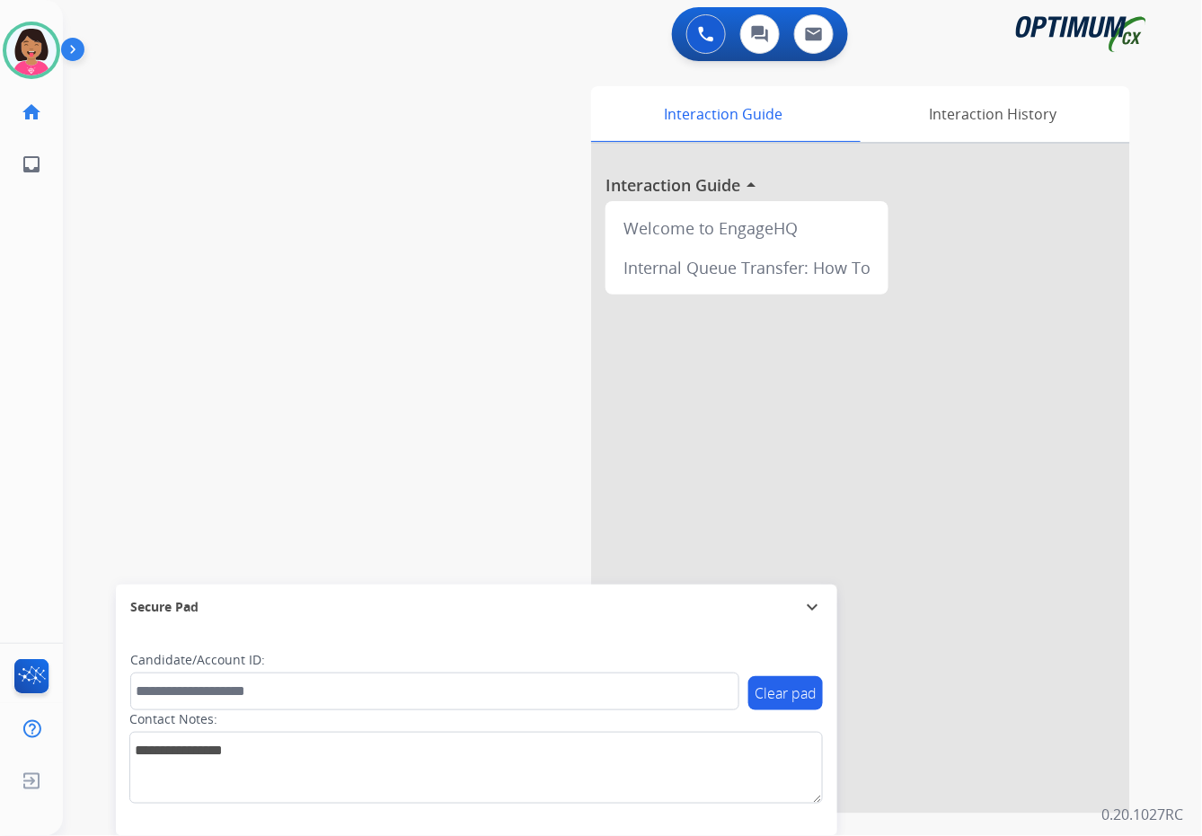
click at [4, 216] on div "Del Available Edit Avatar Agent: Del Routing Profile: OCX Training home Home Ho…" at bounding box center [31, 418] width 63 height 836
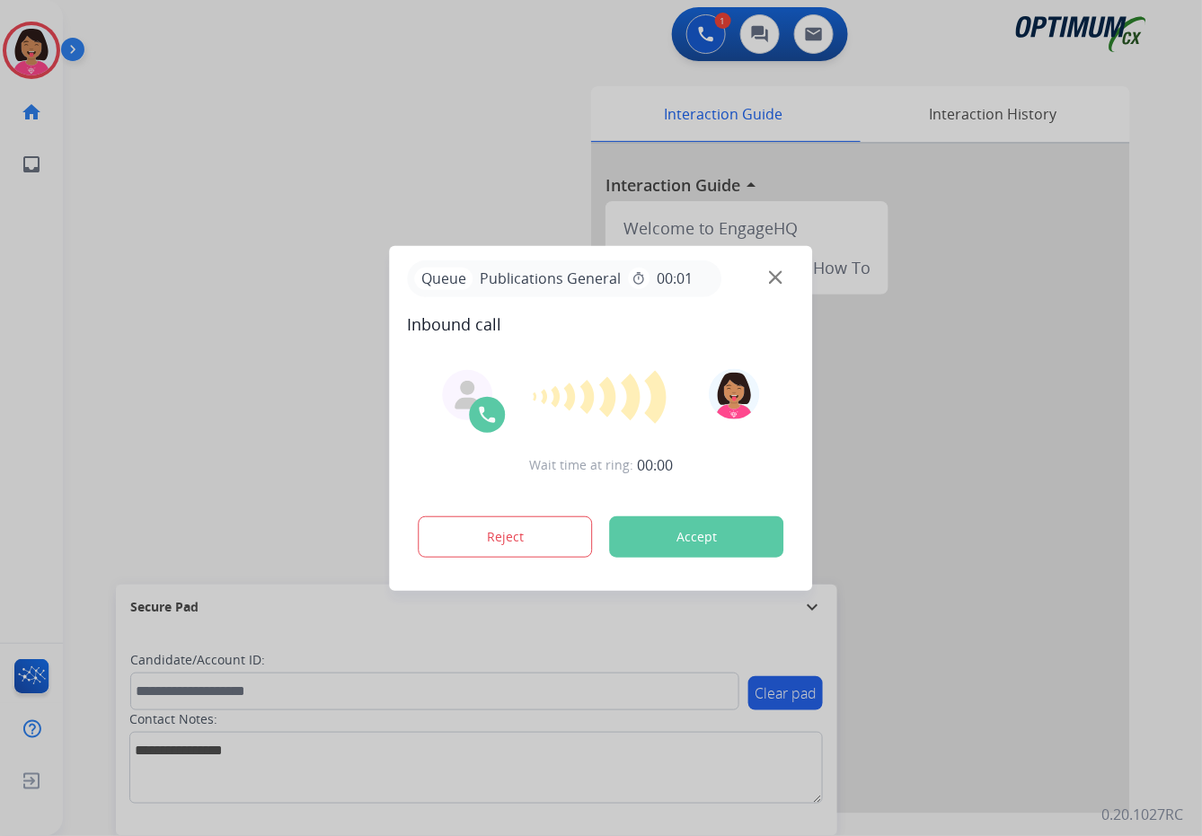
click at [541, 406] on div at bounding box center [601, 397] width 138 height 55
click at [779, 277] on img at bounding box center [775, 276] width 13 height 13
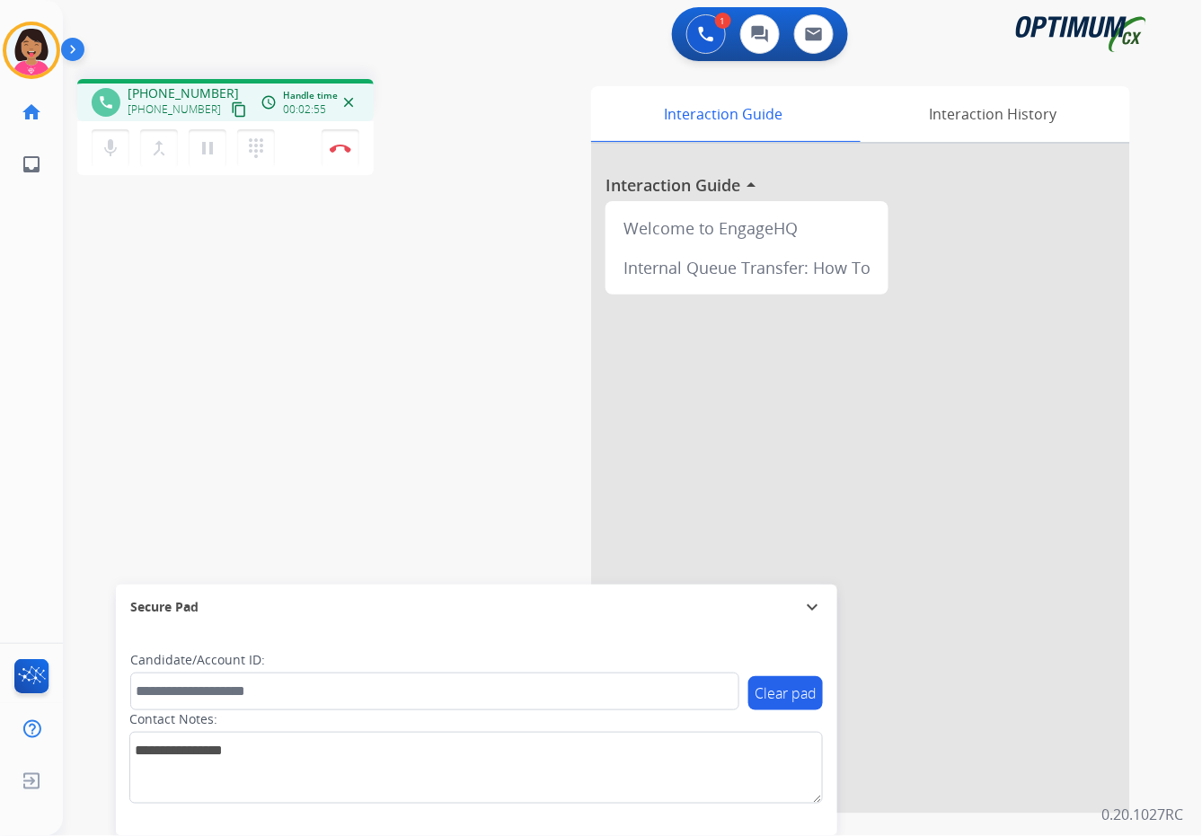
click at [14, 287] on div "Del Busy Edit Avatar Agent: [PERSON_NAME] Profile: OCX Training home Home Home …" at bounding box center [31, 418] width 63 height 836
click at [118, 143] on mat-icon "mic" at bounding box center [111, 148] width 22 height 22
click at [118, 143] on mat-icon "mic_off" at bounding box center [111, 148] width 22 height 22
click at [111, 317] on div "phone [PHONE_NUMBER] [PHONE_NUMBER] content_copy access_time Call metrics Queue…" at bounding box center [611, 439] width 1096 height 749
click at [349, 154] on button "Disconnect" at bounding box center [341, 148] width 38 height 38
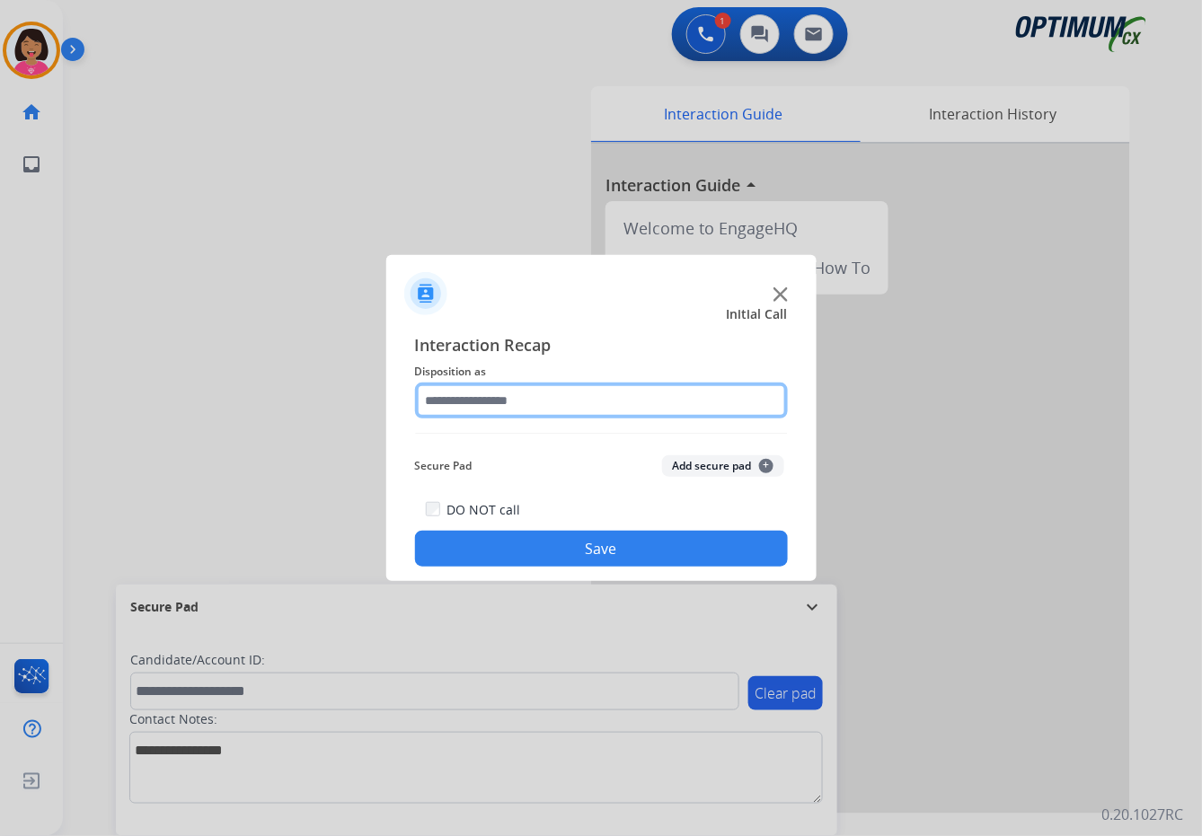
click at [503, 399] on input "text" at bounding box center [601, 401] width 373 height 36
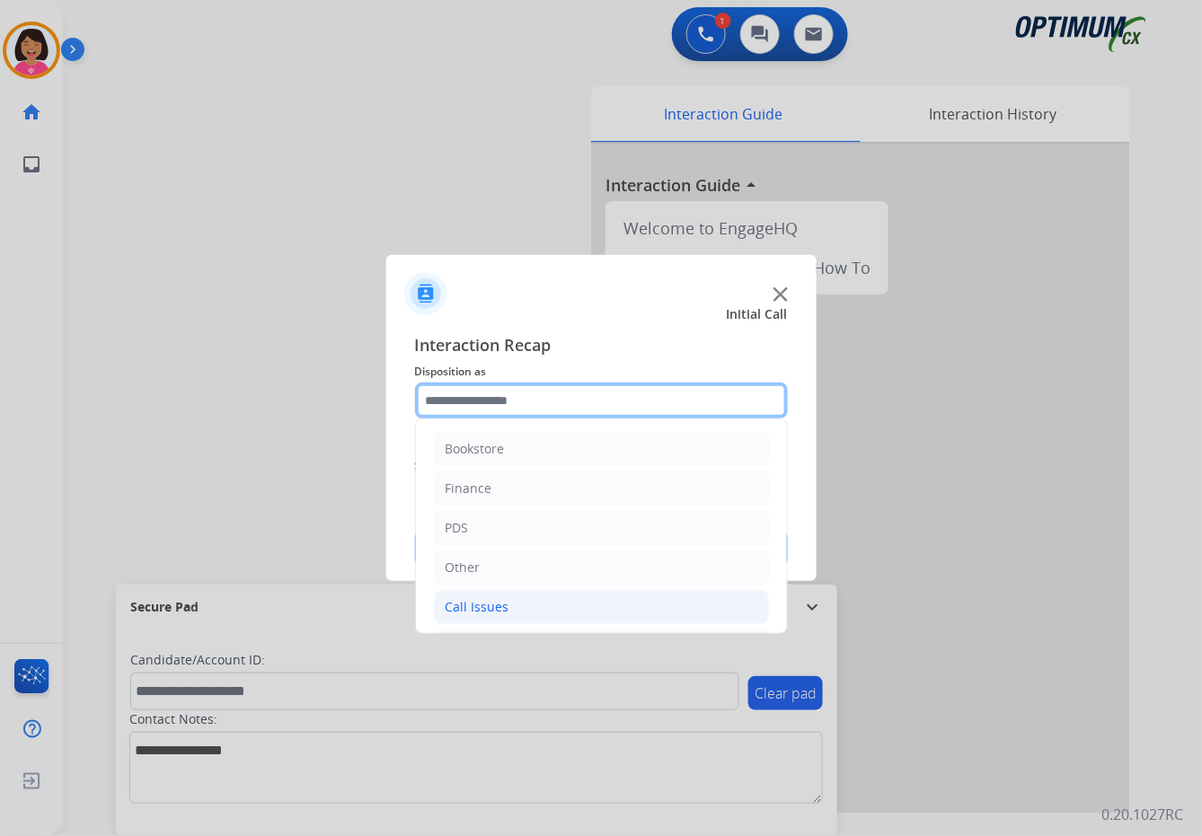
scroll to position [123, 0]
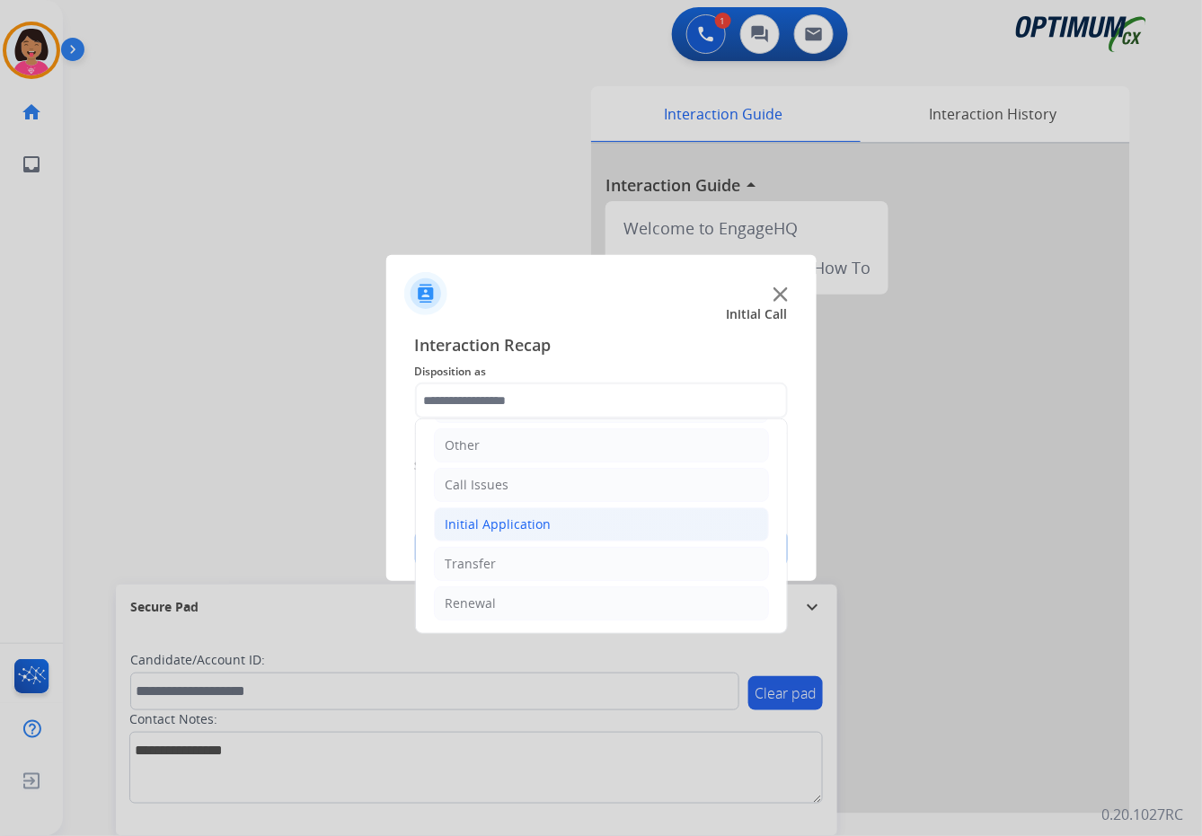
click at [532, 516] on div "Initial Application" at bounding box center [499, 525] width 106 height 18
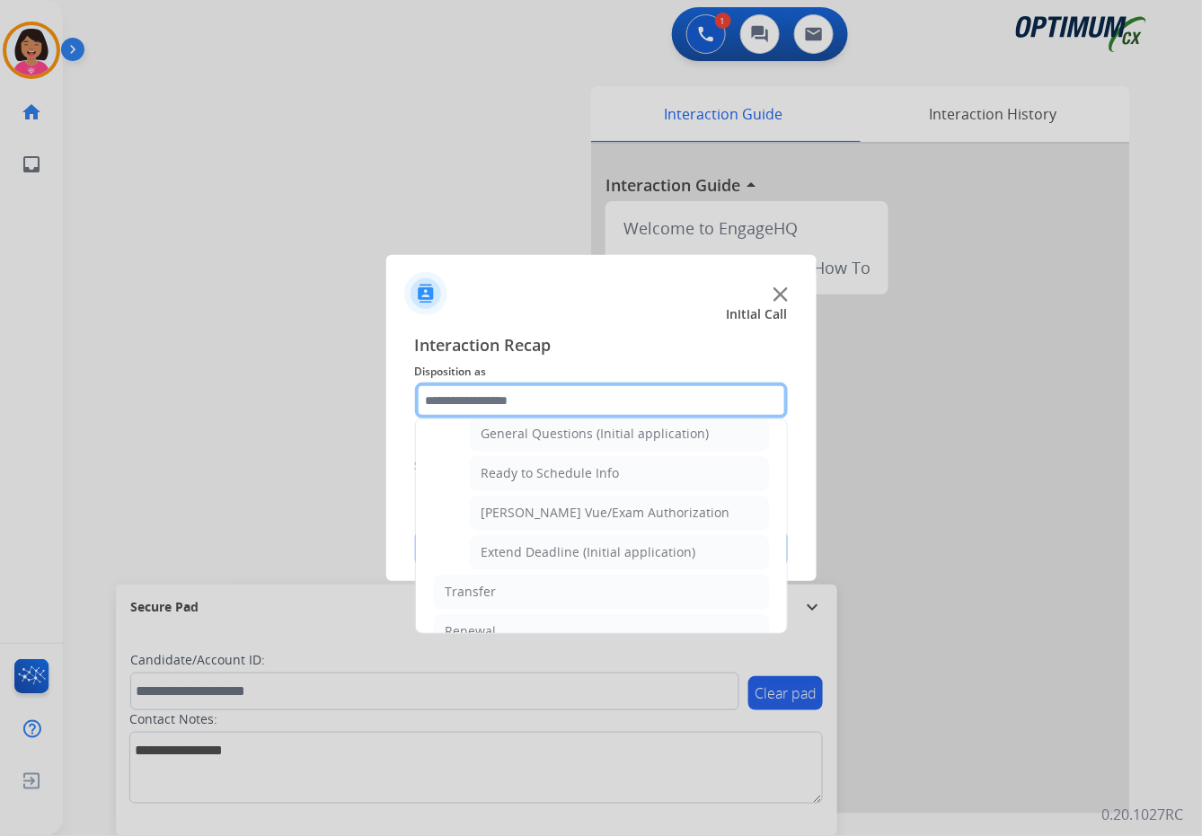
scroll to position [1061, 0]
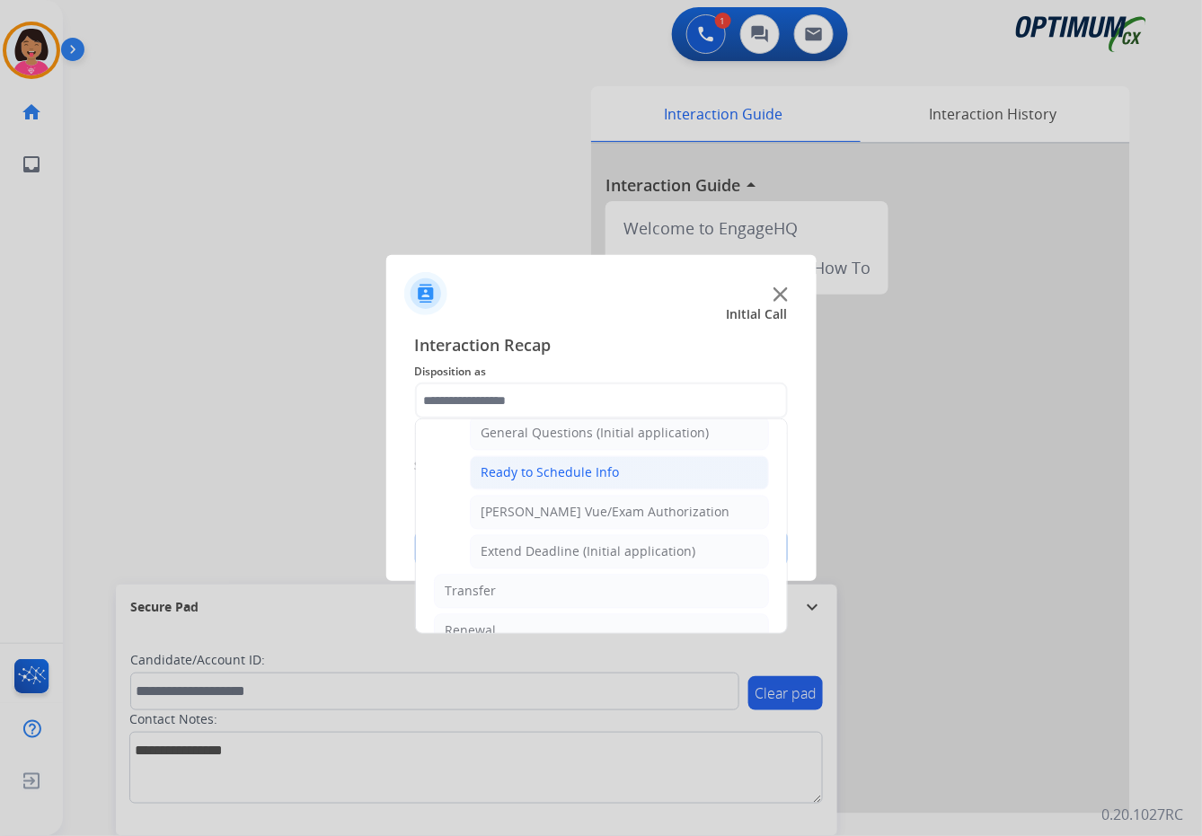
click at [543, 474] on div "Ready to Schedule Info" at bounding box center [550, 473] width 138 height 18
type input "**********"
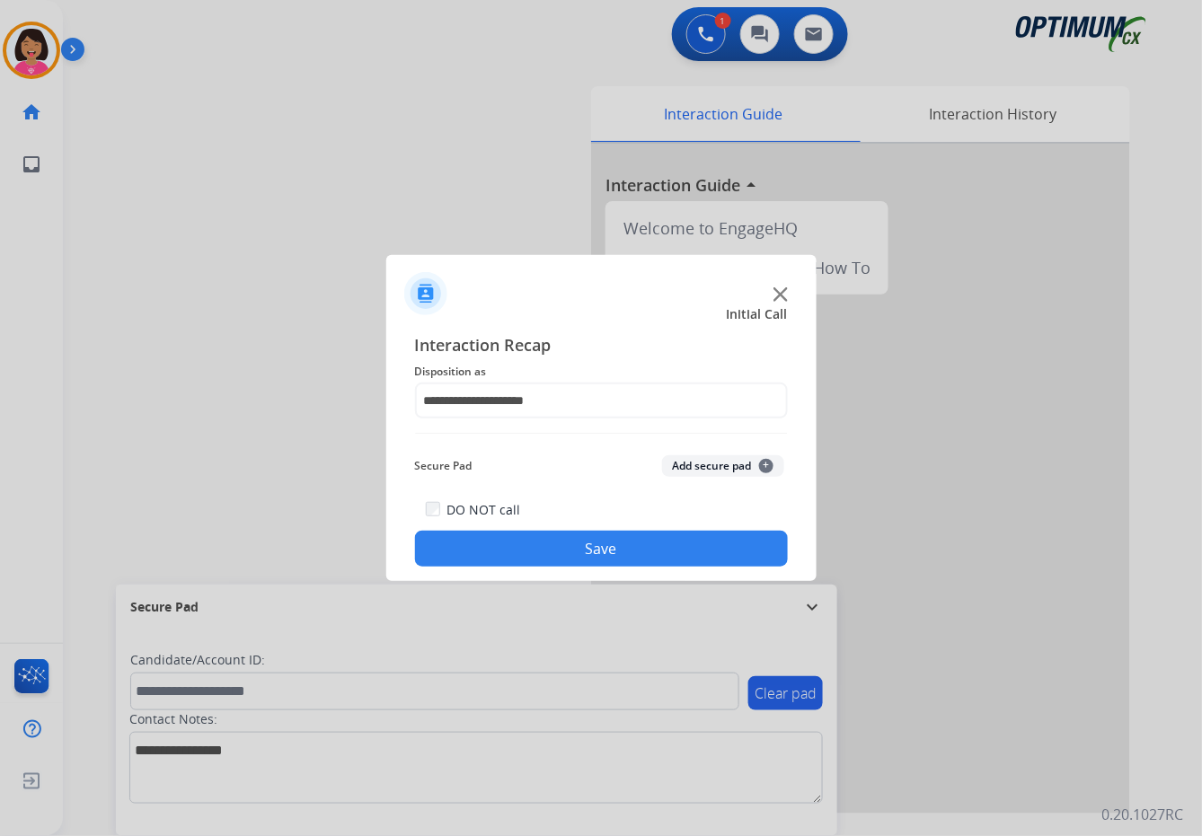
click at [677, 555] on button "Save" at bounding box center [601, 549] width 373 height 36
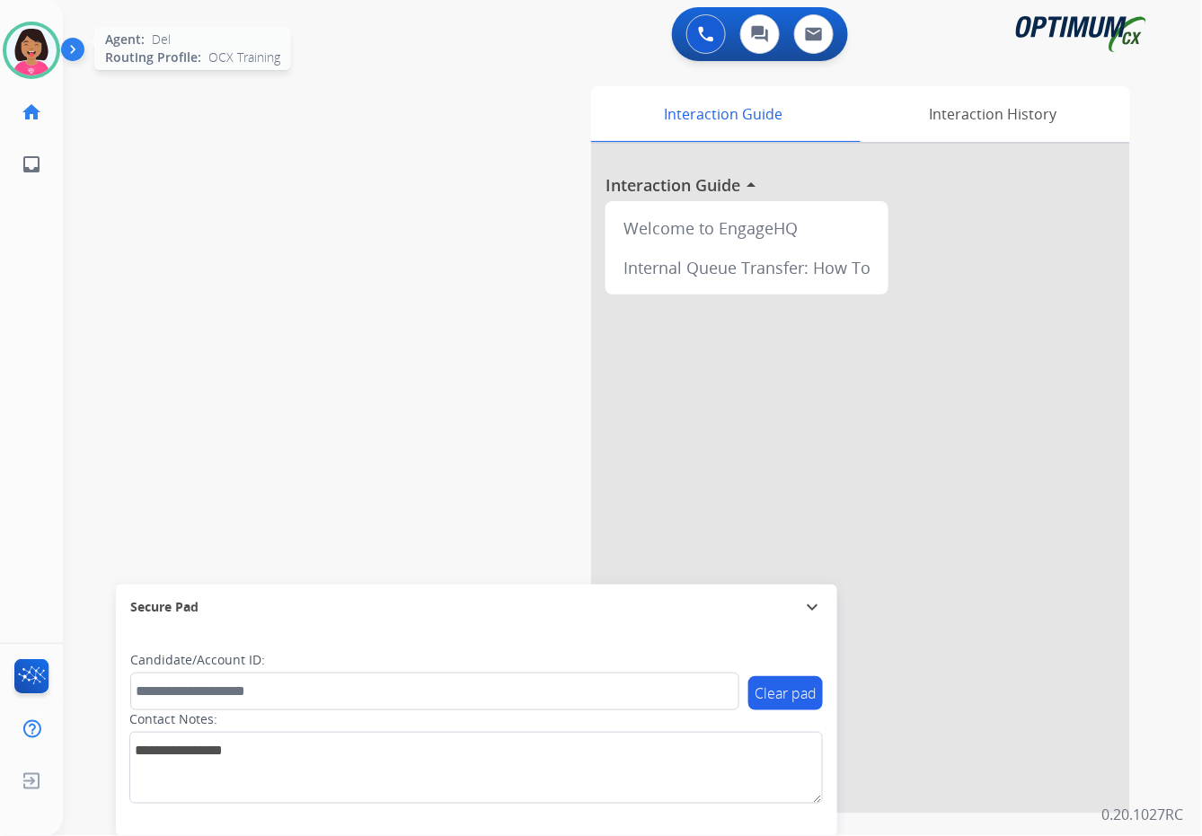
click at [25, 40] on img at bounding box center [31, 50] width 50 height 50
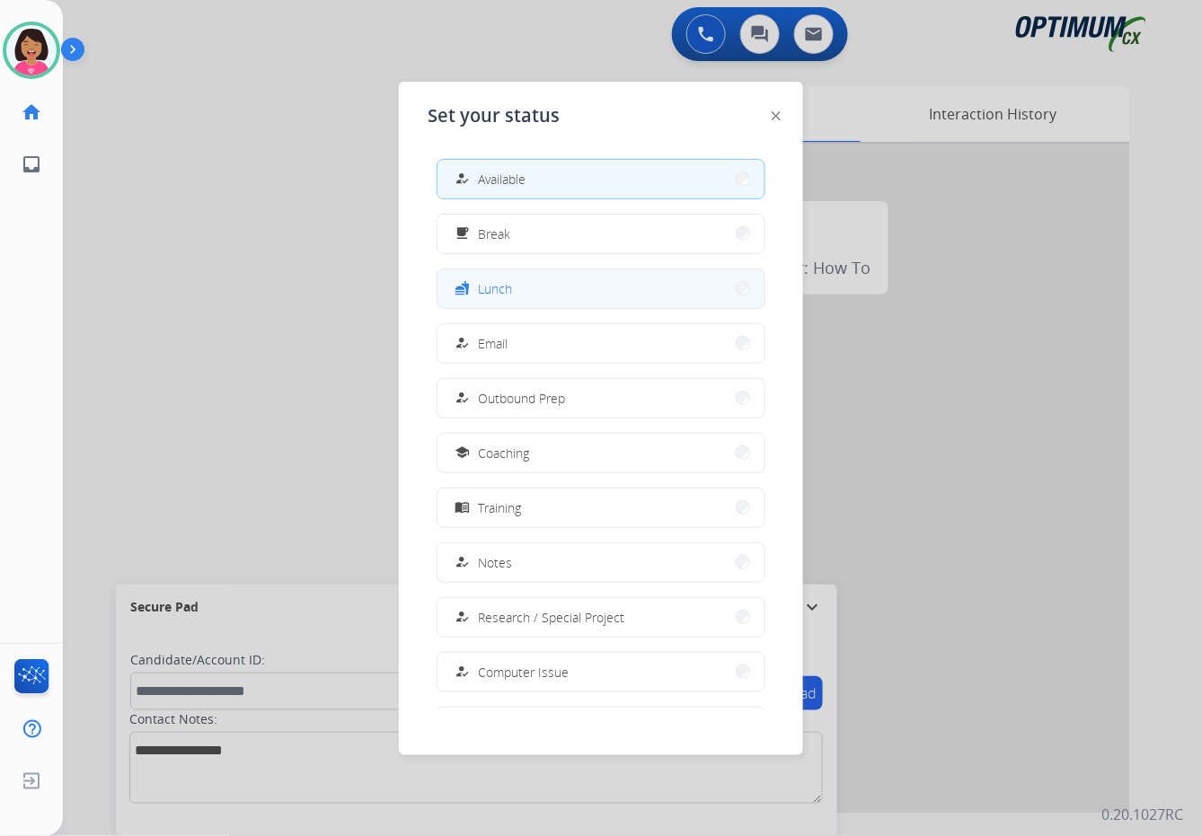
click at [558, 287] on button "fastfood Lunch" at bounding box center [600, 288] width 327 height 39
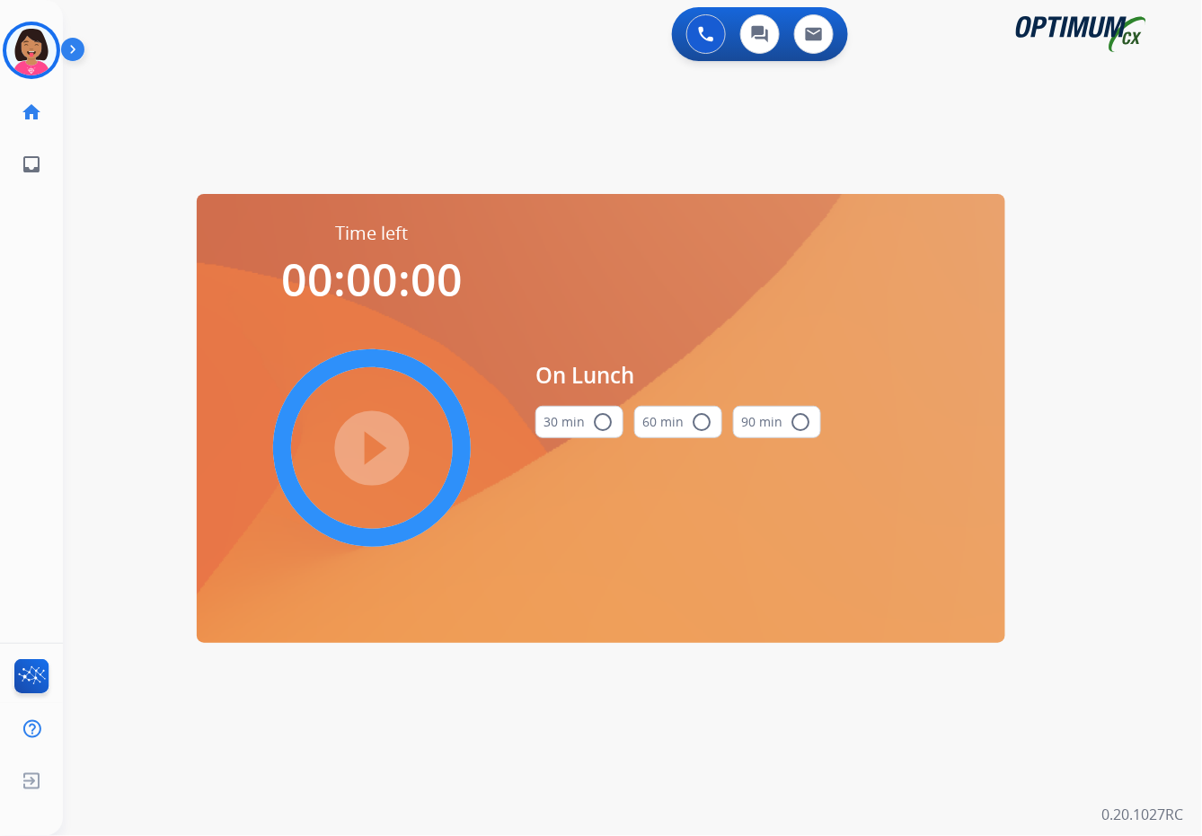
click at [575, 424] on button "30 min radio_button_unchecked" at bounding box center [579, 422] width 88 height 32
click at [383, 446] on mat-icon "play_circle_filled" at bounding box center [372, 448] width 22 height 22
